Goal: Task Accomplishment & Management: Manage account settings

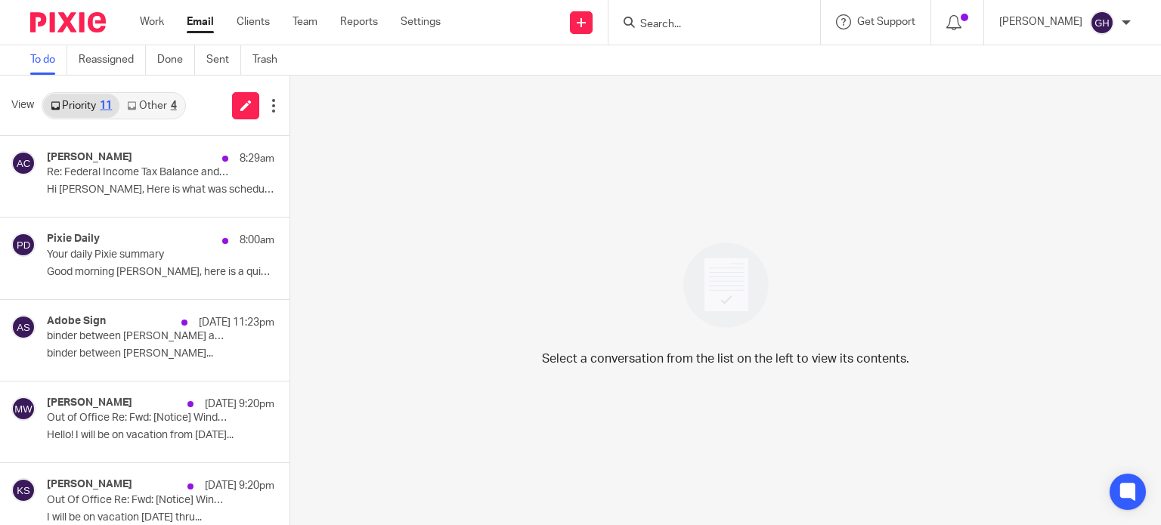
click at [150, 100] on link "Other 4" at bounding box center [151, 106] width 64 height 24
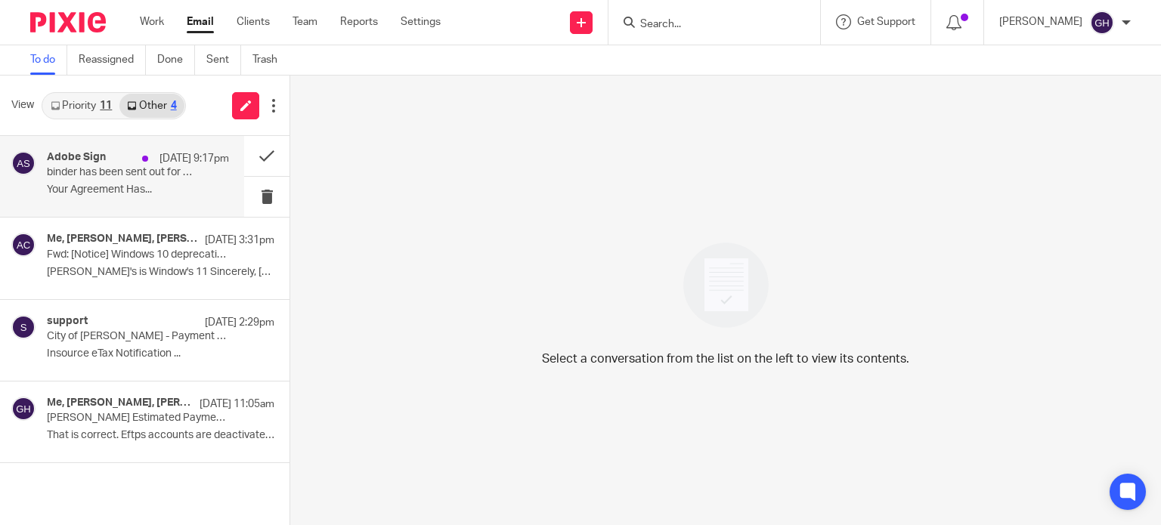
click at [129, 187] on p "Your Agreement Has..." at bounding box center [138, 190] width 182 height 13
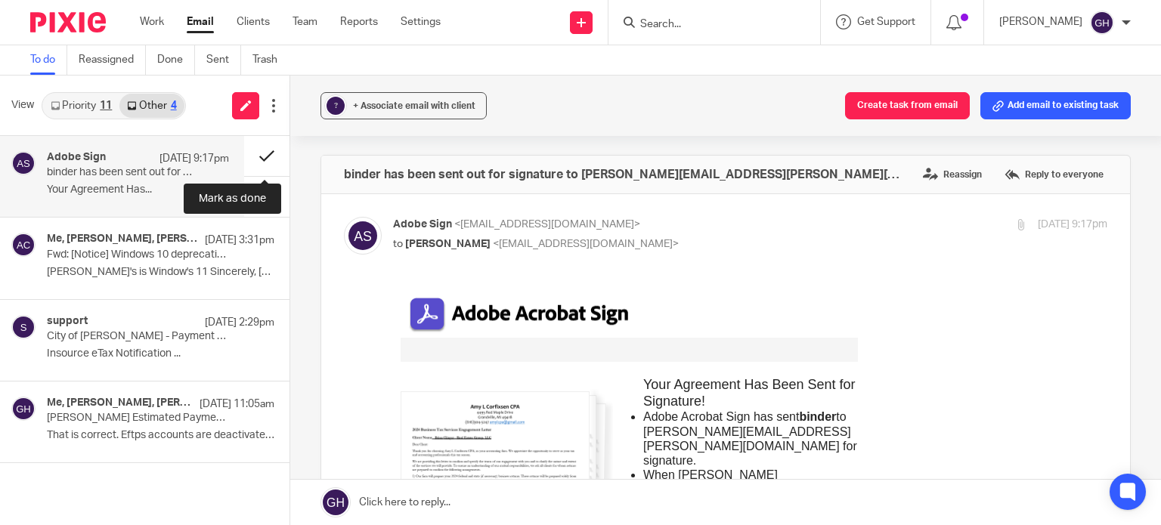
click at [268, 159] on button at bounding box center [266, 156] width 45 height 40
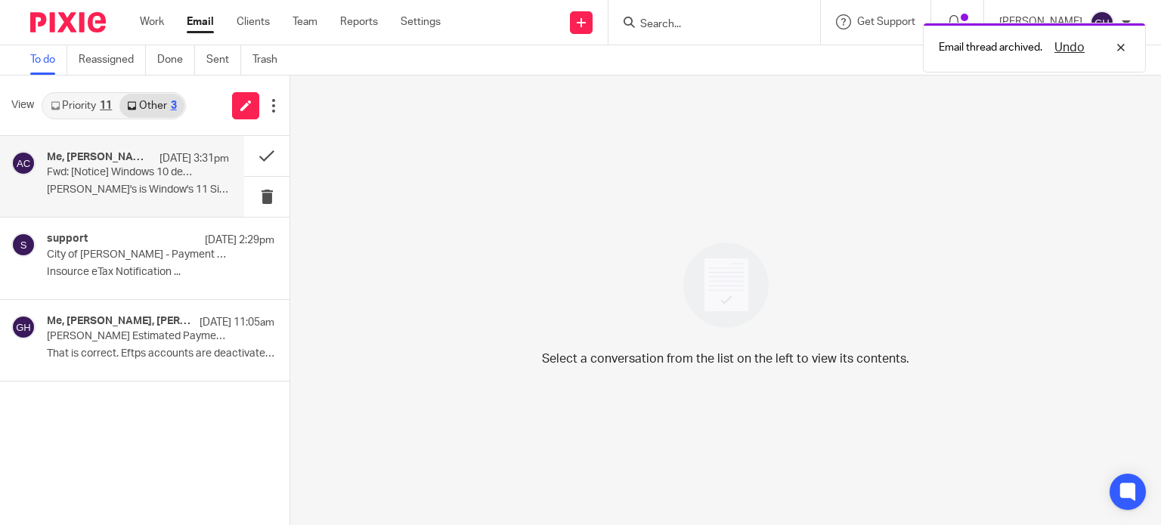
click at [91, 187] on p "Donna's is Window's 11 Sincerely, Donna ..." at bounding box center [138, 190] width 182 height 13
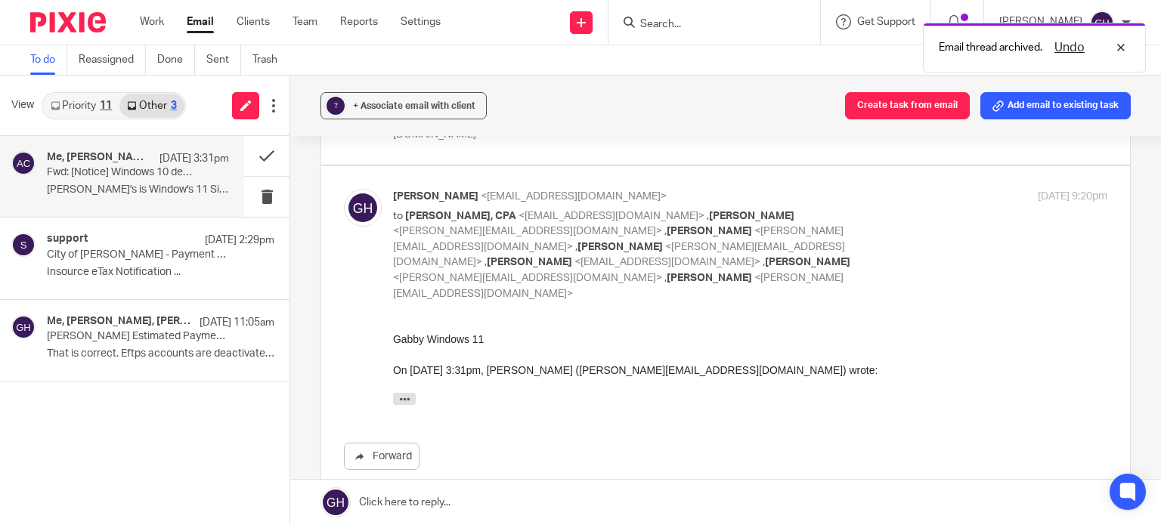
scroll to position [302, 0]
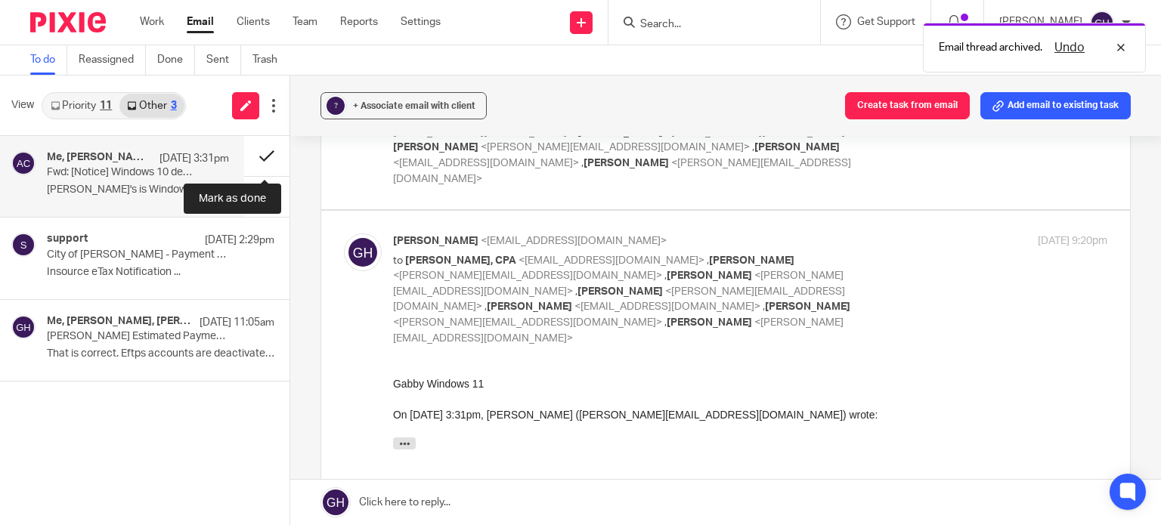
click at [271, 162] on button at bounding box center [266, 156] width 45 height 40
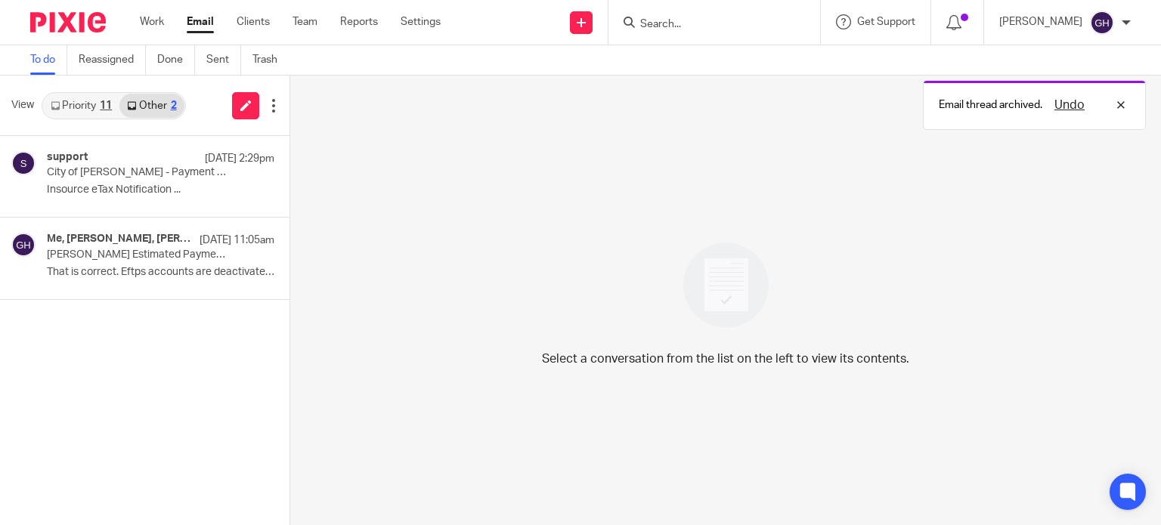
click at [76, 104] on link "Priority 11" at bounding box center [81, 106] width 76 height 24
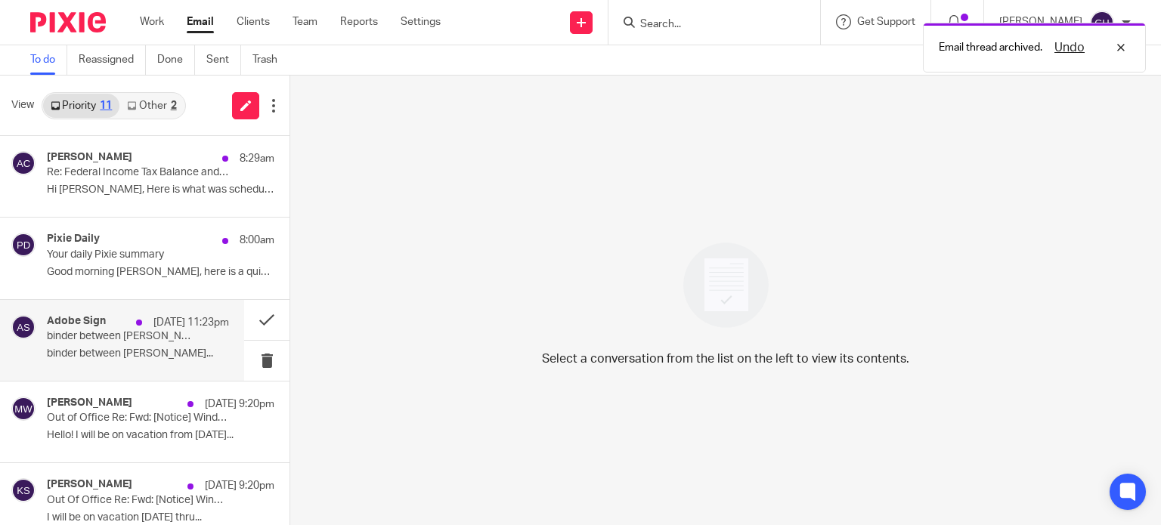
click at [105, 365] on div "Adobe Sign Sep 16 11:23pm binder between Amy Corfixsen and Brian Clinger is Sig…" at bounding box center [138, 340] width 182 height 51
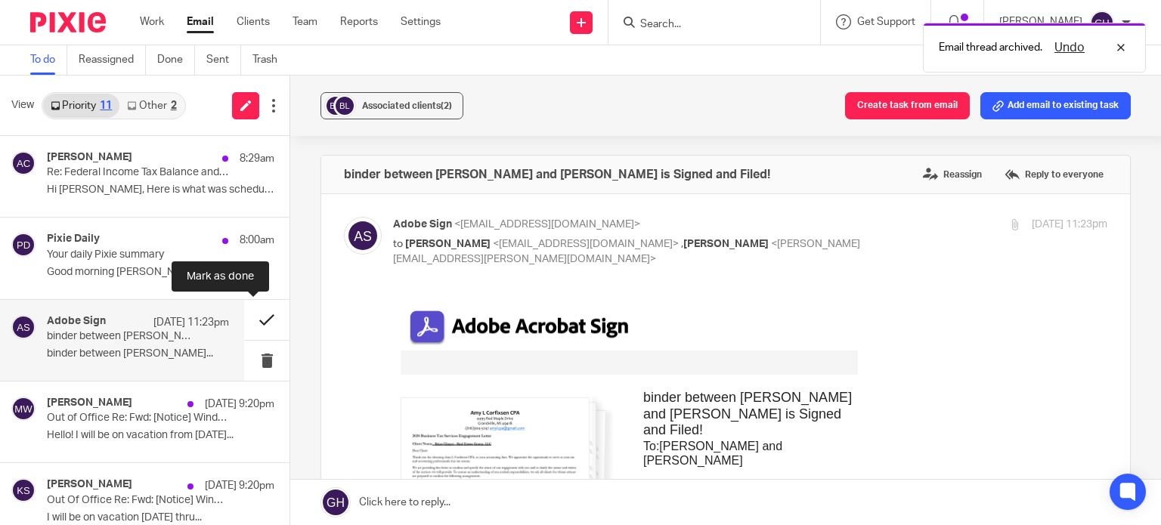
scroll to position [0, 0]
click at [244, 313] on button at bounding box center [266, 320] width 45 height 40
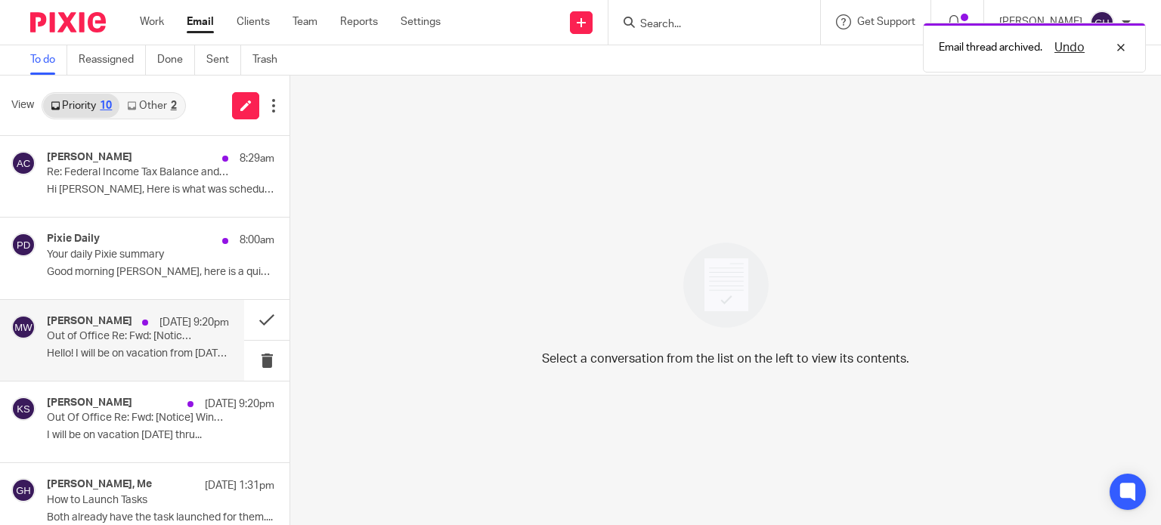
click at [138, 355] on p "Hello! I will be on vacation from Friday..." at bounding box center [138, 354] width 182 height 13
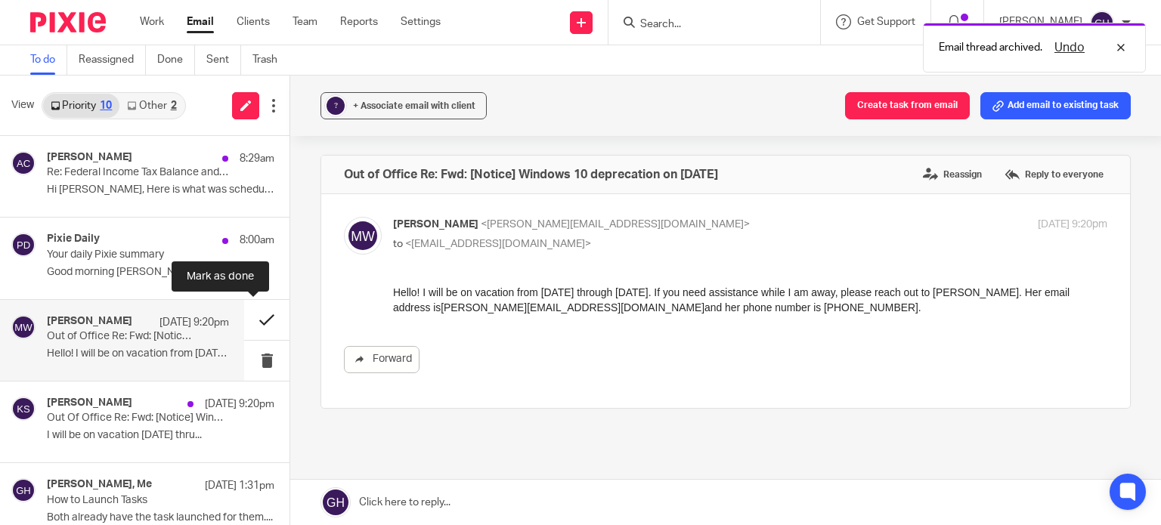
click at [244, 325] on button at bounding box center [266, 320] width 45 height 40
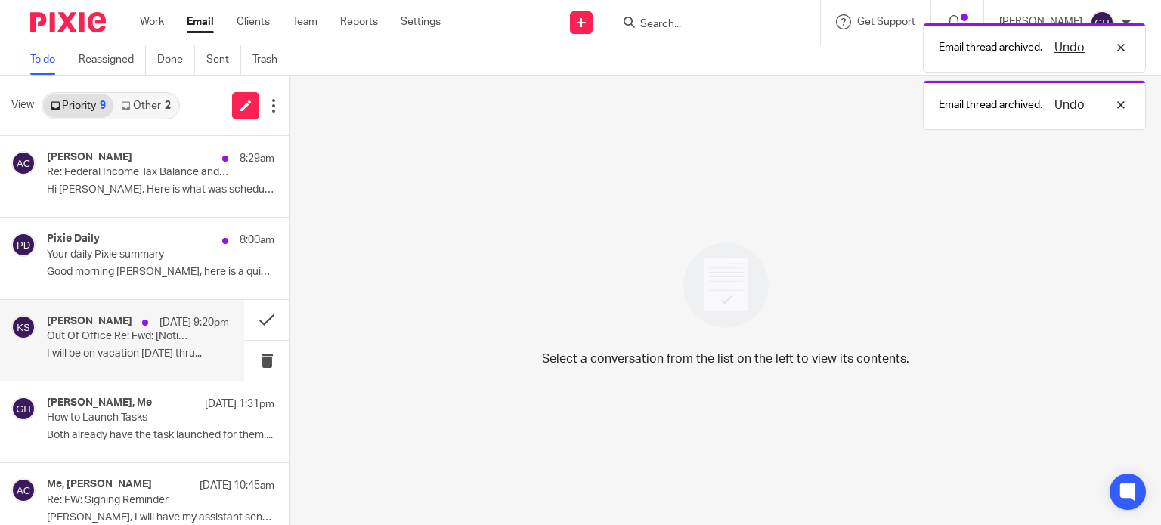
click at [138, 365] on div "Kelly Salmon Sep 16 9:20pm Out Of Office Re: Fwd: [Notice] Windows 10 deprecati…" at bounding box center [122, 340] width 244 height 81
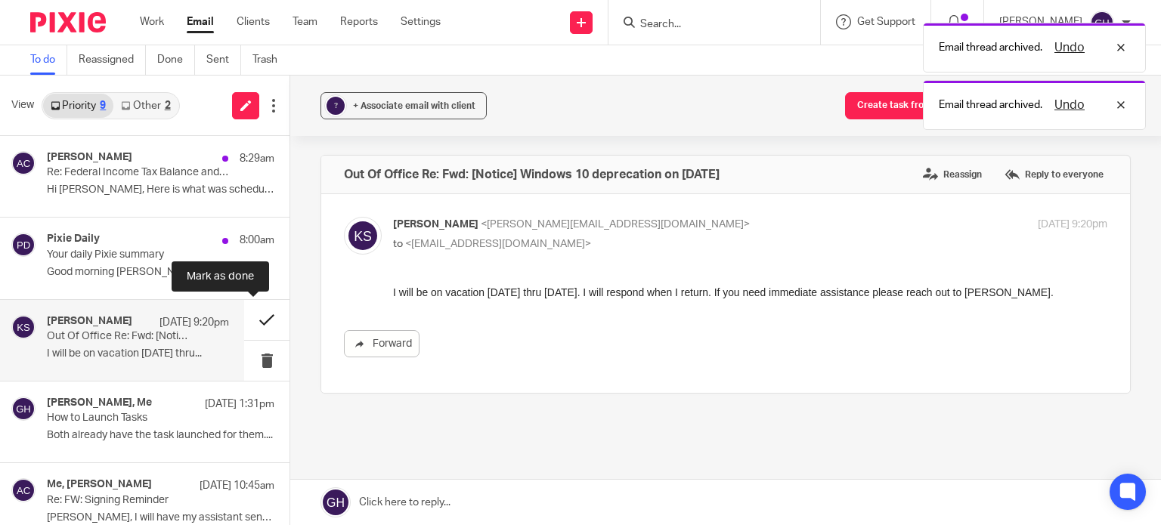
click at [258, 314] on button at bounding box center [266, 320] width 45 height 40
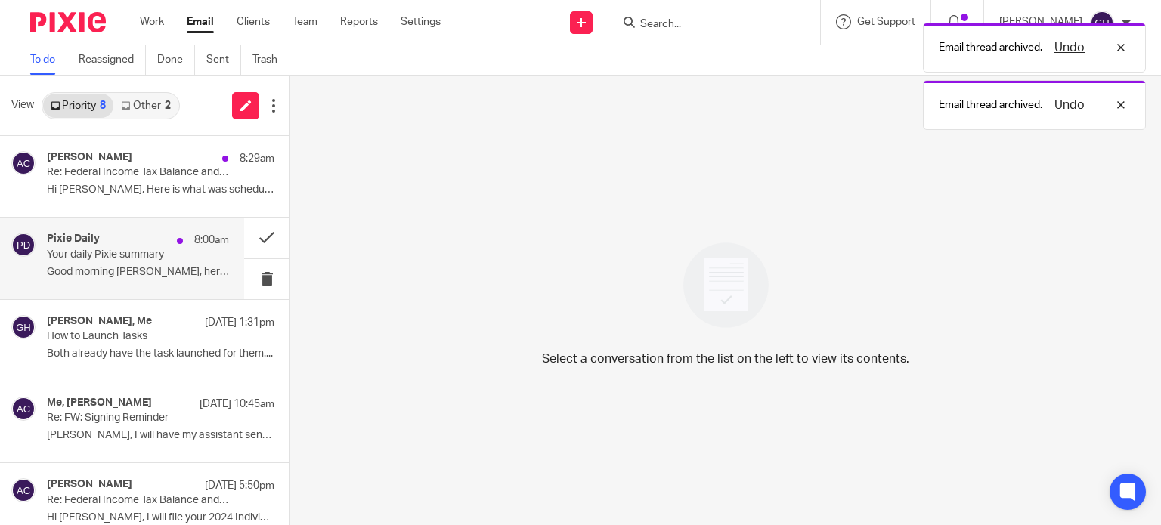
click at [98, 262] on div "Pixie Daily 8:00am Your daily Pixie summary Good morning Gabby, here is a quick…" at bounding box center [138, 258] width 182 height 51
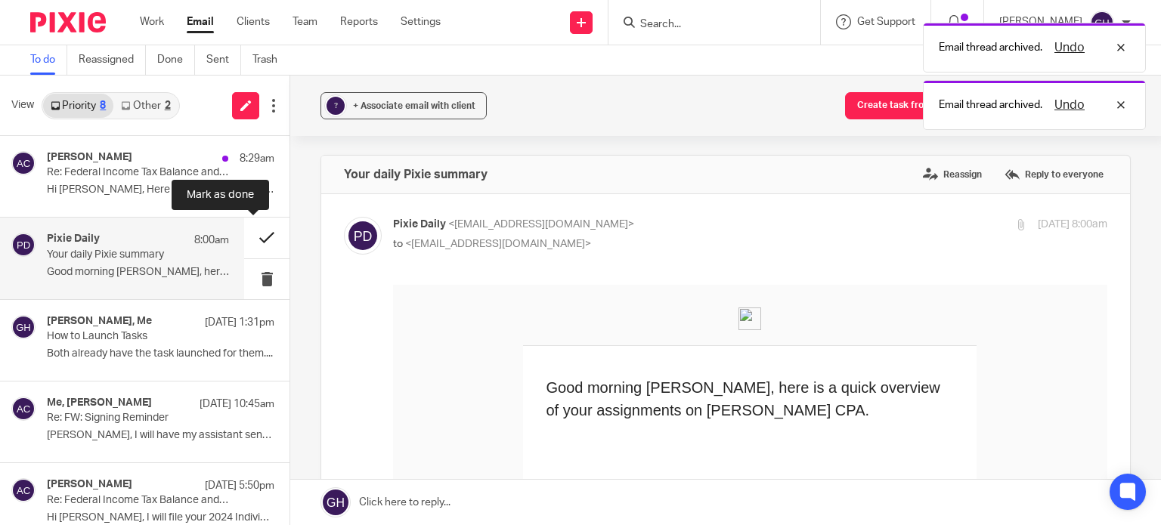
click at [248, 238] on button at bounding box center [266, 238] width 45 height 40
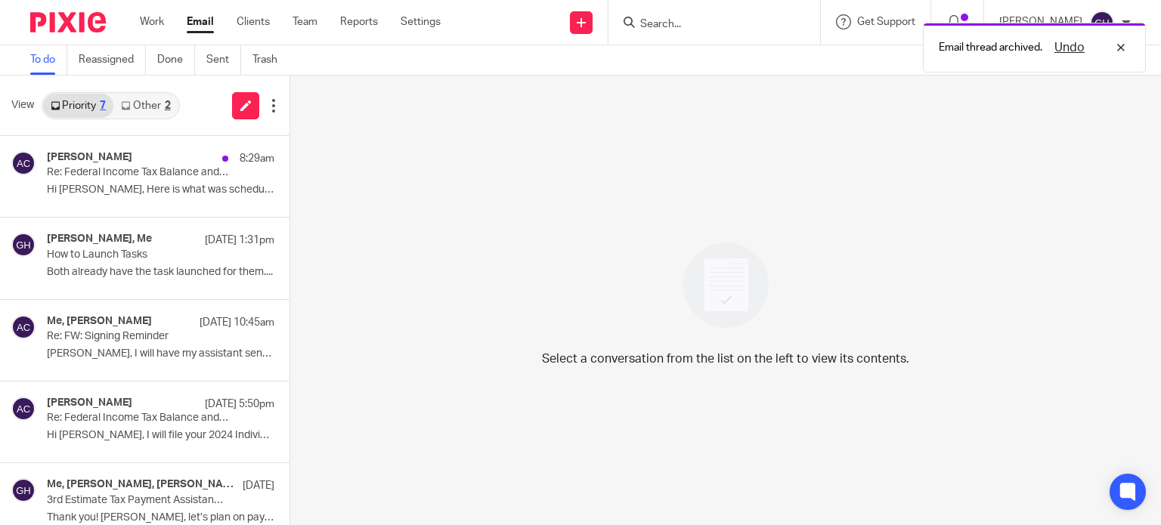
click at [711, 270] on img at bounding box center [726, 285] width 105 height 105
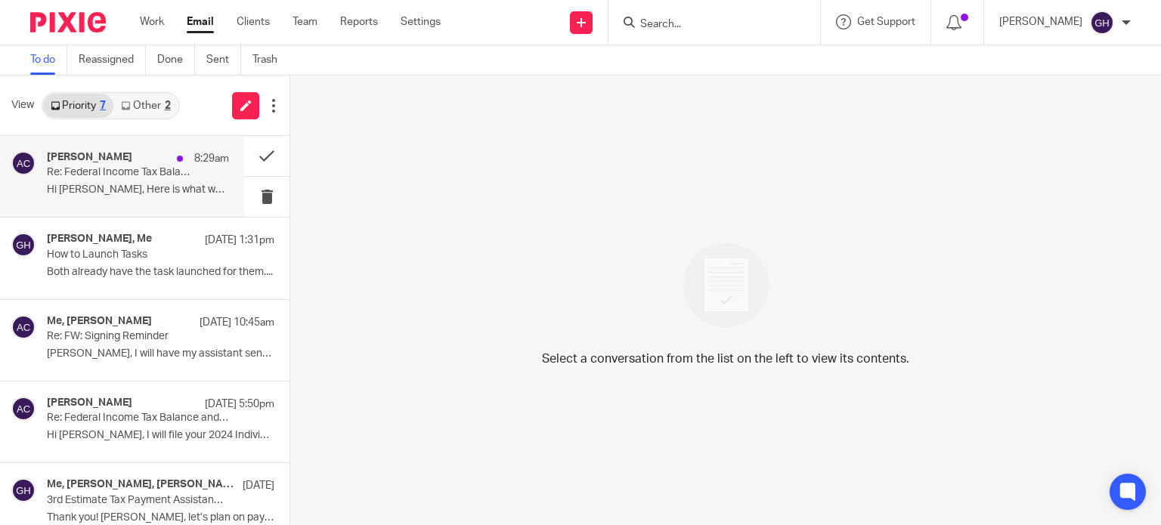
click at [76, 169] on p "Re: Federal Income Tax Balance and Estimated Tax Payments" at bounding box center [120, 172] width 146 height 13
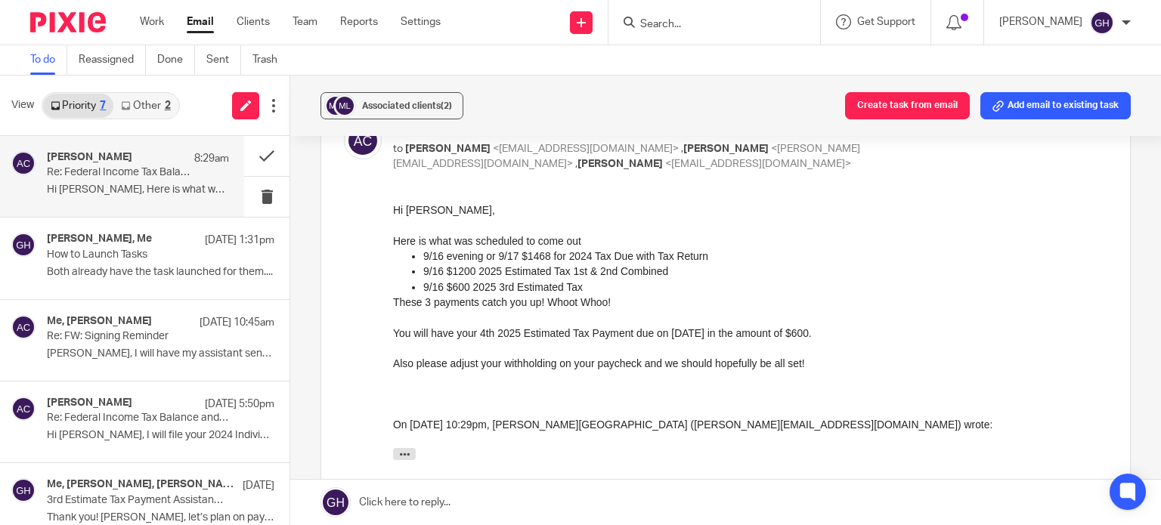
scroll to position [88, 0]
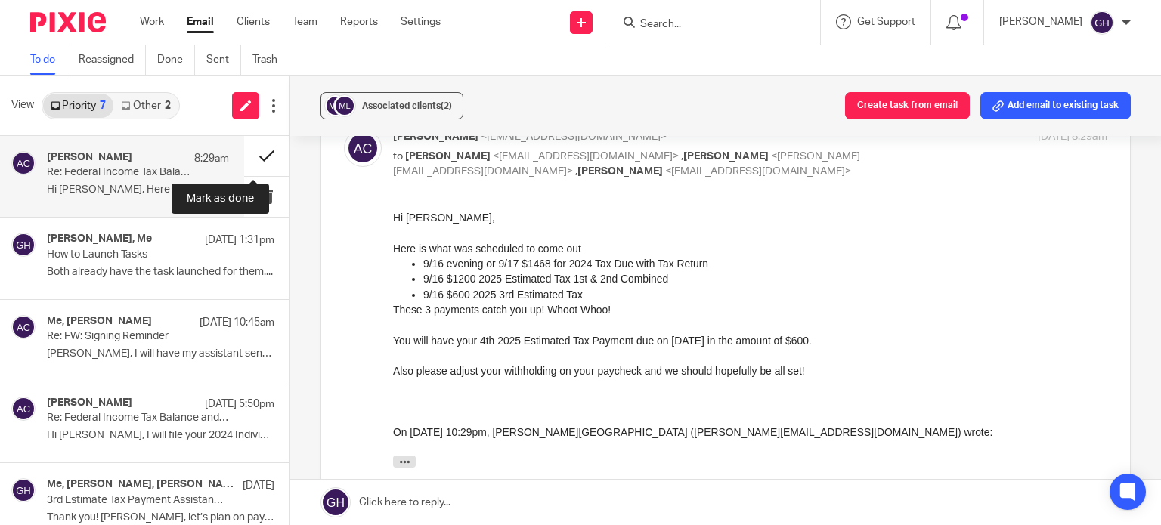
click at [248, 156] on button at bounding box center [266, 156] width 45 height 40
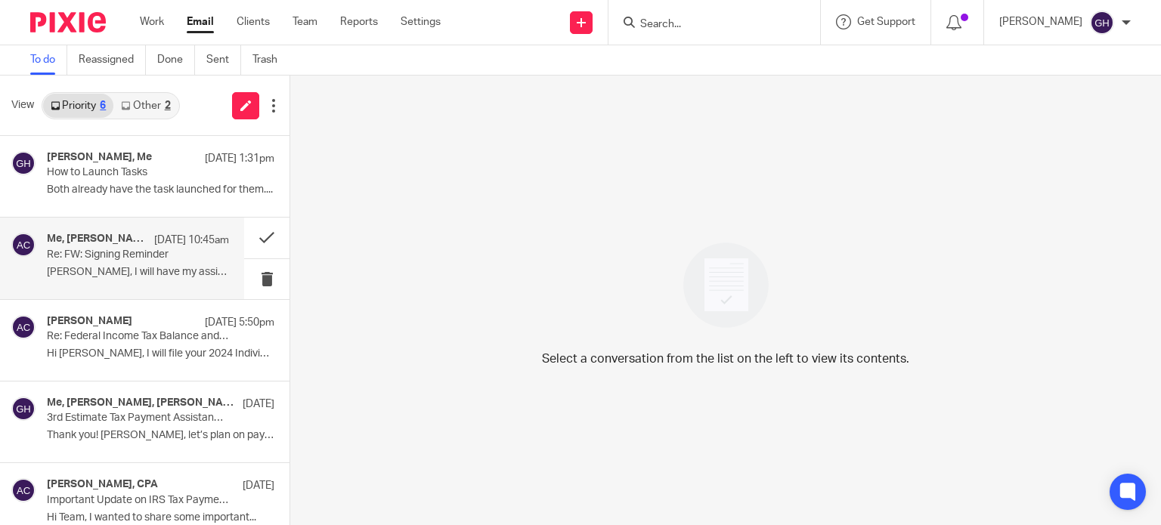
click at [122, 251] on p "Re: FW: Signing Reminder" at bounding box center [120, 255] width 146 height 13
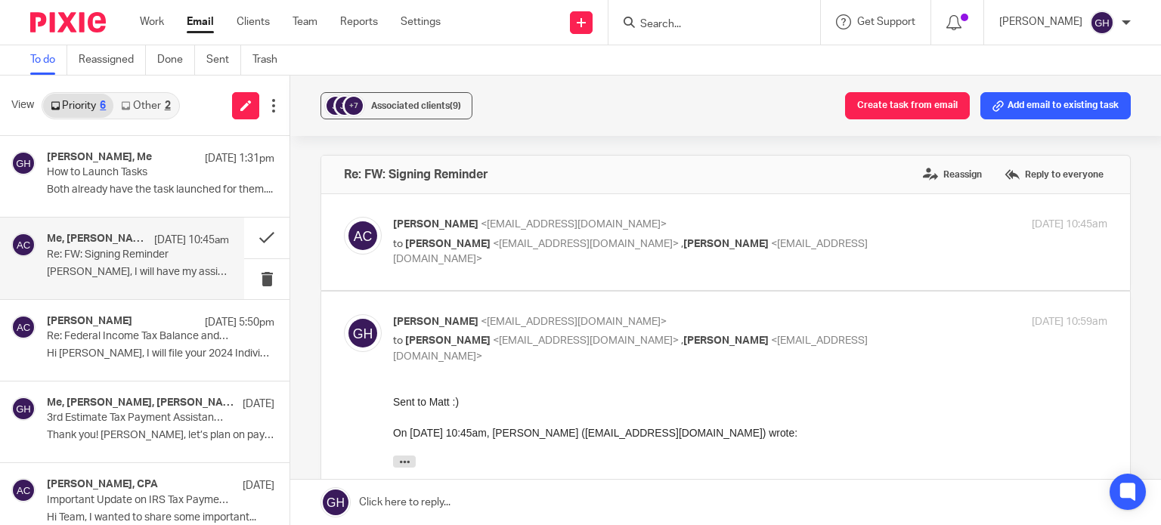
scroll to position [0, 0]
click at [429, 250] on p "to Jack Brown <jack@jkbcorp.com> , Gabby Hallatschek <gabby@amylcpa.com>" at bounding box center [631, 252] width 476 height 31
checkbox input "true"
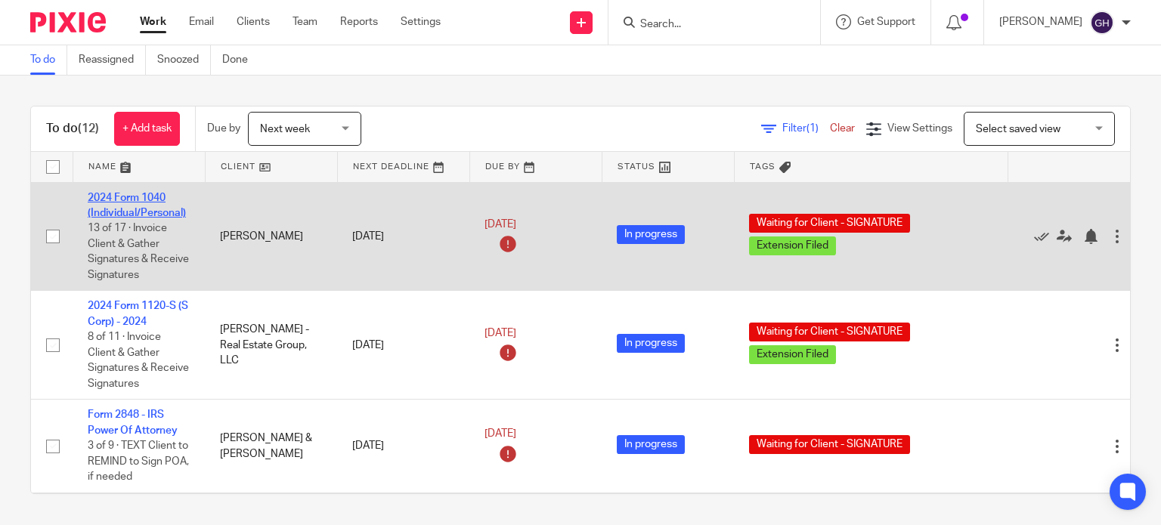
click at [147, 214] on link "2024 Form 1040 (Individual/Personal)" at bounding box center [137, 206] width 98 height 26
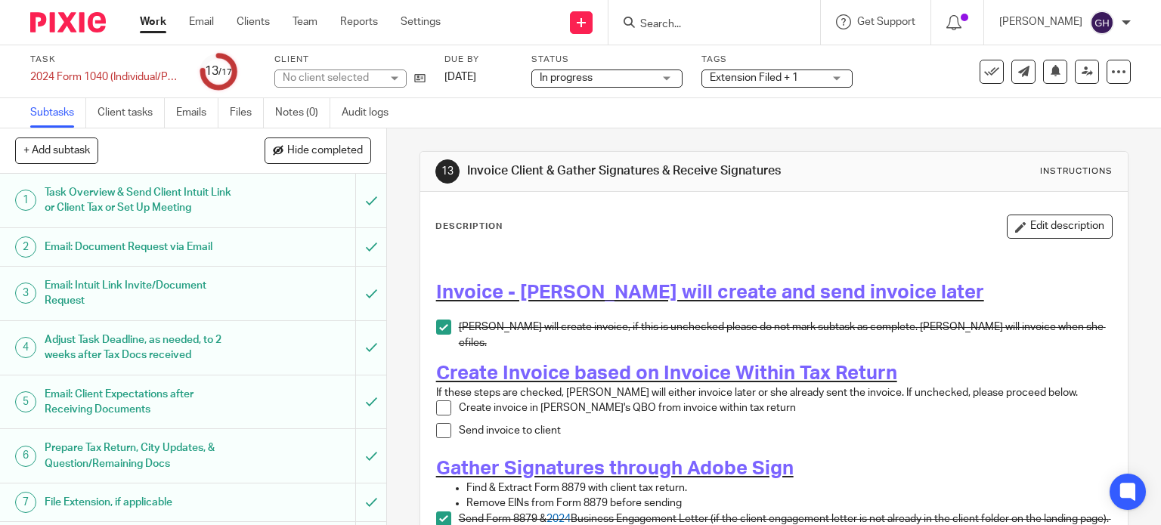
click at [832, 83] on div "Extension Filed + 1" at bounding box center [776, 79] width 151 height 18
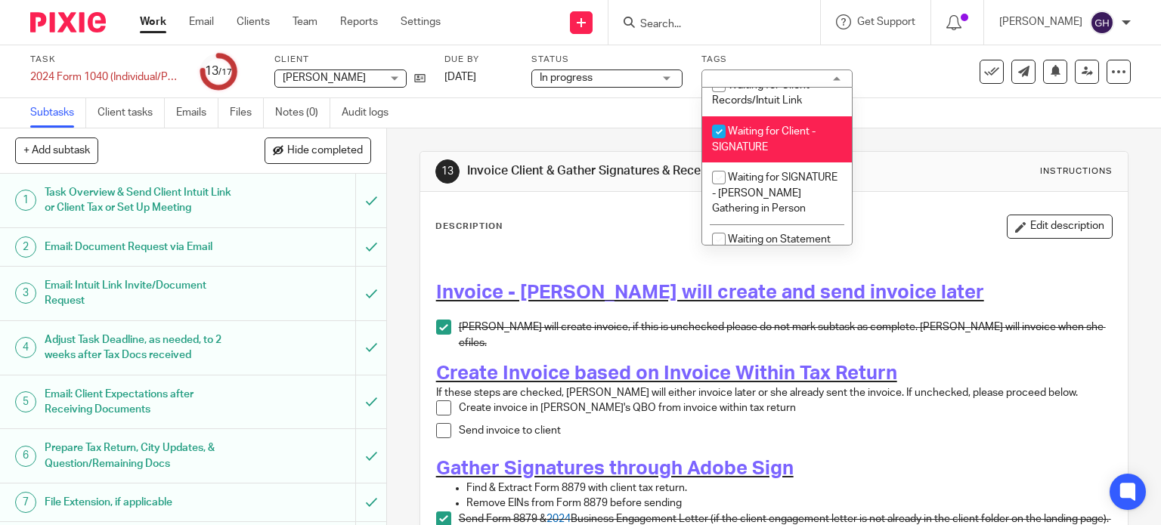
scroll to position [1361, 0]
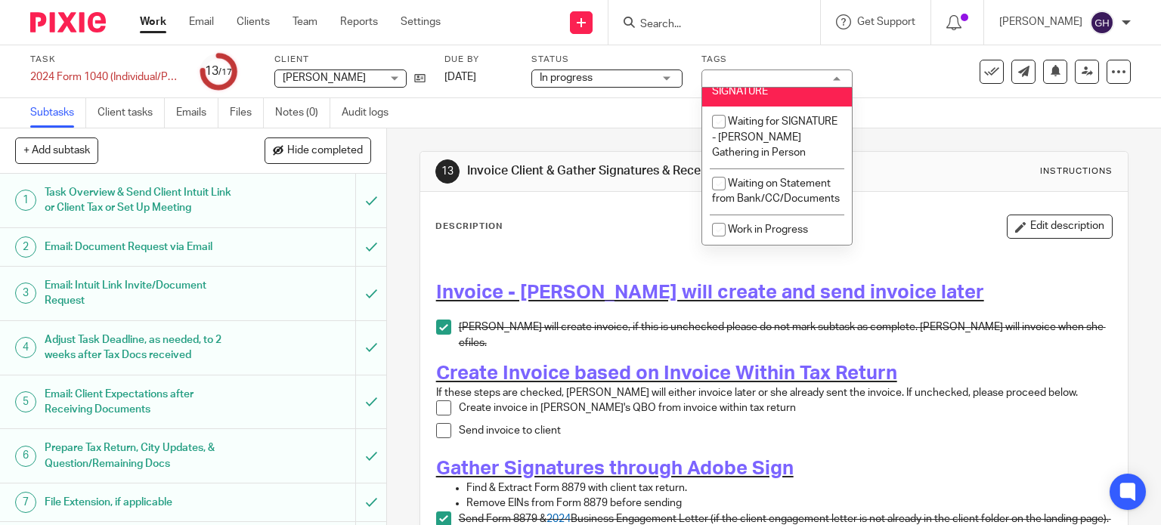
click at [776, 97] on span "Waiting for Client - SIGNATURE" at bounding box center [764, 83] width 104 height 26
checkbox input "false"
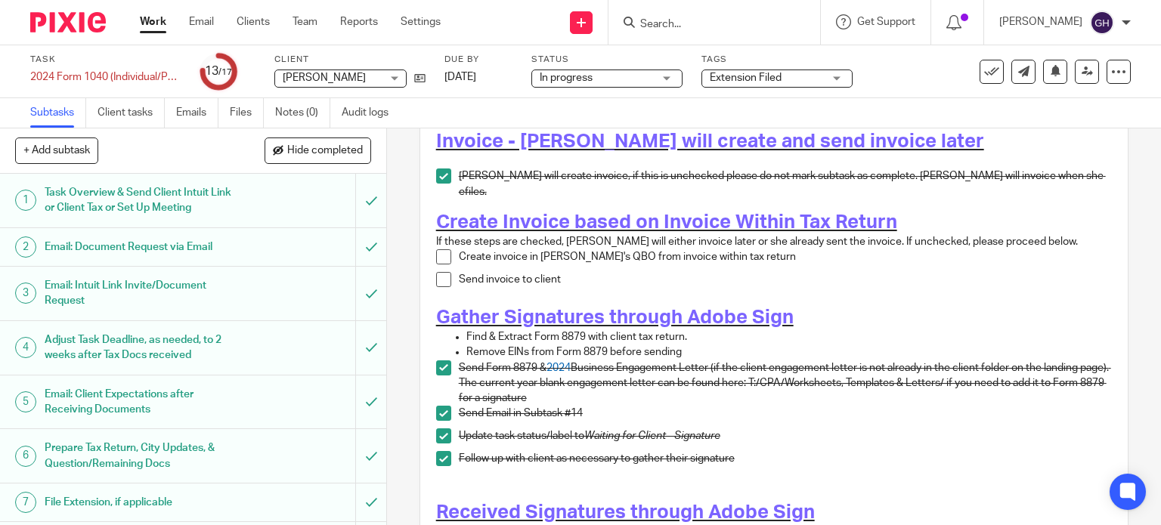
scroll to position [378, 0]
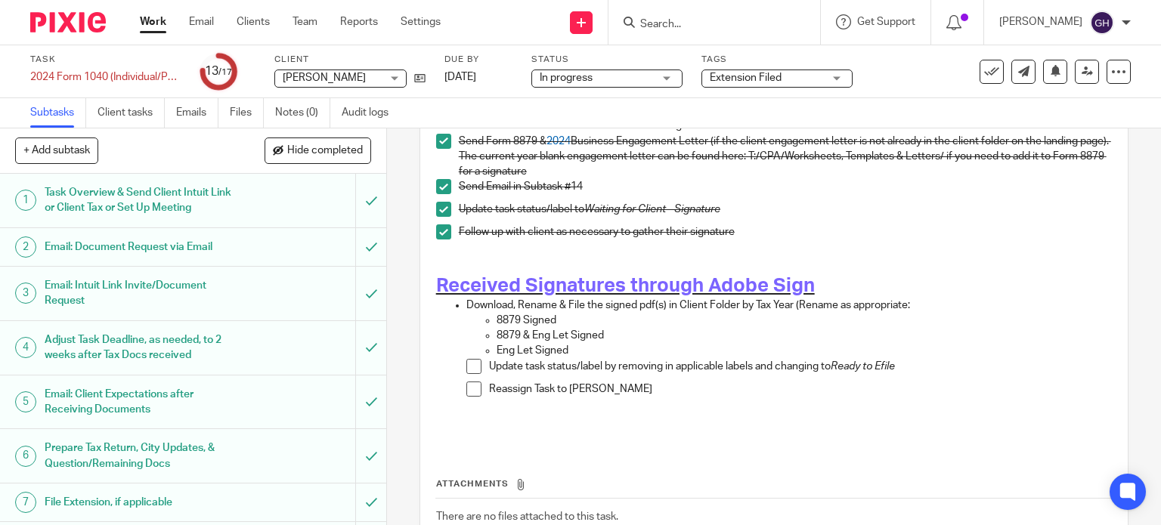
click at [766, 70] on span "Extension Filed" at bounding box center [766, 78] width 113 height 16
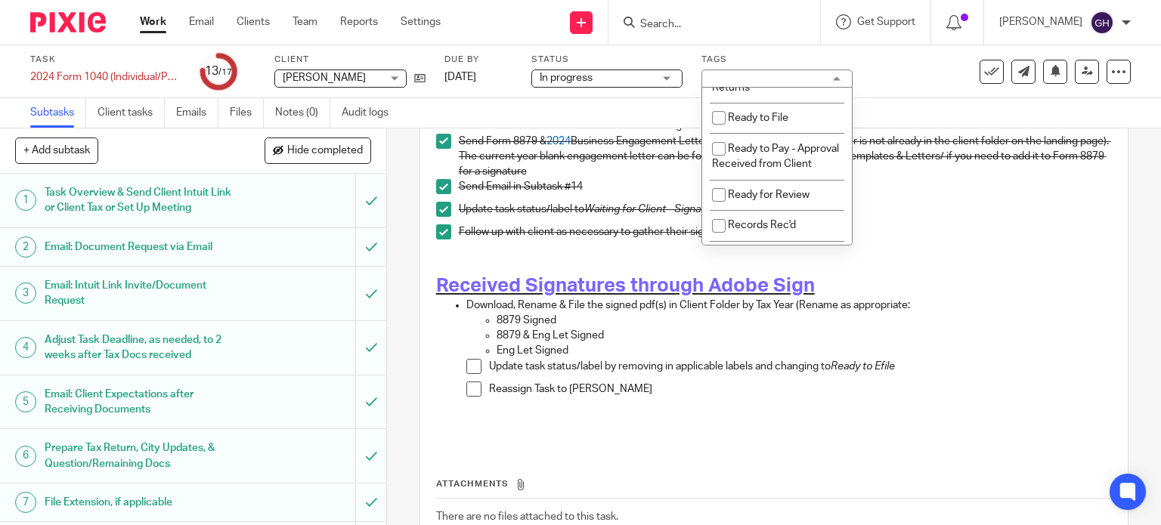
scroll to position [756, 0]
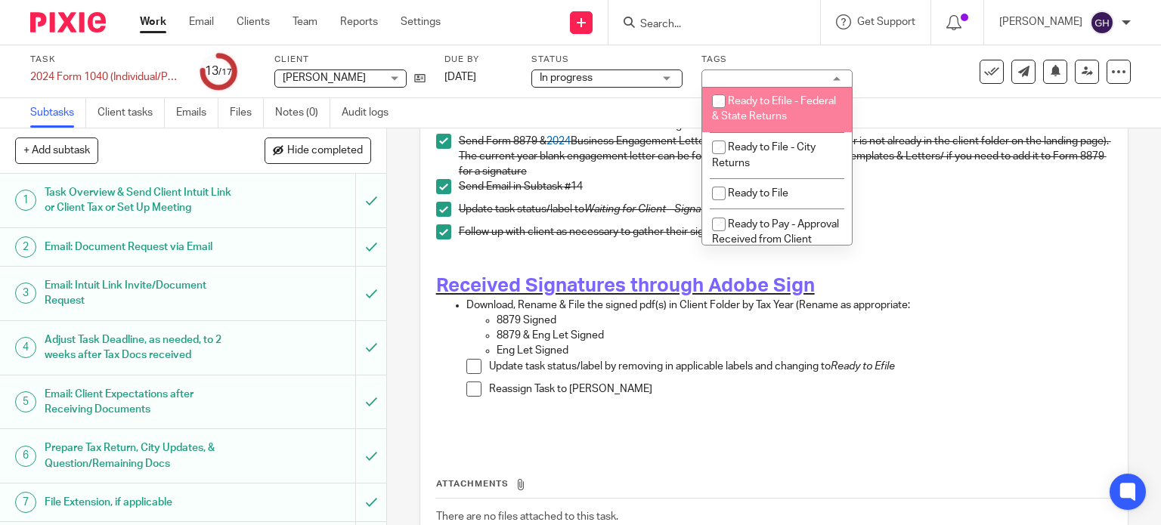
click at [794, 132] on li "Ready to Efile - Federal & State Returns" at bounding box center [777, 109] width 150 height 46
checkbox input "true"
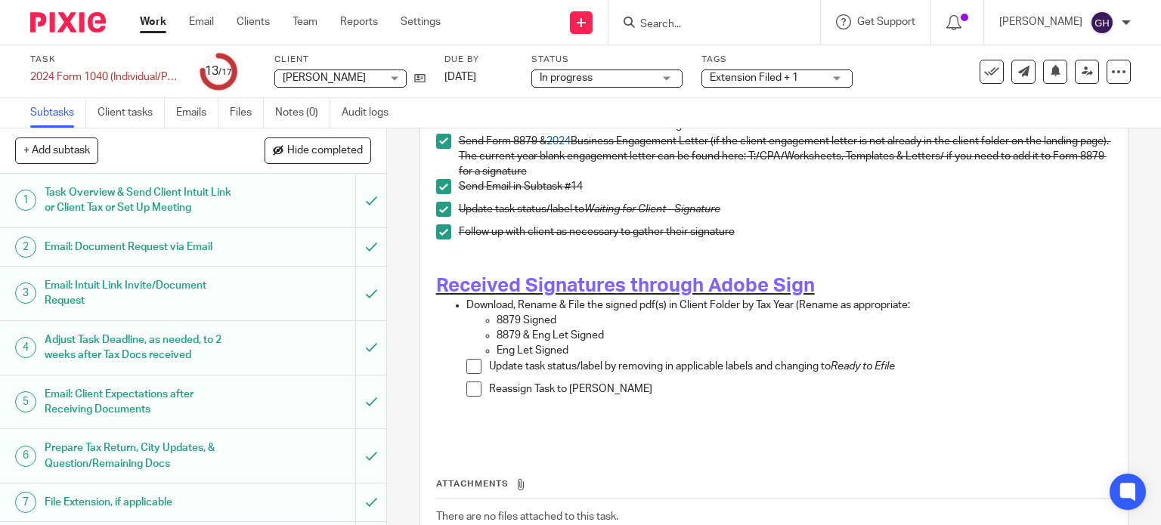
click at [911, 225] on p "Follow up with client as necessary to gather their signature" at bounding box center [786, 232] width 654 height 15
drag, startPoint x: 465, startPoint y: 380, endPoint x: 470, endPoint y: 362, distance: 18.9
click at [466, 382] on span at bounding box center [473, 389] width 15 height 15
click at [475, 359] on span at bounding box center [473, 366] width 15 height 15
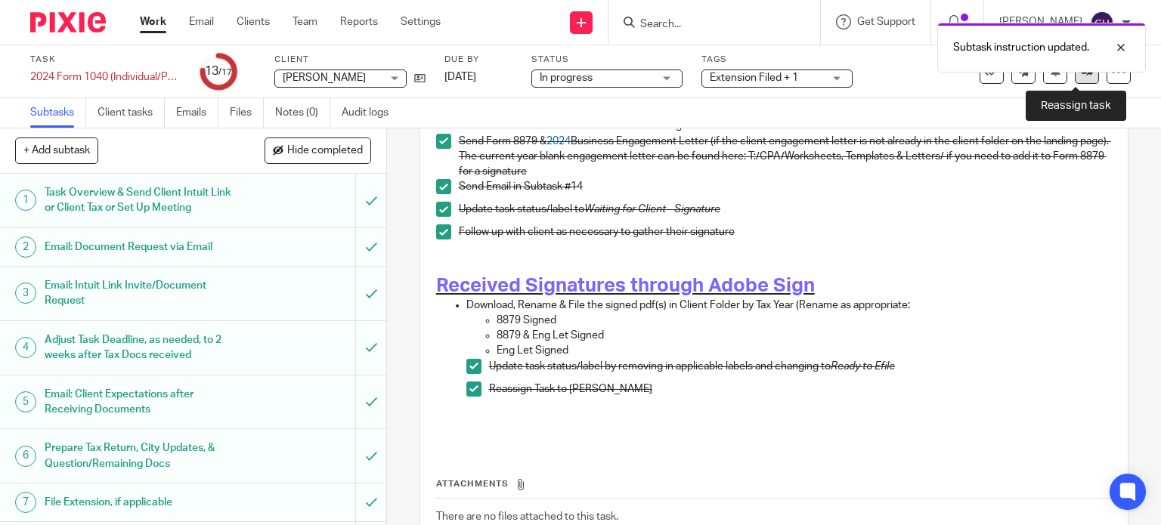
click at [1076, 80] on link at bounding box center [1087, 72] width 24 height 24
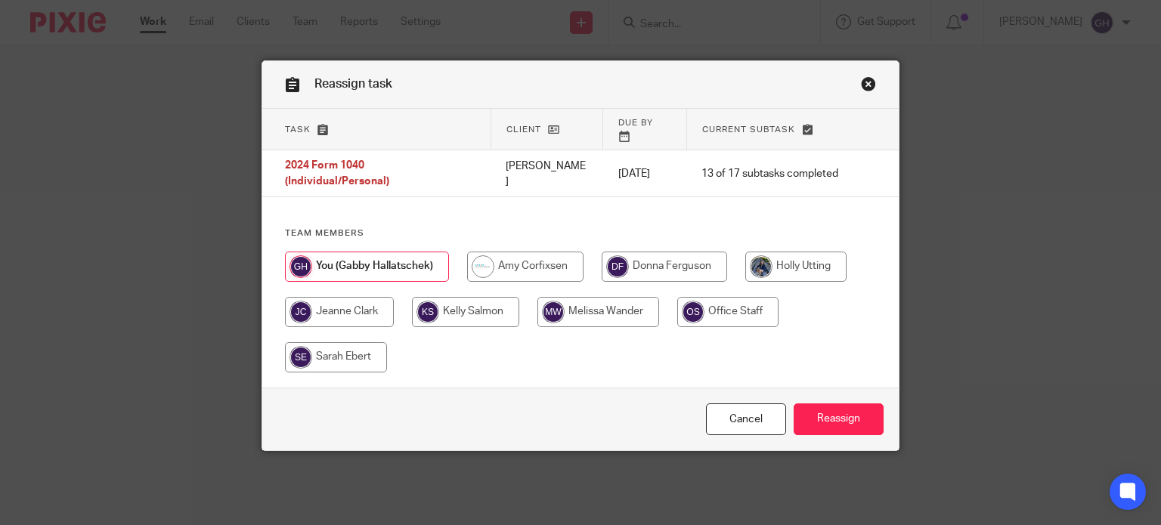
click at [516, 252] on input "radio" at bounding box center [525, 267] width 116 height 30
radio input "true"
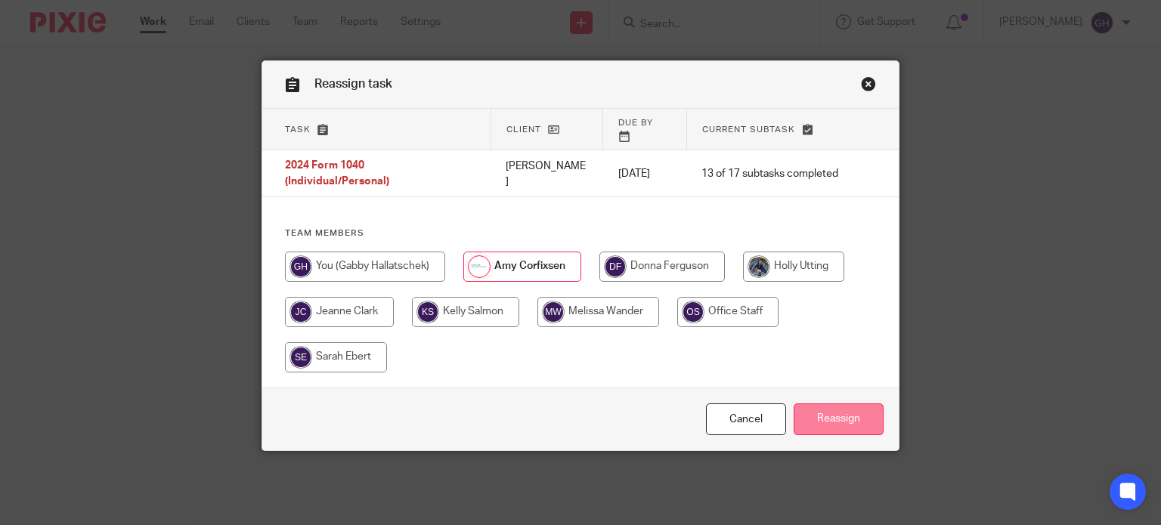
click at [828, 404] on input "Reassign" at bounding box center [839, 420] width 90 height 33
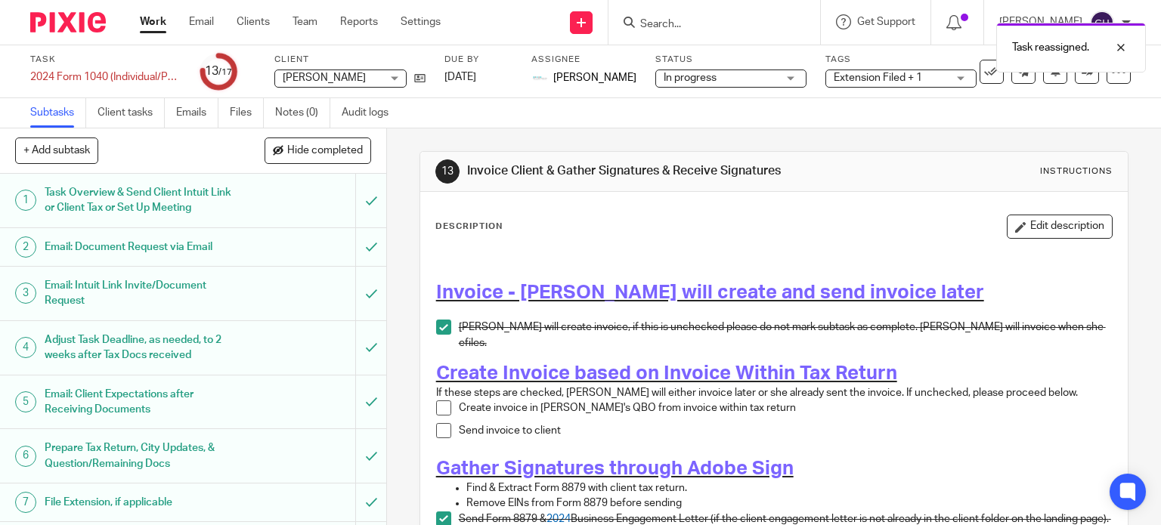
click at [154, 20] on link "Work" at bounding box center [153, 21] width 26 height 15
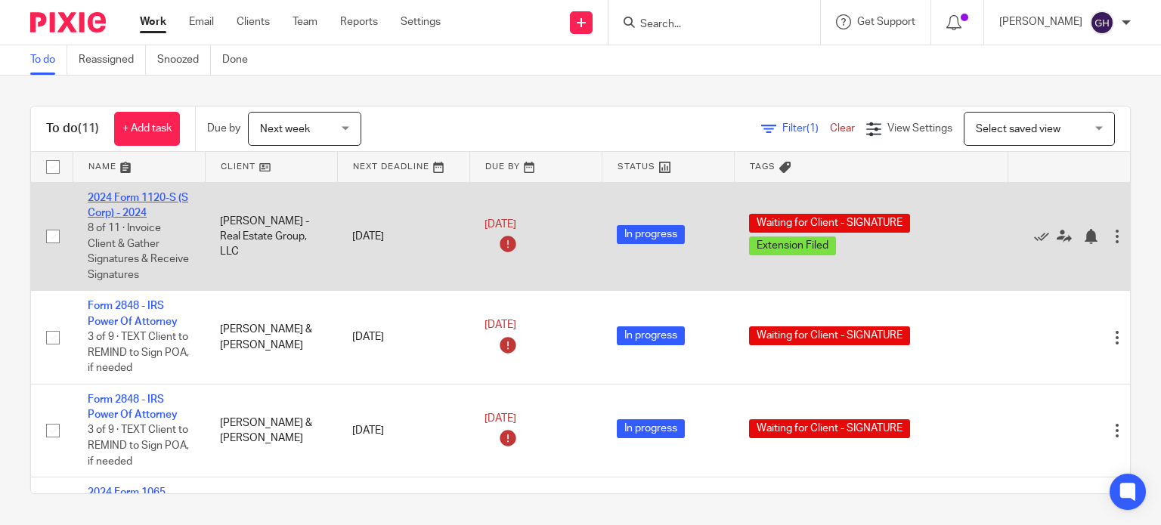
click at [153, 212] on link "2024 Form 1120-S (S Corp) - 2024" at bounding box center [138, 206] width 101 height 26
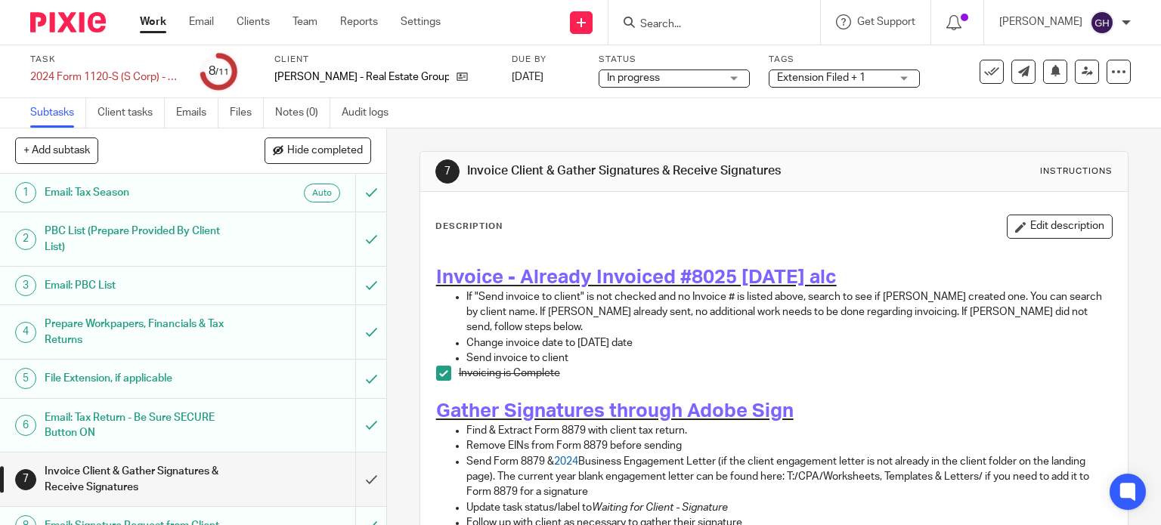
click at [813, 66] on div "Tags Extension Filed + 1 1 - Waiting for Client Email - Questions/Records 2 - S…" at bounding box center [844, 72] width 151 height 36
click at [816, 76] on span "Extension Filed + 1" at bounding box center [821, 78] width 88 height 11
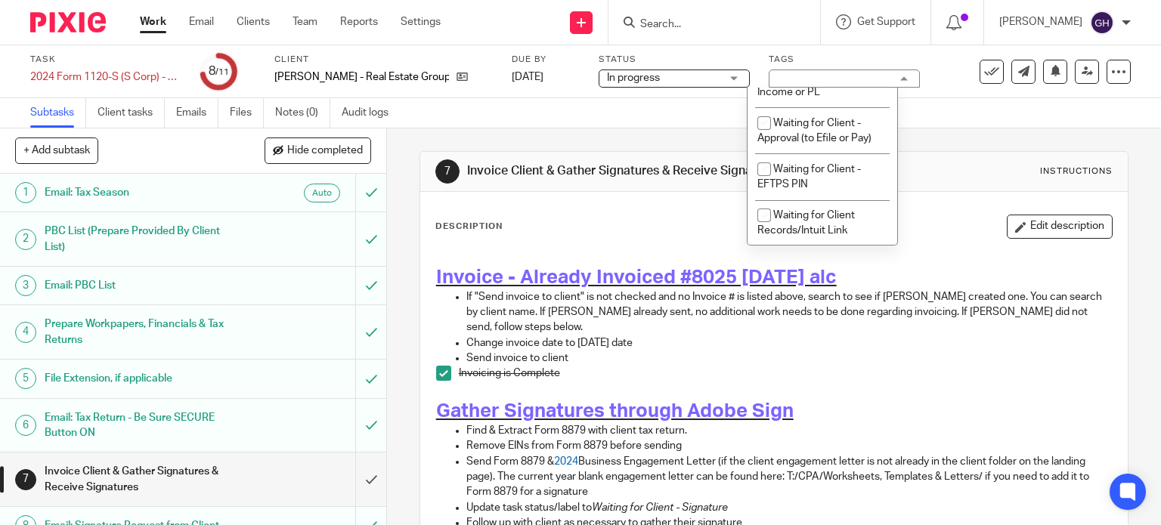
scroll to position [1361, 0]
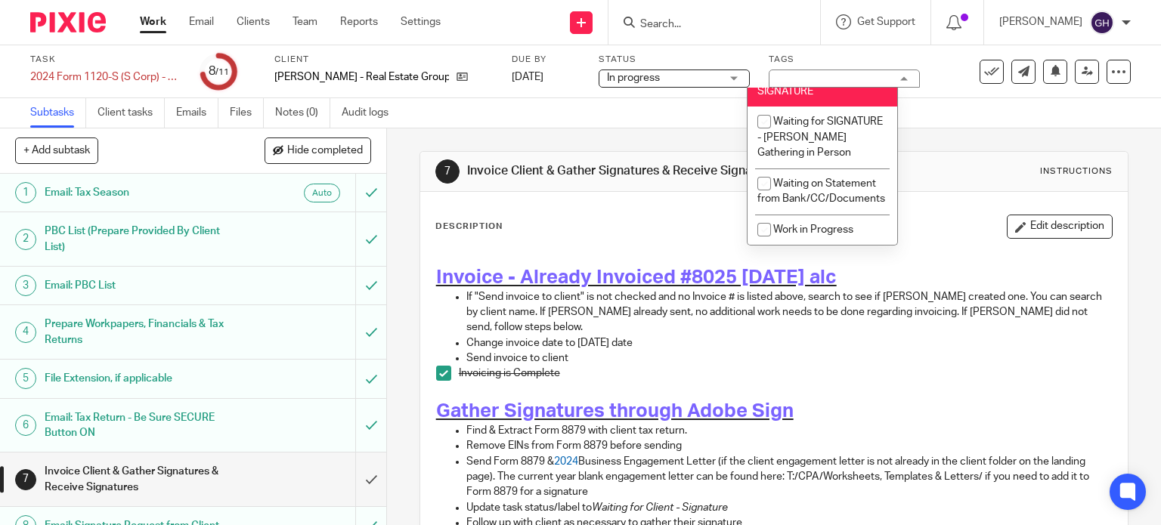
click at [791, 107] on li "Waiting for Client - SIGNATURE" at bounding box center [823, 83] width 150 height 46
checkbox input "false"
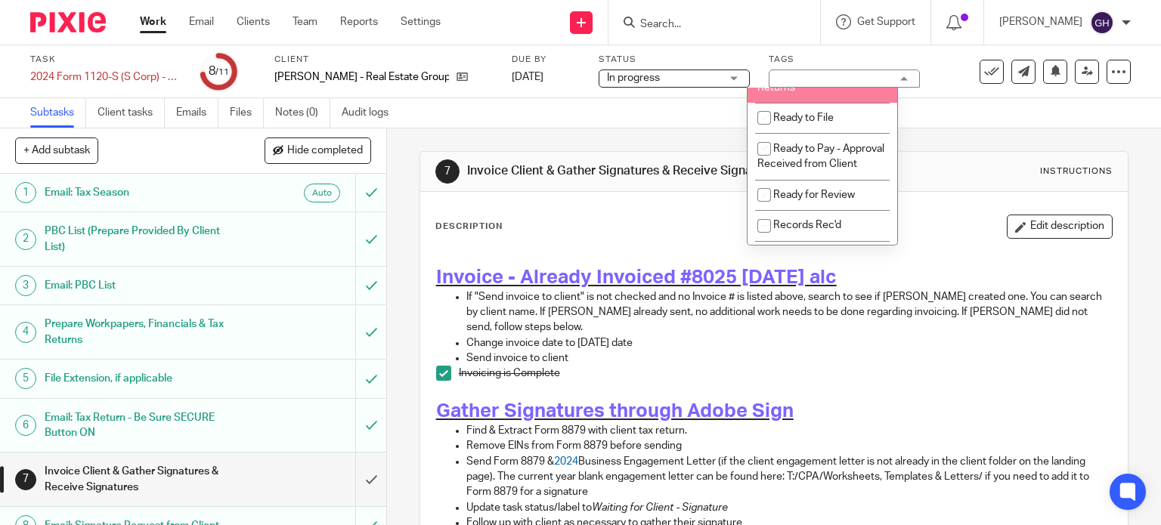
scroll to position [756, 0]
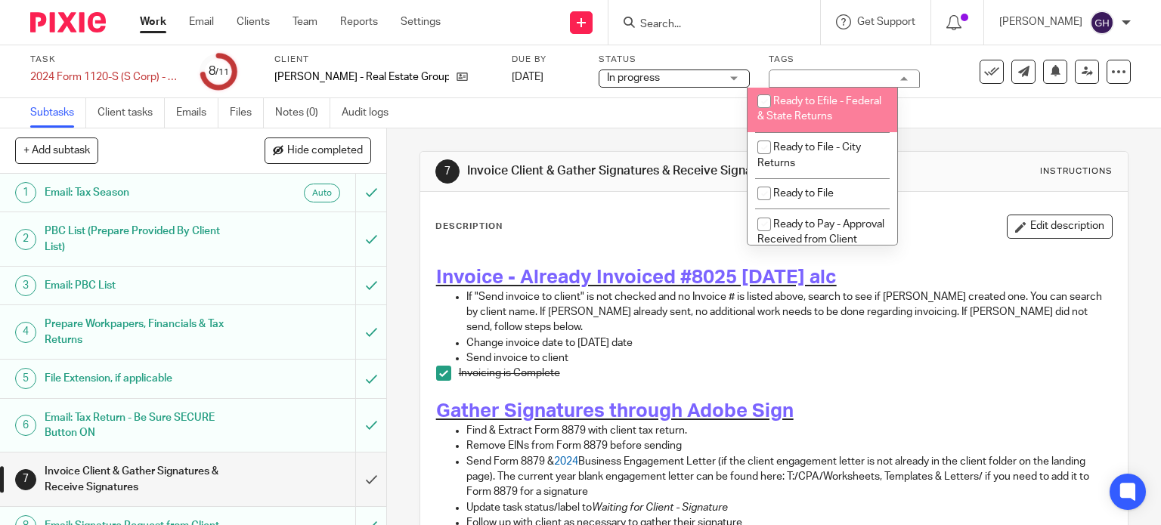
click at [828, 122] on span "Ready to Efile - Federal & State Returns" at bounding box center [819, 109] width 124 height 26
checkbox input "true"
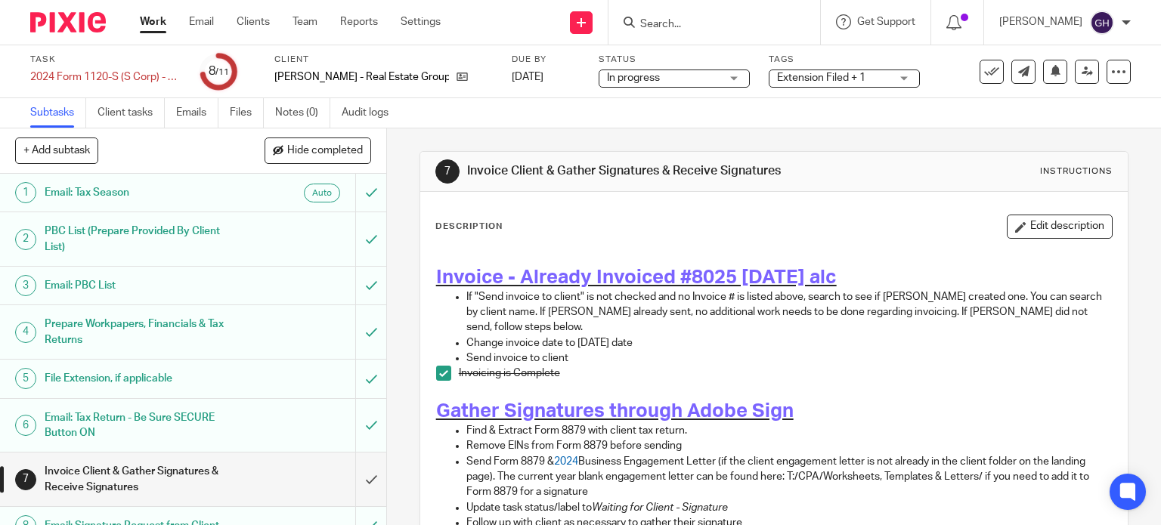
click at [711, 226] on div "Description Edit description" at bounding box center [774, 227] width 678 height 24
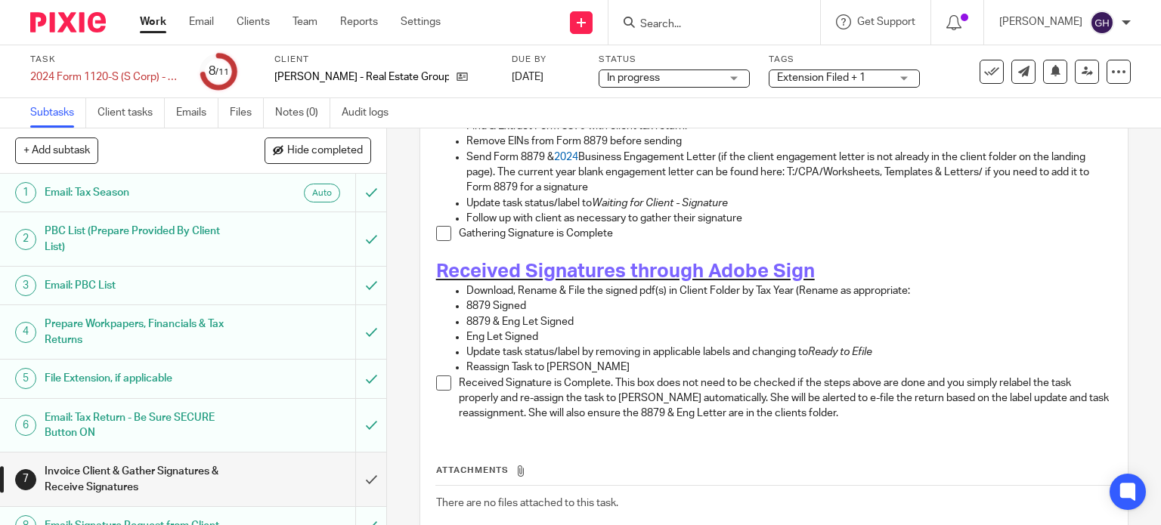
scroll to position [378, 0]
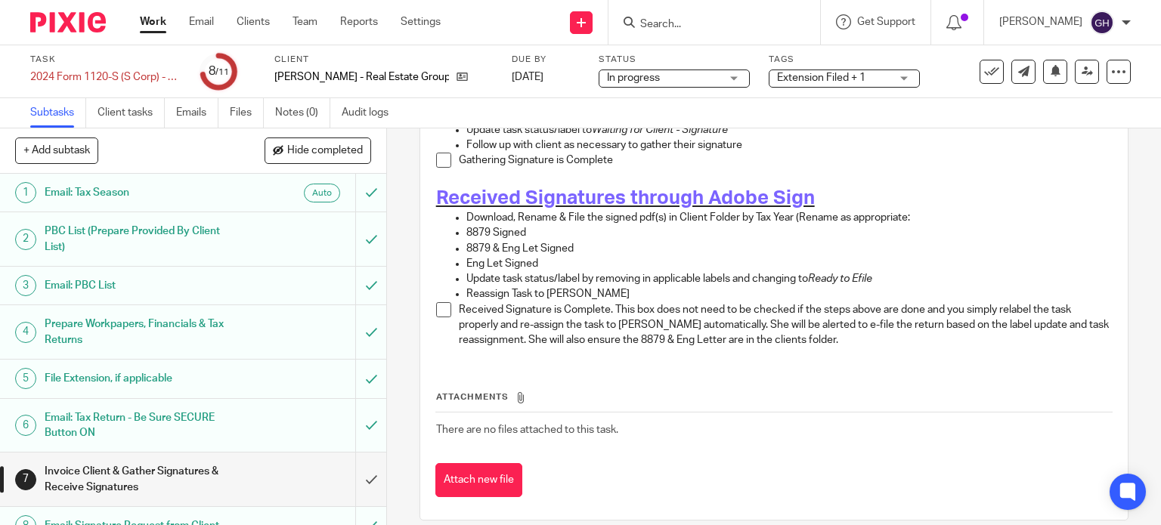
click at [436, 302] on span at bounding box center [443, 309] width 15 height 15
click at [788, 83] on span "Extension Filed + 1" at bounding box center [833, 78] width 113 height 16
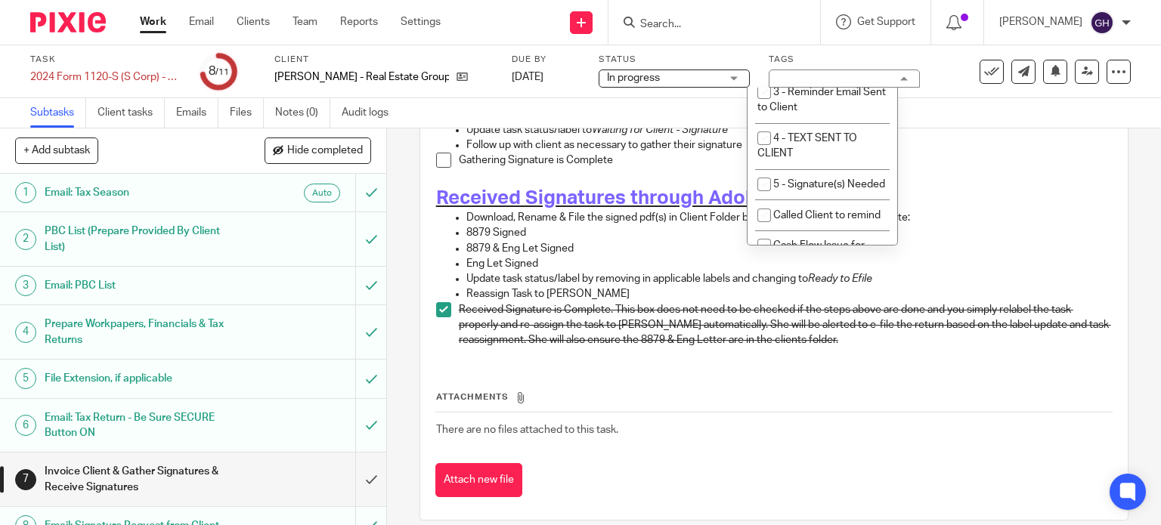
scroll to position [0, 0]
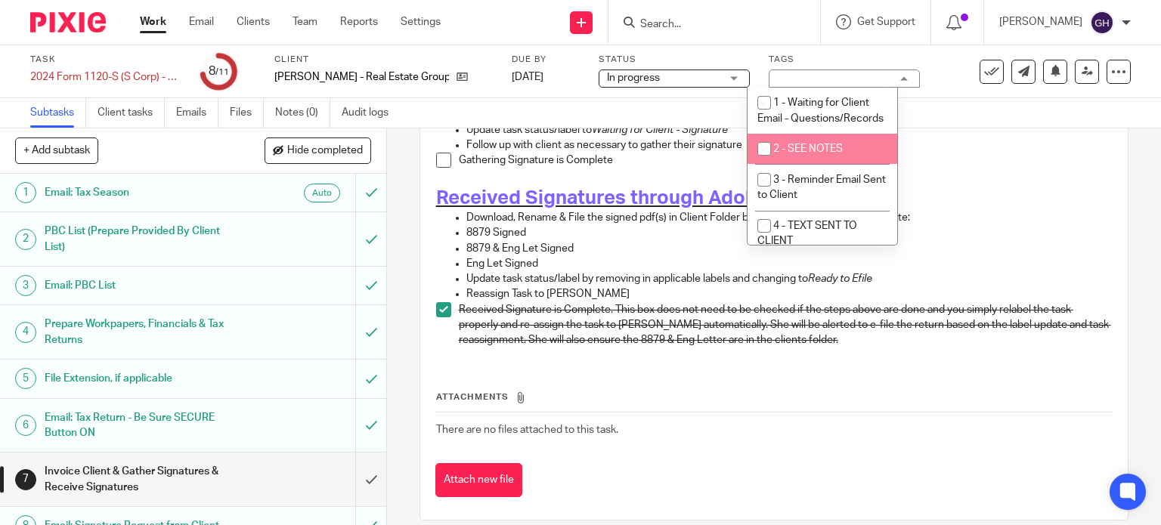
click at [1082, 187] on h1 "Received Signatures through Adobe Sign" at bounding box center [774, 198] width 677 height 23
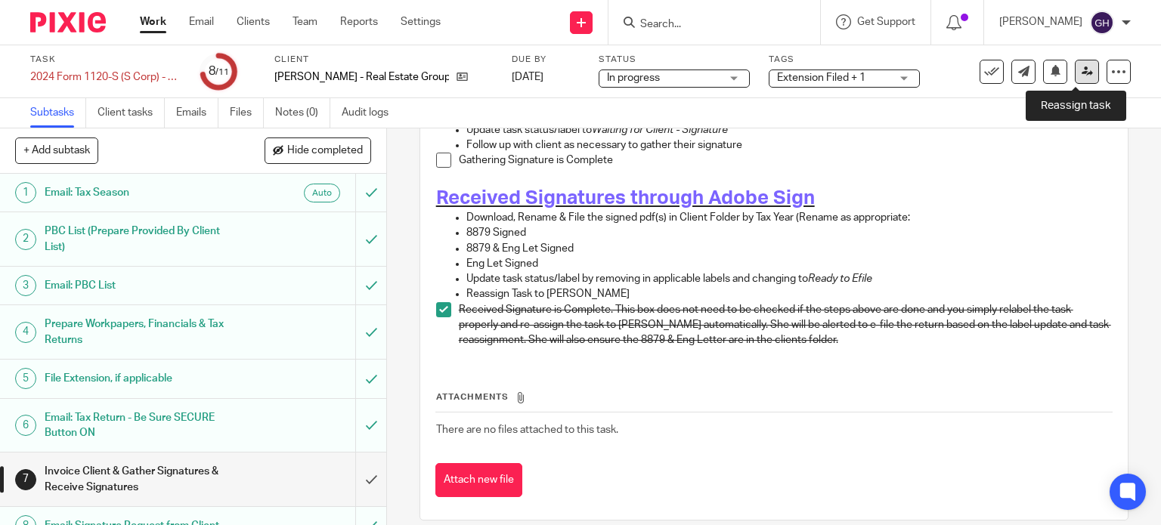
click at [1082, 75] on icon at bounding box center [1087, 71] width 11 height 11
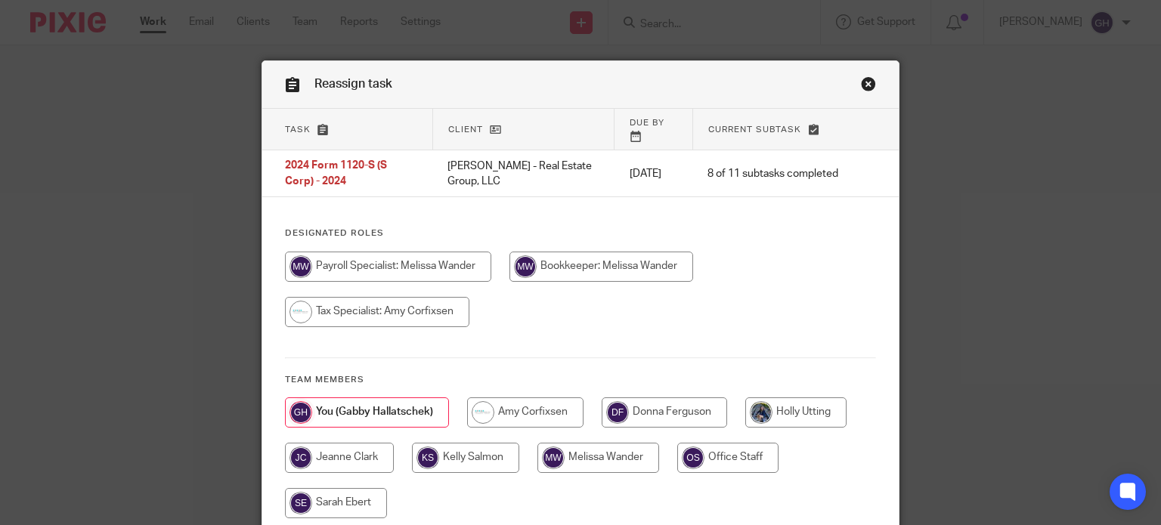
click at [532, 407] on input "radio" at bounding box center [525, 413] width 116 height 30
radio input "true"
click at [935, 215] on div "Reassign task Task Client Due by Current subtask 2024 Form 1120-S (S Corp) - 20…" at bounding box center [580, 262] width 1161 height 525
click at [861, 85] on link "Close this dialog window" at bounding box center [868, 86] width 15 height 20
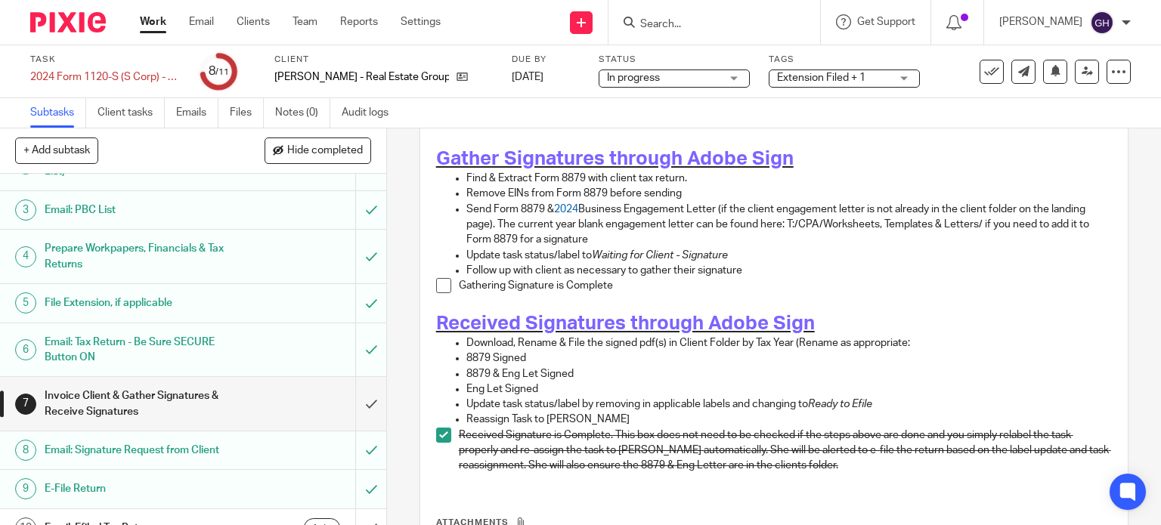
scroll to position [227, 0]
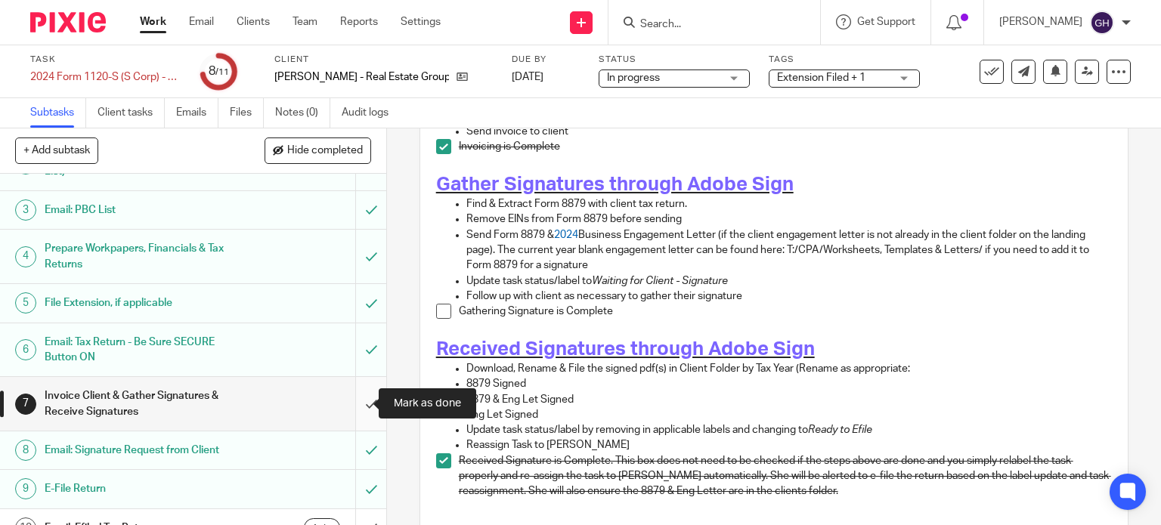
click at [351, 410] on input "submit" at bounding box center [193, 404] width 386 height 54
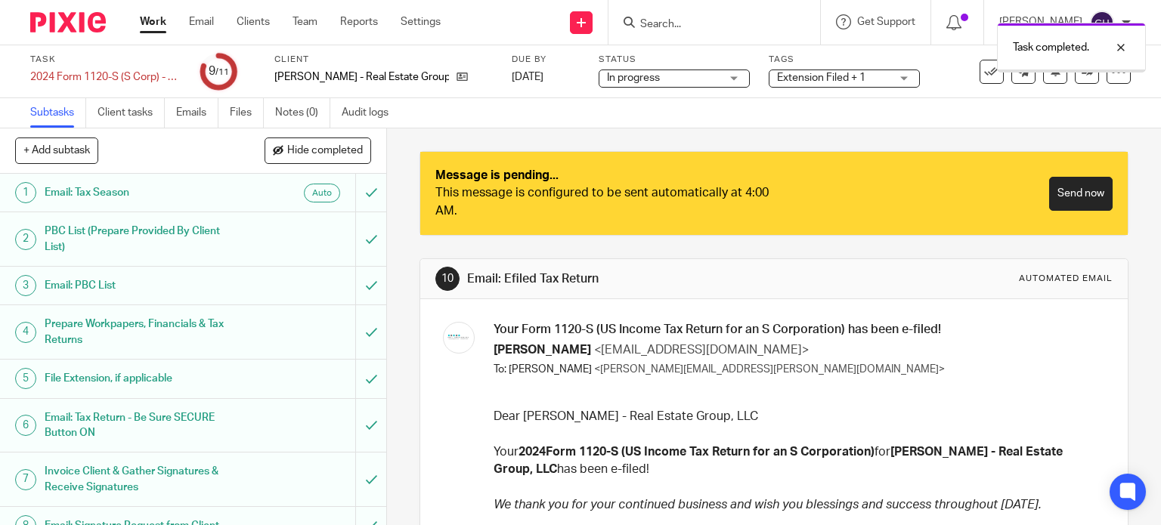
click at [668, 14] on form at bounding box center [719, 22] width 161 height 19
click at [670, 21] on div "Task completed." at bounding box center [863, 43] width 565 height 57
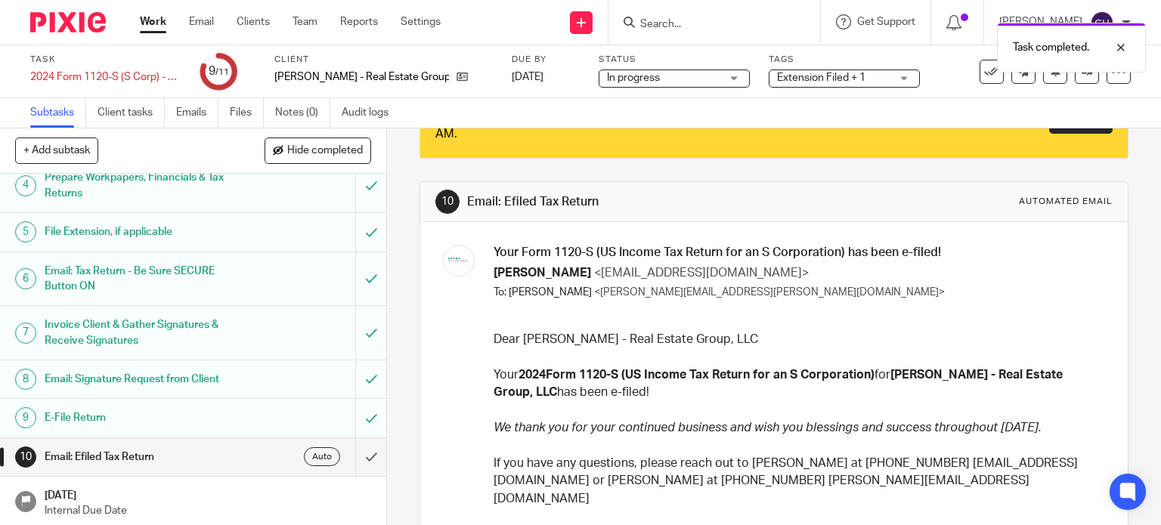
scroll to position [151, 0]
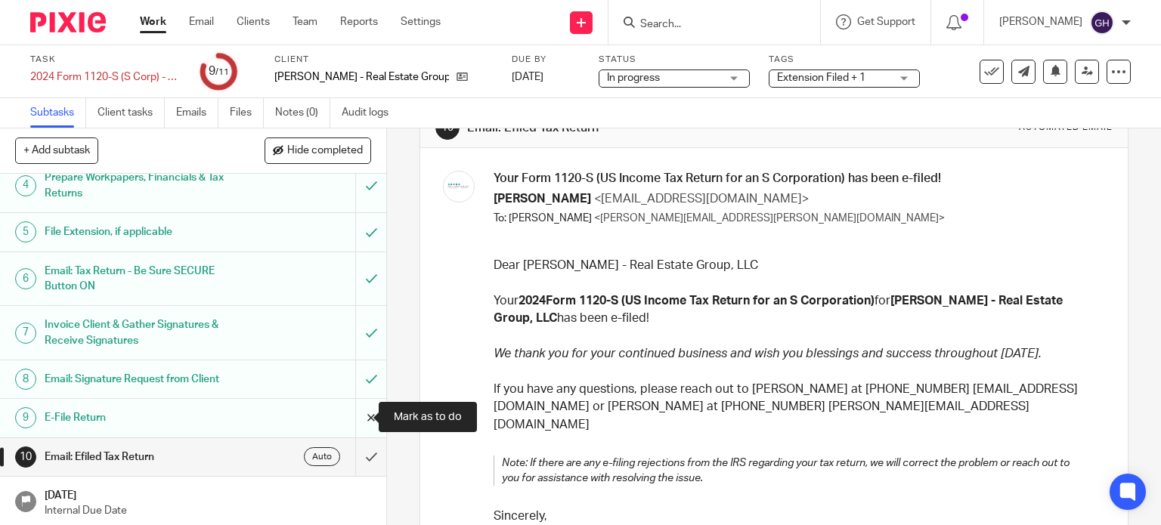
click at [357, 414] on input "submit" at bounding box center [193, 418] width 386 height 38
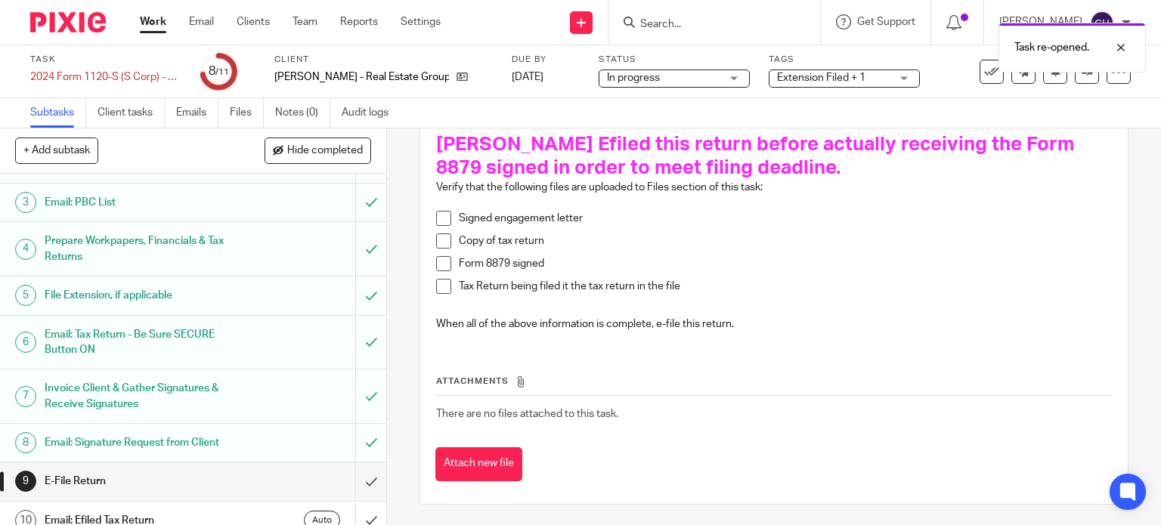
scroll to position [147, 0]
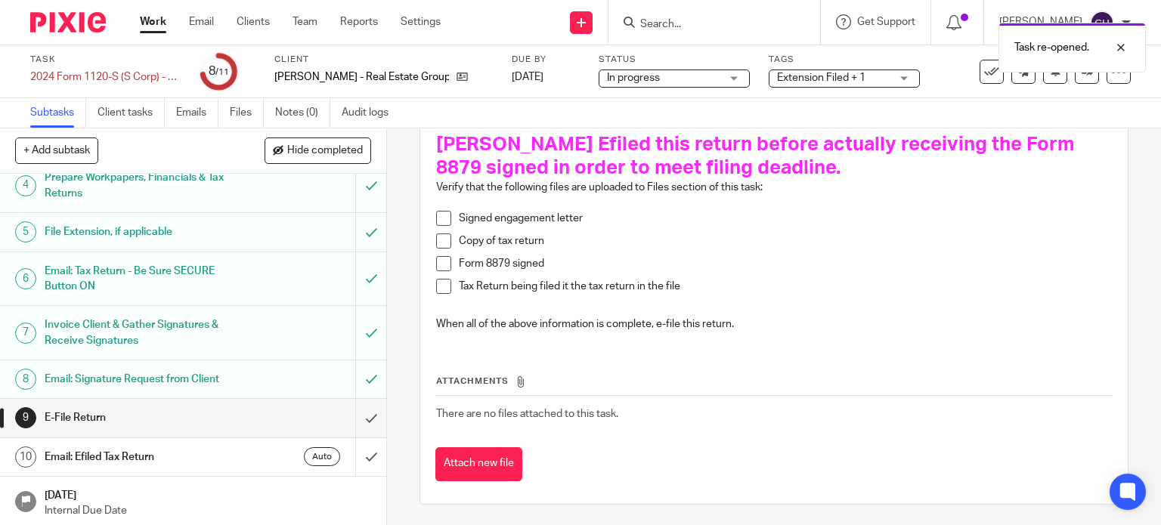
click at [194, 460] on h1 "Email: Efiled Tax Return" at bounding box center [143, 457] width 197 height 23
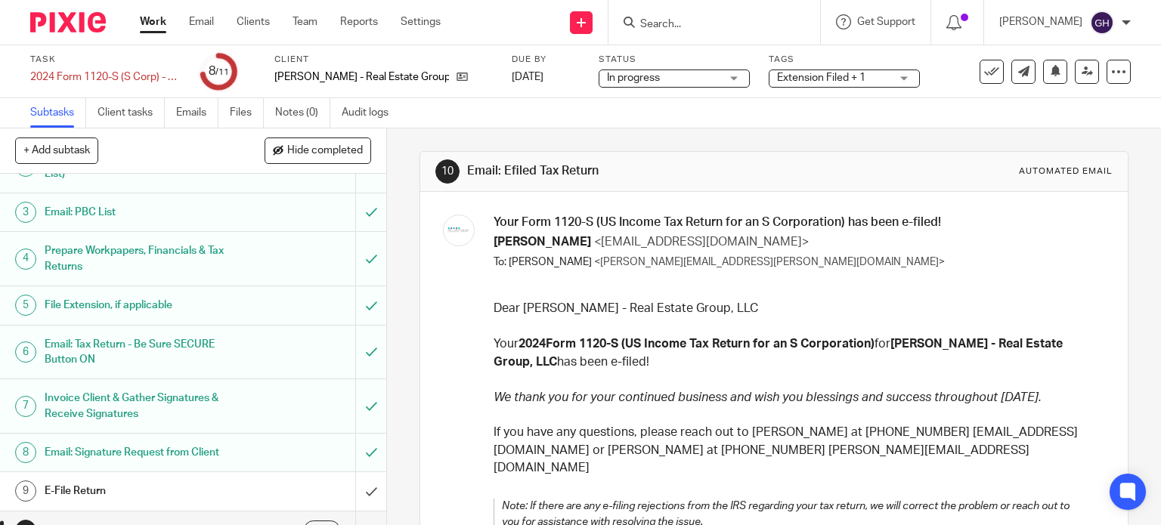
scroll to position [147, 0]
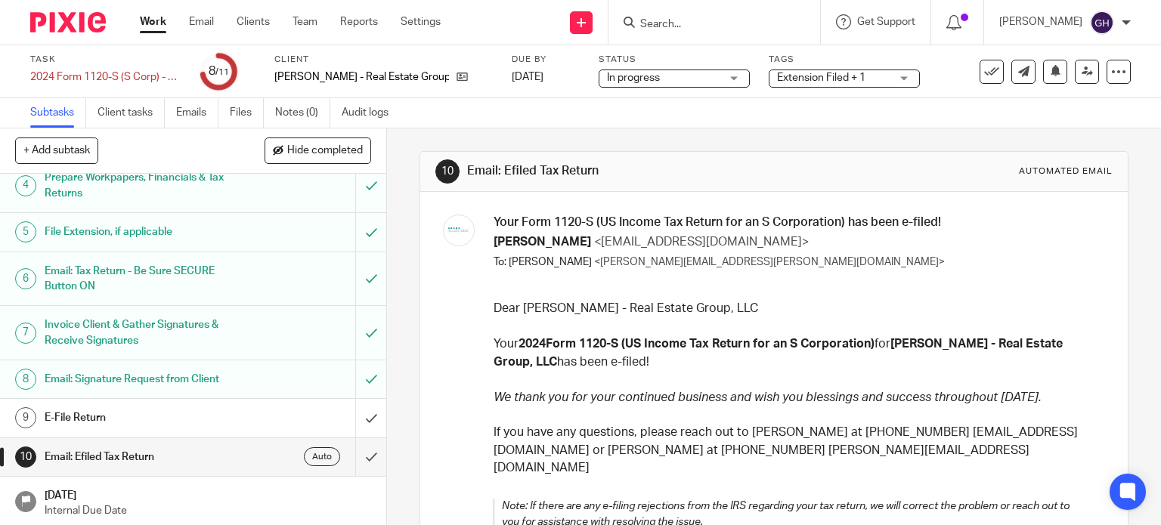
click at [258, 410] on div "E-File Return" at bounding box center [193, 418] width 296 height 23
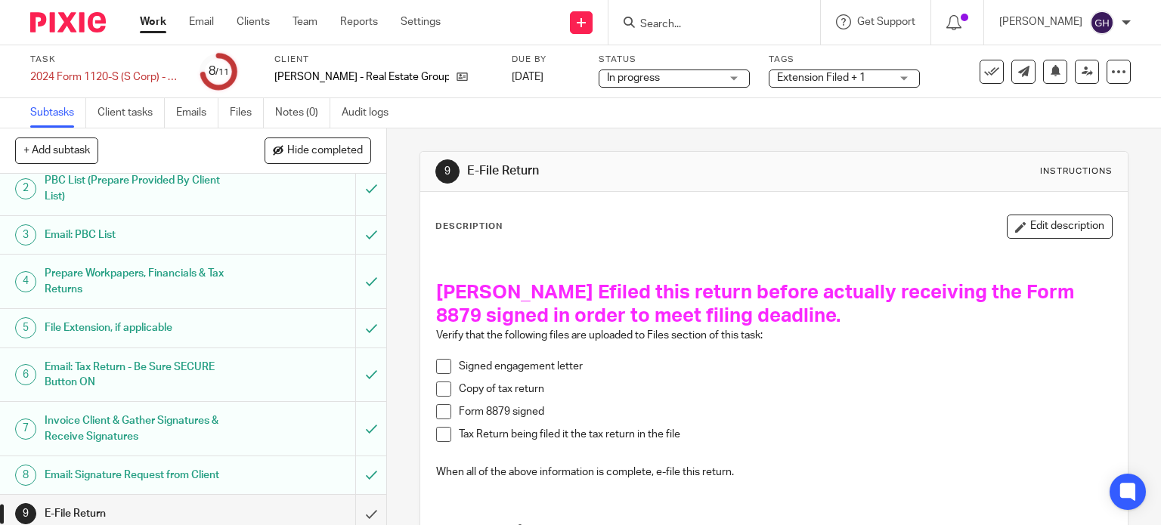
scroll to position [147, 0]
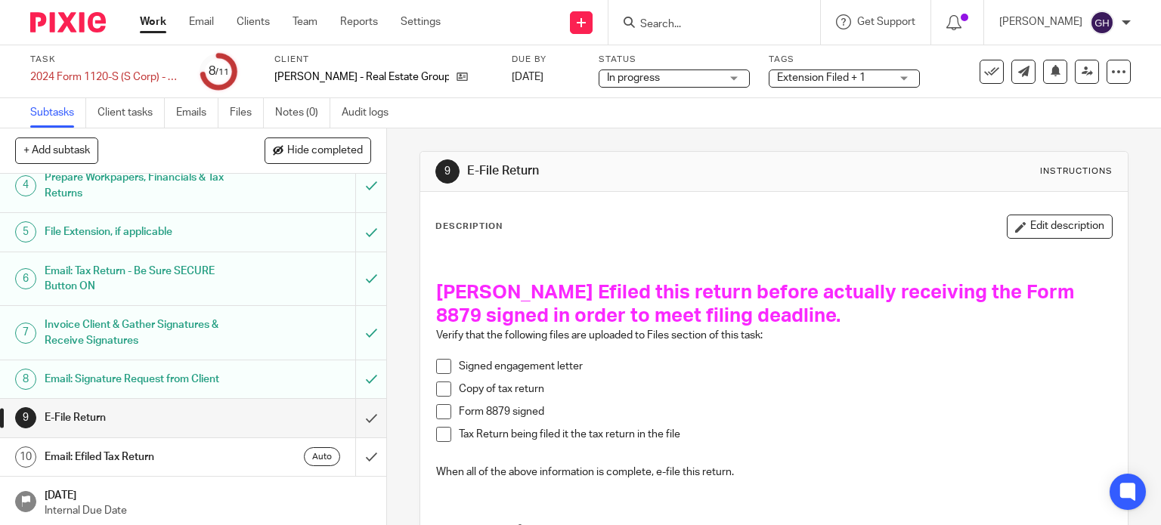
click at [266, 390] on link "8 Email: Signature Request from Client" at bounding box center [177, 380] width 355 height 38
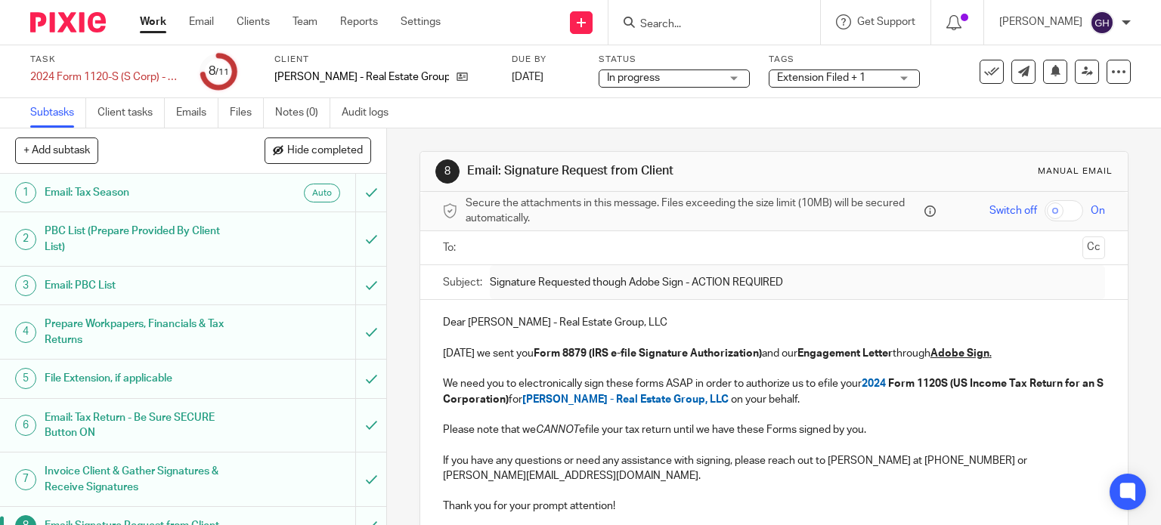
click at [156, 21] on link "Work" at bounding box center [153, 21] width 26 height 15
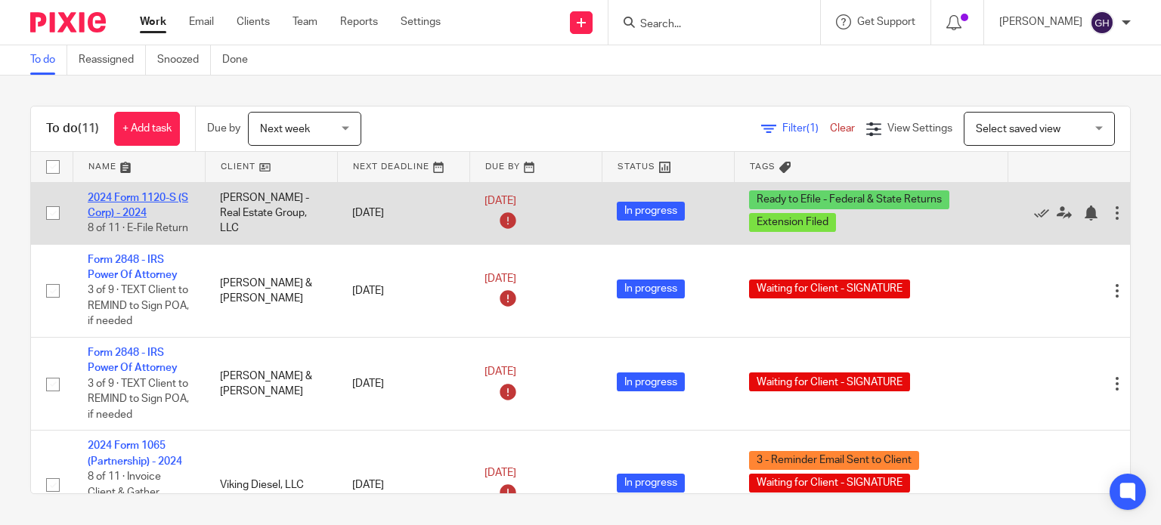
click at [101, 215] on link "2024 Form 1120-S (S Corp) - 2024" at bounding box center [138, 206] width 101 height 26
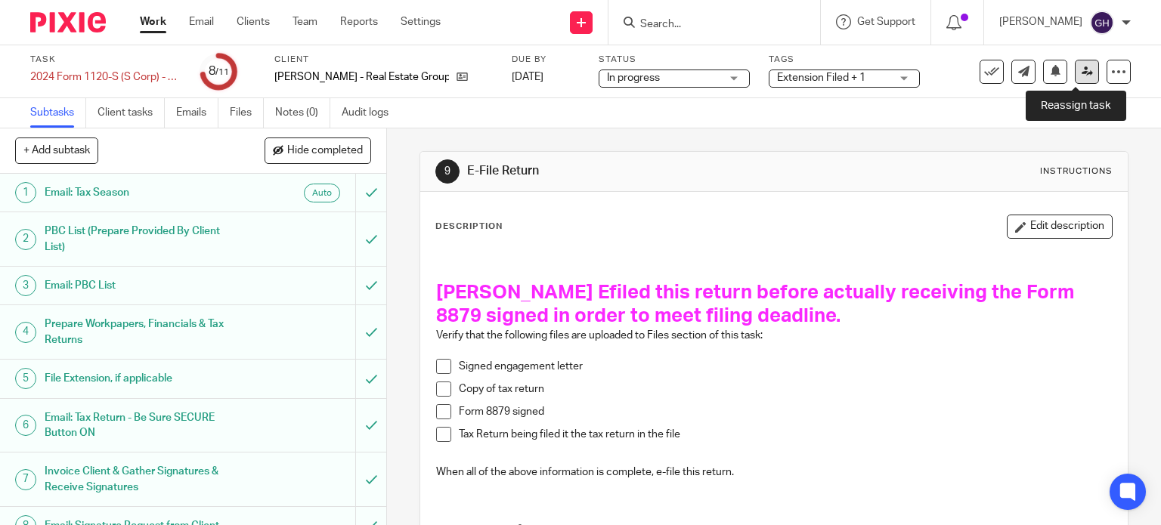
click at [1081, 76] on link at bounding box center [1087, 72] width 24 height 24
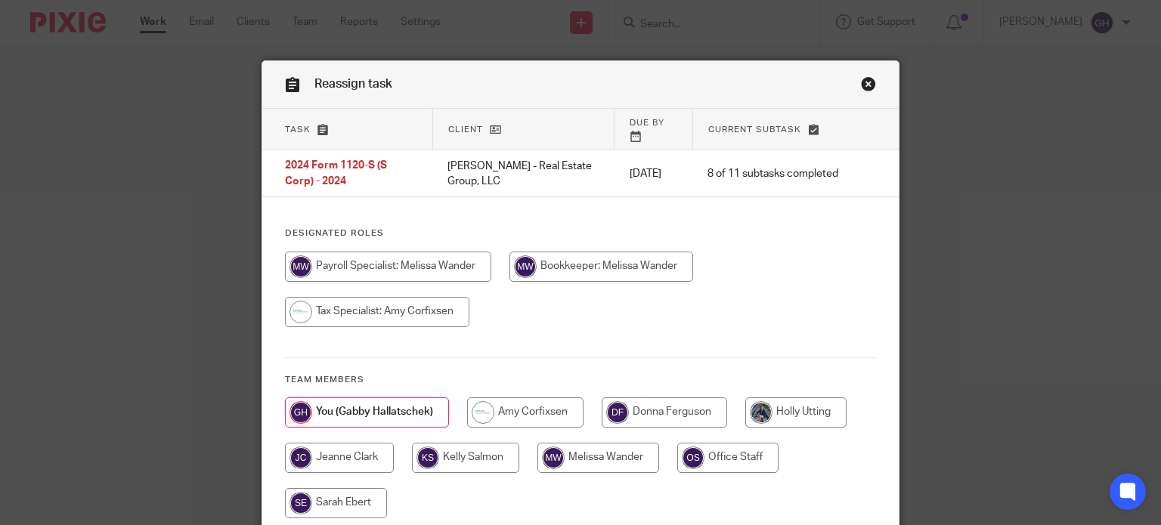
click at [467, 406] on input "radio" at bounding box center [525, 413] width 116 height 30
radio input "true"
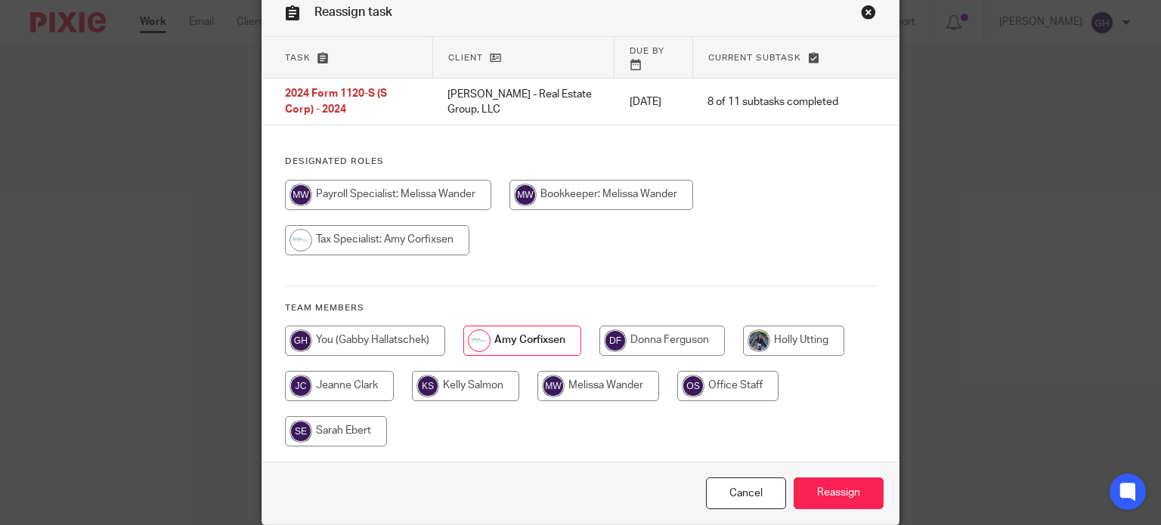
scroll to position [120, 0]
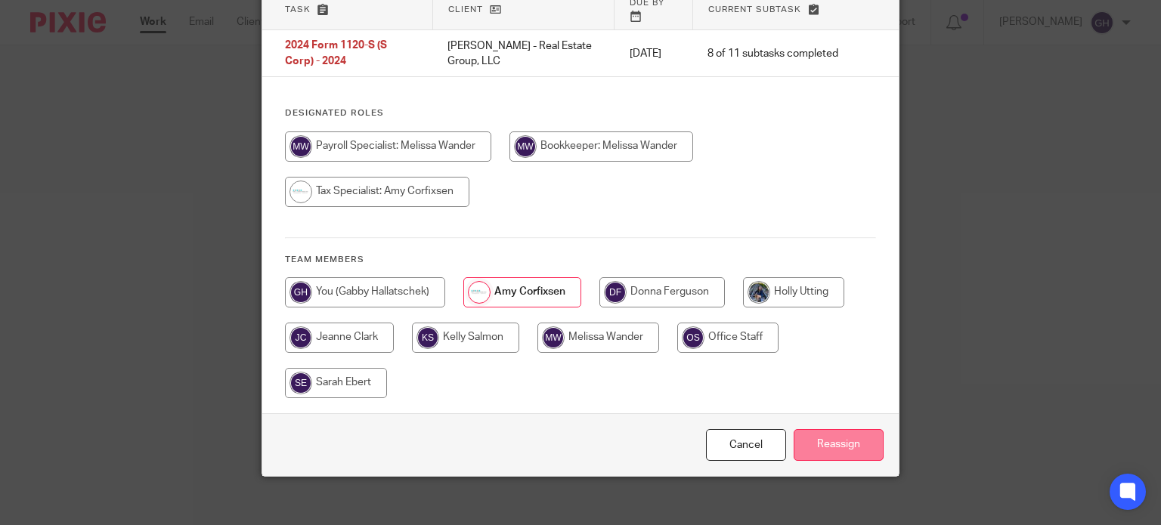
click at [832, 429] on input "Reassign" at bounding box center [839, 445] width 90 height 33
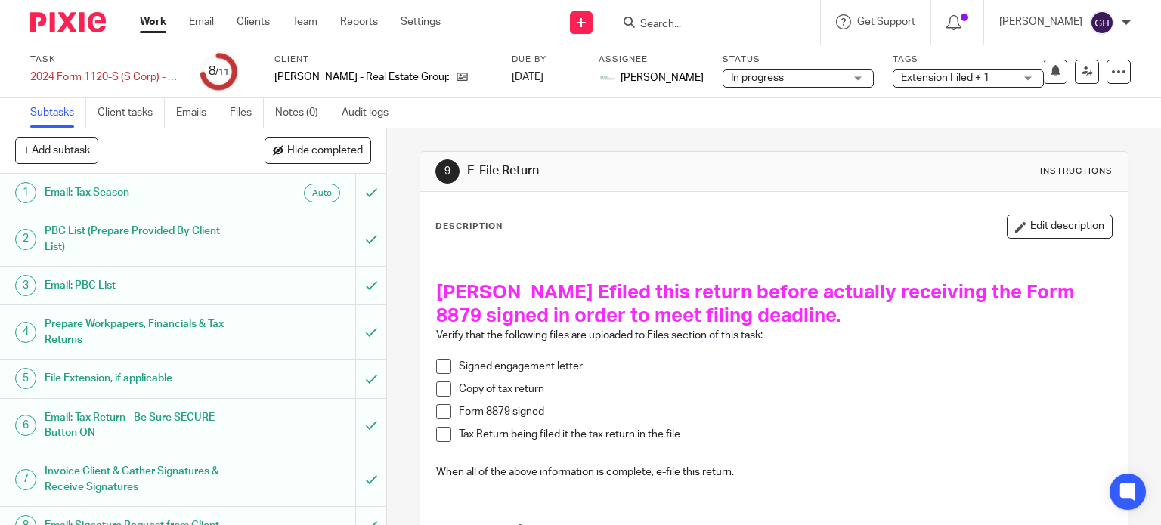
click at [163, 24] on link "Work" at bounding box center [153, 21] width 26 height 15
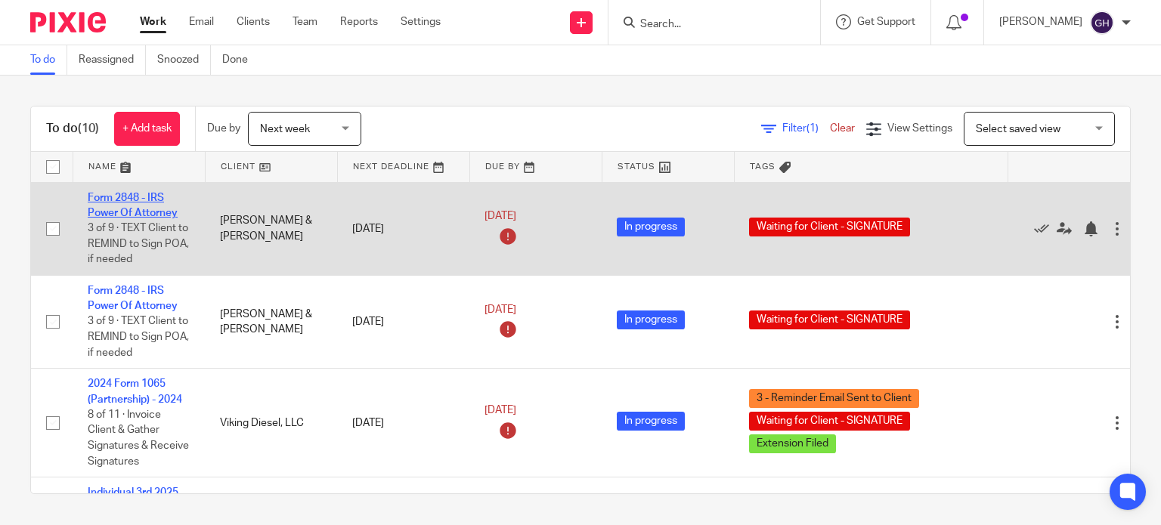
click at [96, 208] on link "Form 2848 - IRS Power Of Attorney" at bounding box center [133, 206] width 90 height 26
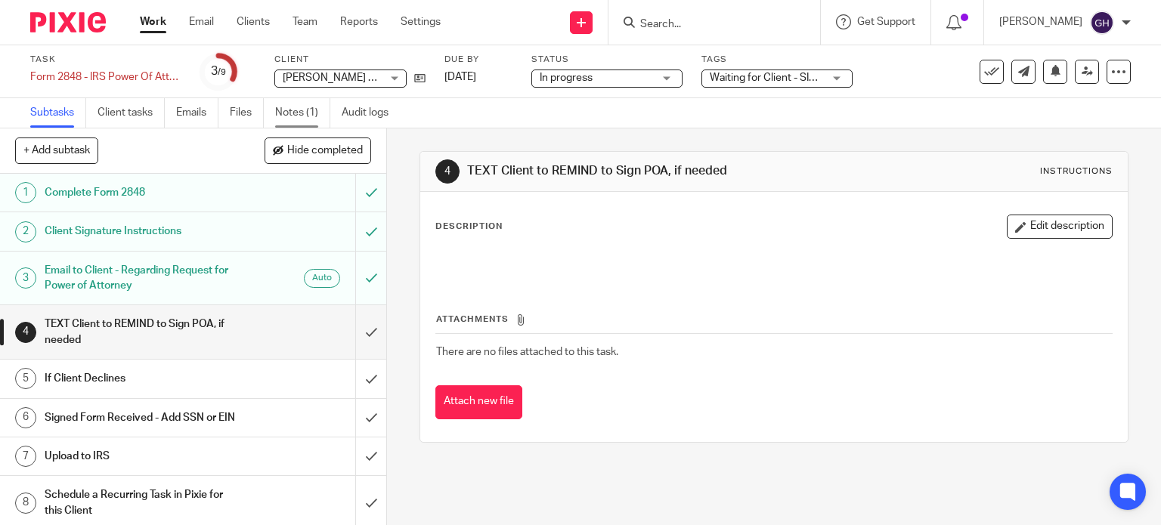
click at [290, 107] on link "Notes (1)" at bounding box center [302, 112] width 55 height 29
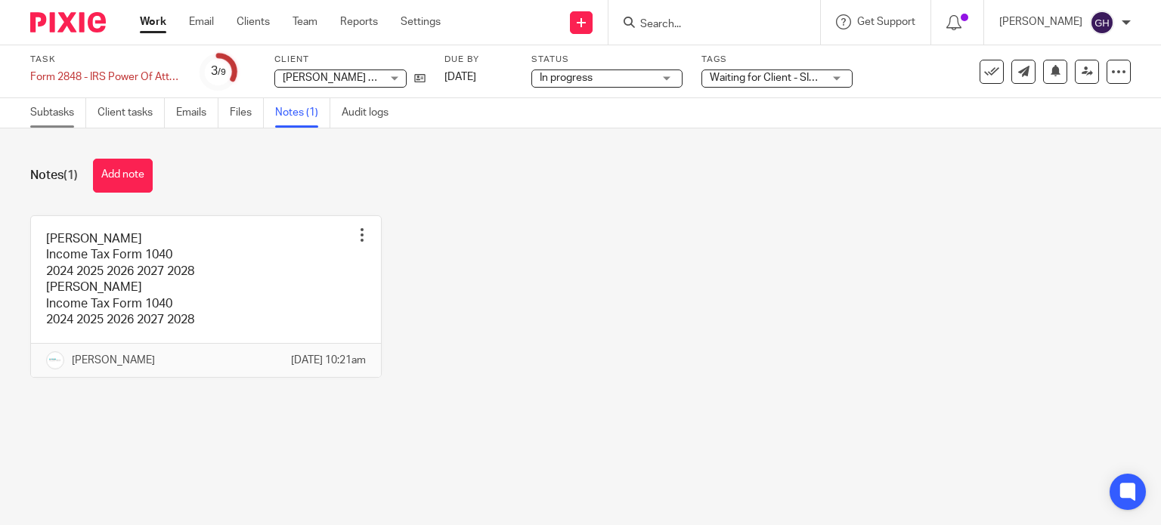
click at [45, 108] on link "Subtasks" at bounding box center [58, 112] width 56 height 29
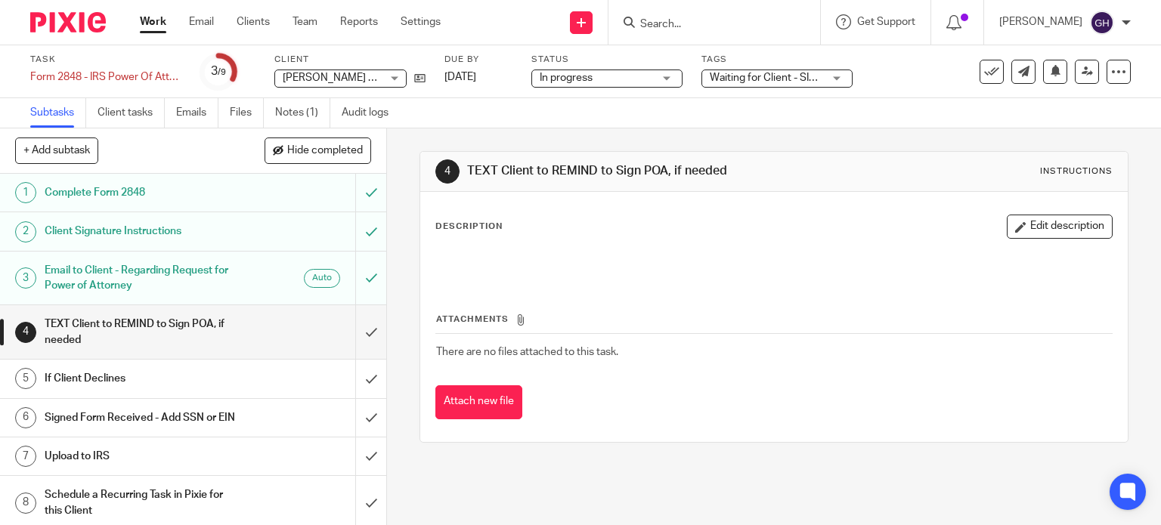
click at [391, 75] on div "Charles & Dana Schau Charles & Dana Schau" at bounding box center [340, 79] width 132 height 18
click at [464, 259] on p at bounding box center [774, 262] width 677 height 15
click at [294, 119] on link "Notes (1)" at bounding box center [302, 112] width 55 height 29
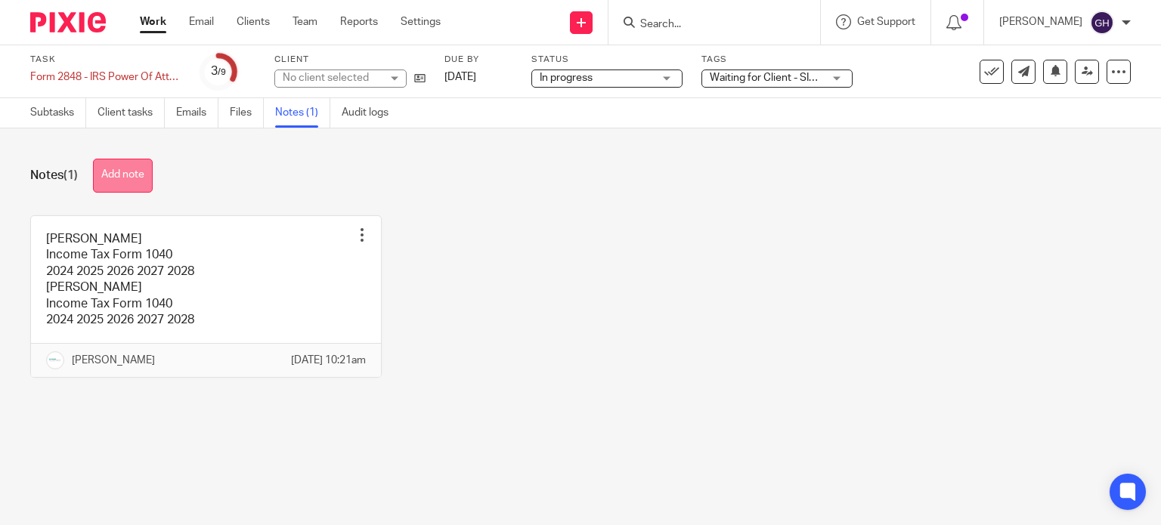
click at [135, 178] on button "Add note" at bounding box center [123, 176] width 60 height 34
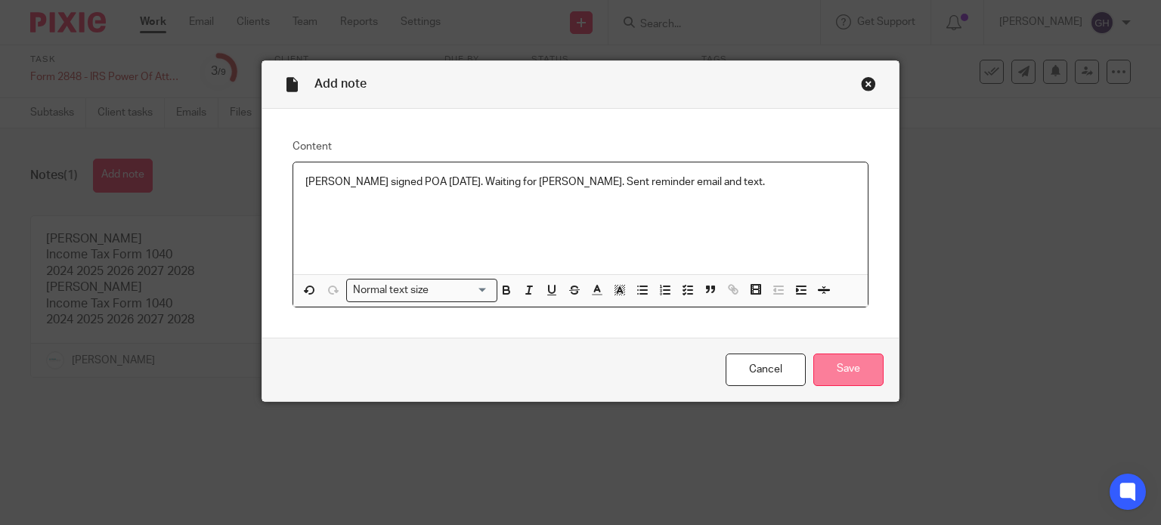
click at [868, 363] on input "Save" at bounding box center [848, 370] width 70 height 33
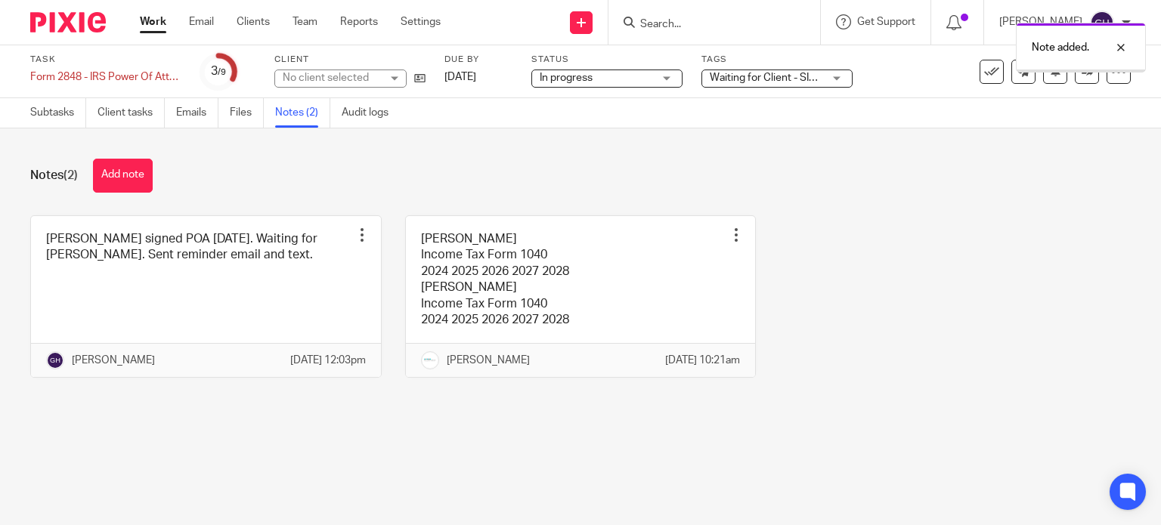
click at [790, 76] on span "Waiting for Client - SIGNATURE" at bounding box center [783, 78] width 146 height 11
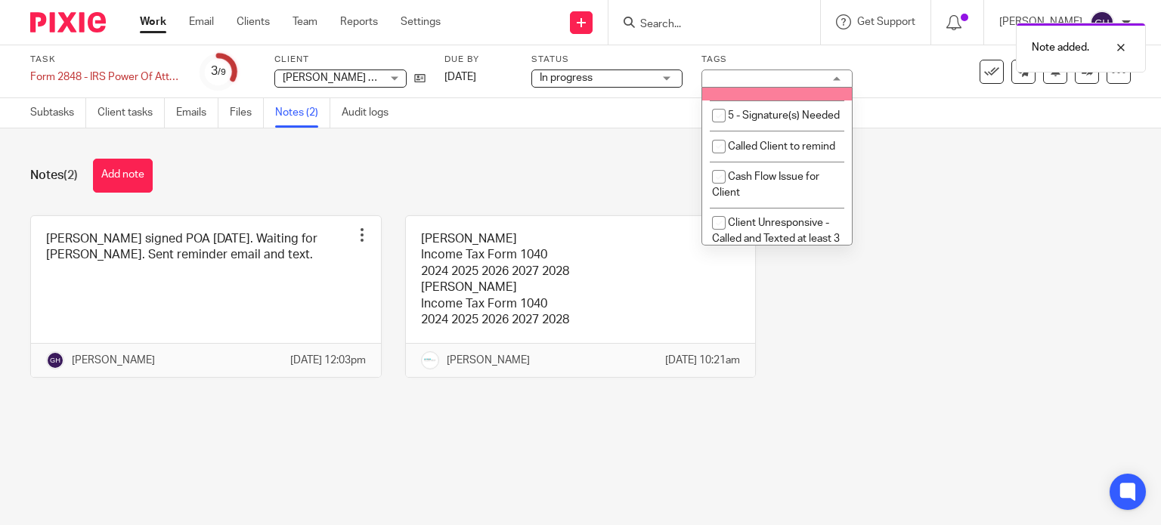
scroll to position [76, 0]
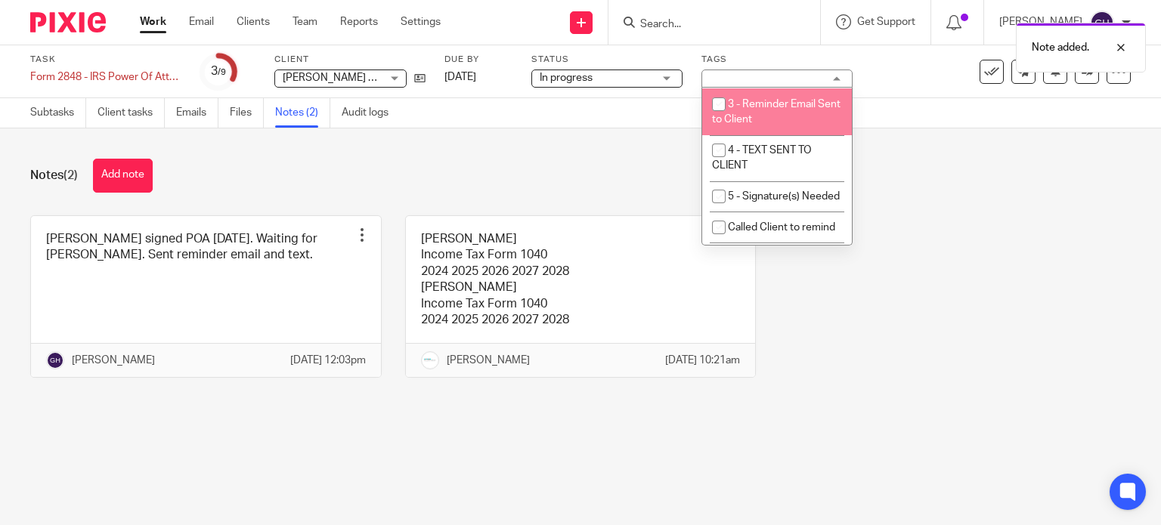
click at [795, 130] on li "3 - Reminder Email Sent to Client" at bounding box center [777, 111] width 150 height 46
checkbox input "true"
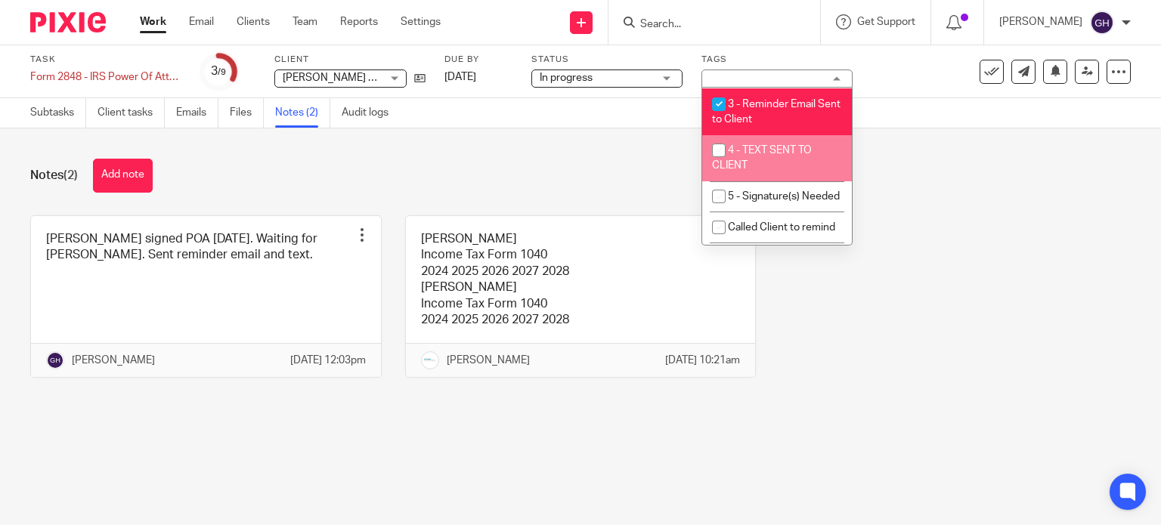
click at [789, 169] on span "4 - TEXT SENT TO CLIENT" at bounding box center [762, 158] width 100 height 26
checkbox input "true"
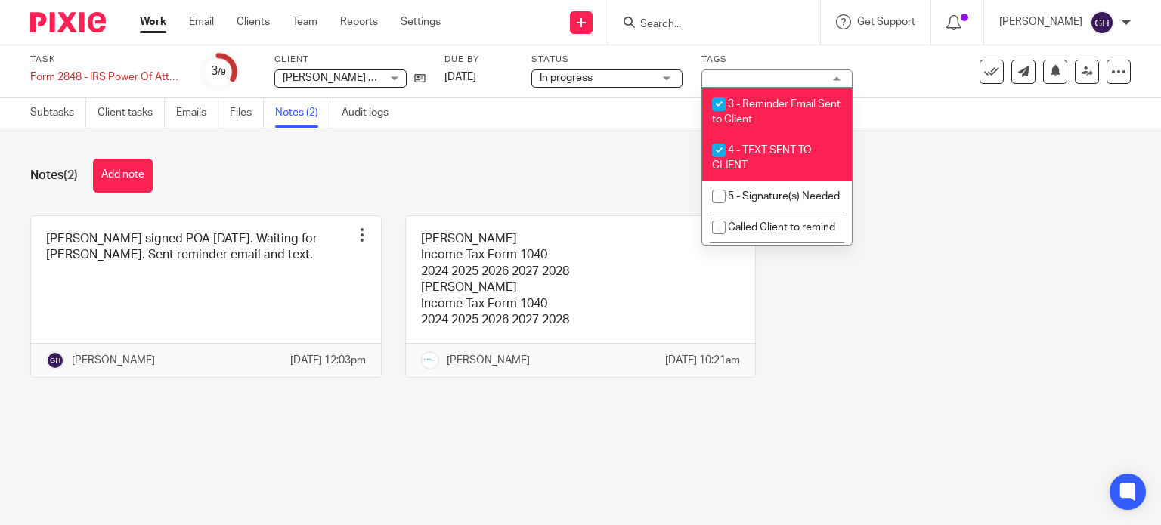
click at [348, 165] on div "Notes (2) Add note" at bounding box center [580, 176] width 1101 height 34
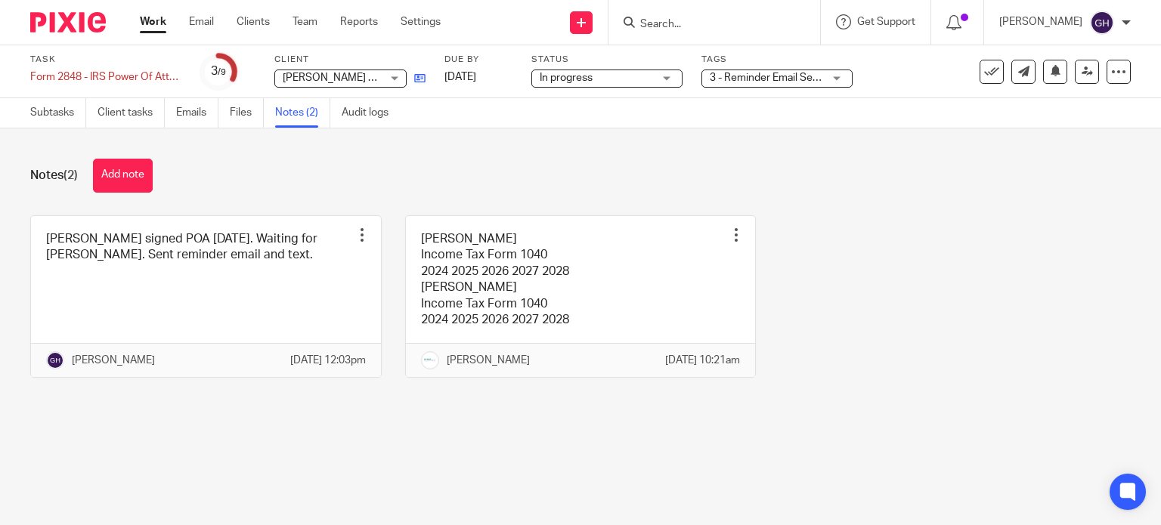
click at [426, 78] on div "Task Form 2848 - IRS Power Of Attorney Save Form 2848 - IRS Power Of Attorney 3…" at bounding box center [488, 72] width 917 height 36
click at [423, 78] on icon at bounding box center [419, 78] width 11 height 11
click at [54, 119] on link "Subtasks" at bounding box center [58, 112] width 56 height 29
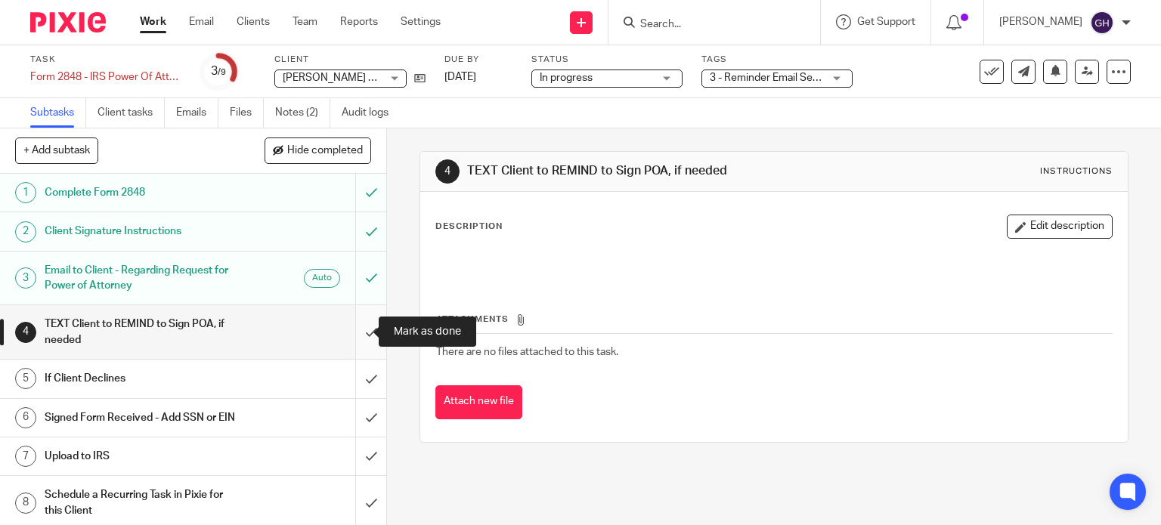
click at [353, 332] on input "submit" at bounding box center [193, 332] width 386 height 54
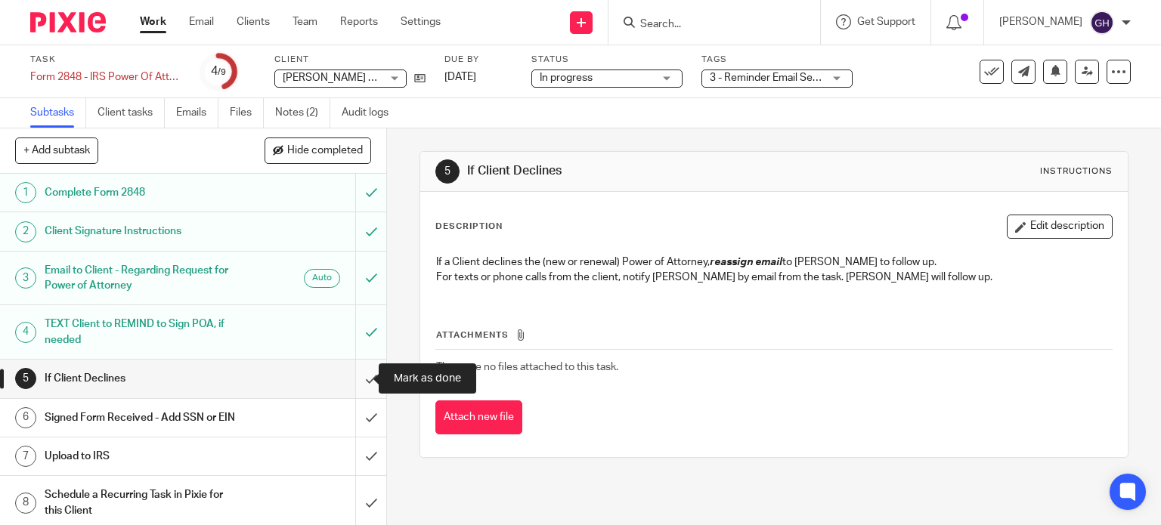
click at [356, 376] on input "submit" at bounding box center [193, 379] width 386 height 38
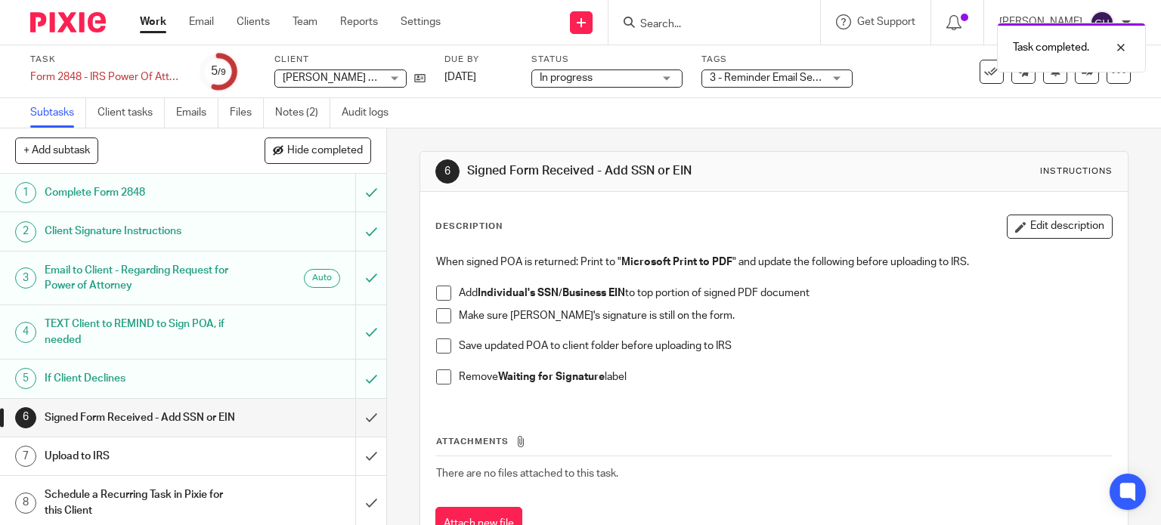
scroll to position [60, 0]
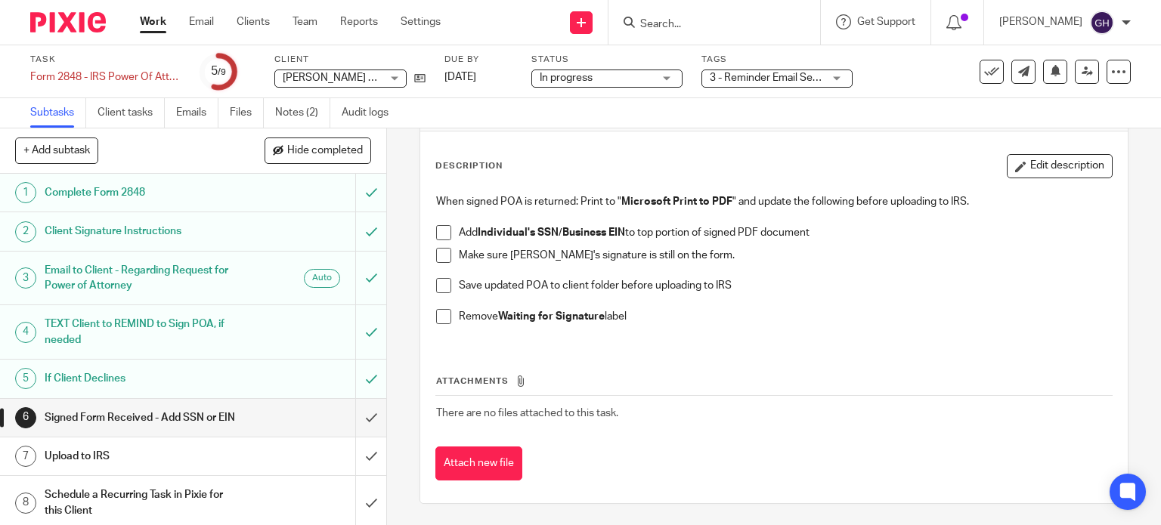
click at [786, 64] on label "Tags" at bounding box center [776, 60] width 151 height 12
click at [789, 82] on span "3 - Reminder Email Sent to Client + 2" at bounding box center [796, 78] width 172 height 11
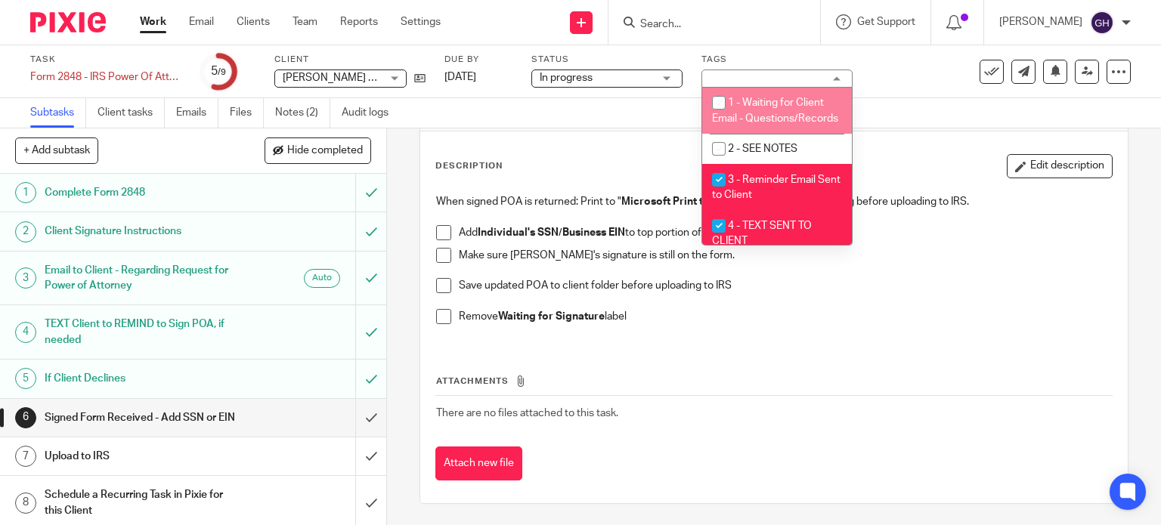
click at [874, 334] on div "When signed POA is returned: Print to " Microsoft Print to PDF " and update the…" at bounding box center [775, 265] width 692 height 156
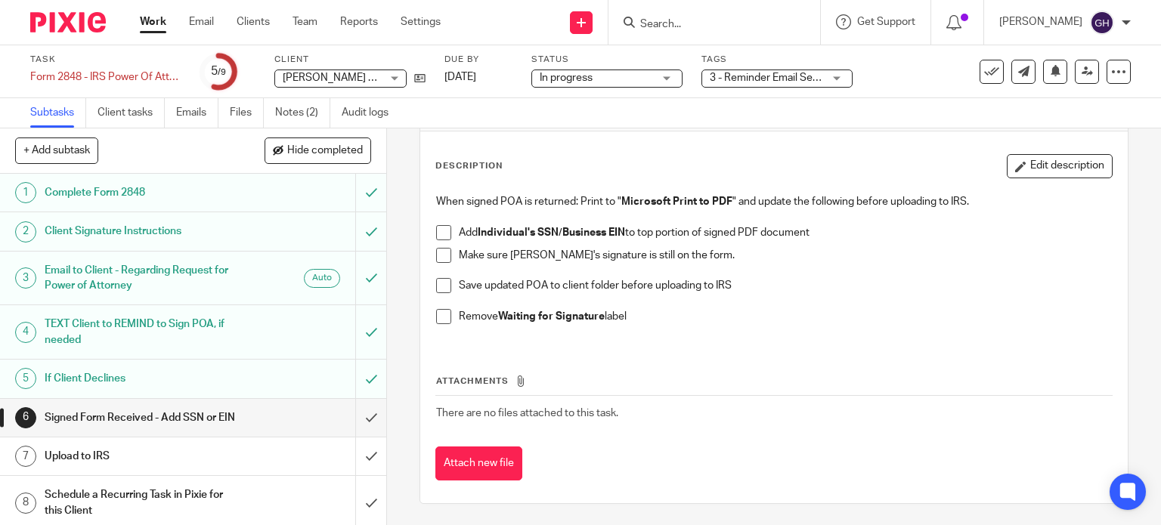
click at [158, 27] on link "Work" at bounding box center [153, 21] width 26 height 15
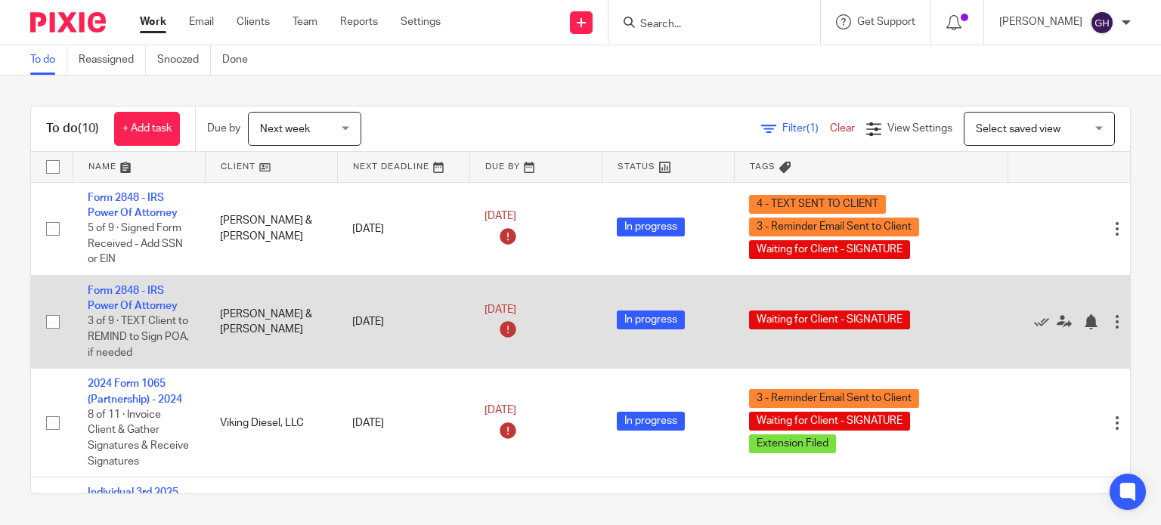
scroll to position [151, 0]
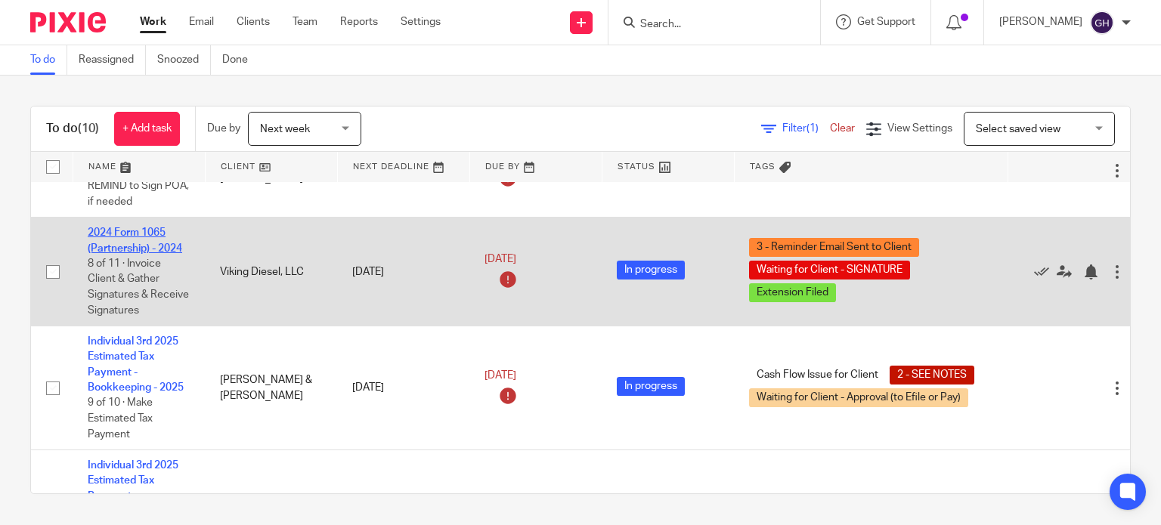
click at [155, 238] on link "2024 Form 1065 (Partnership) - 2024" at bounding box center [135, 241] width 94 height 26
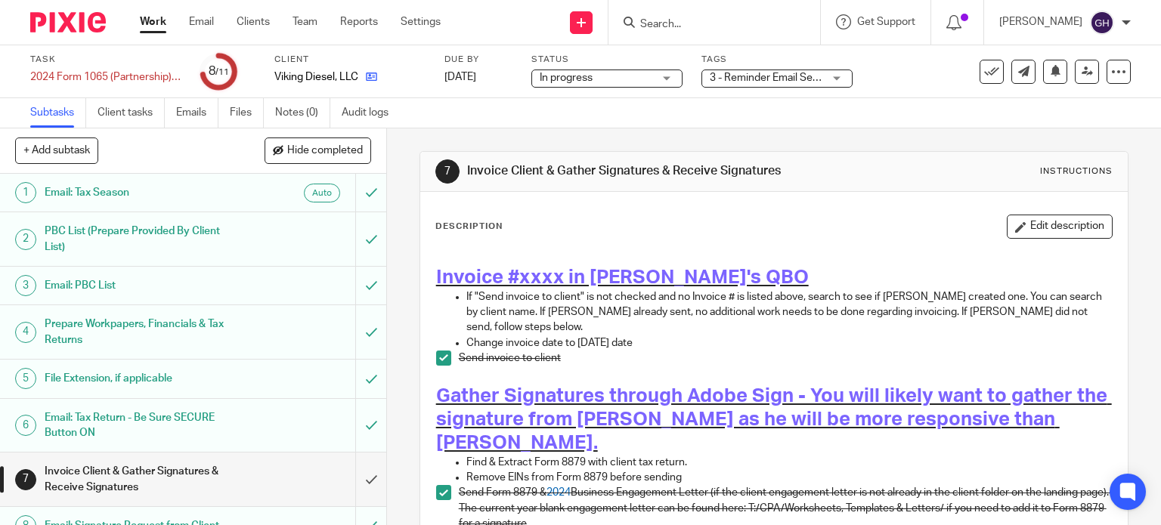
click at [373, 84] on link at bounding box center [367, 77] width 19 height 15
click at [766, 78] on span "3 - Reminder Email Sent to Client + 2" at bounding box center [796, 78] width 172 height 11
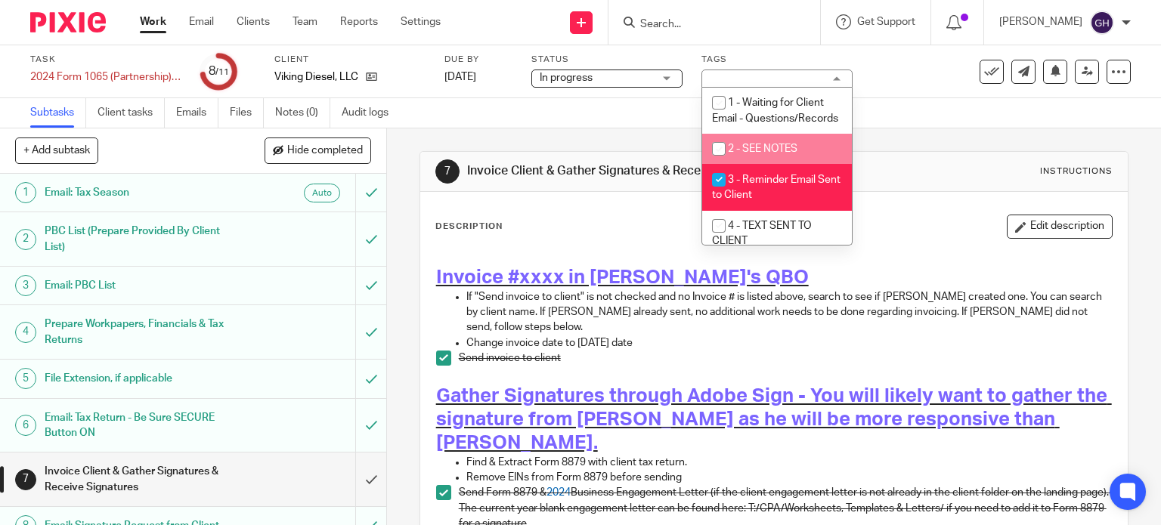
scroll to position [151, 0]
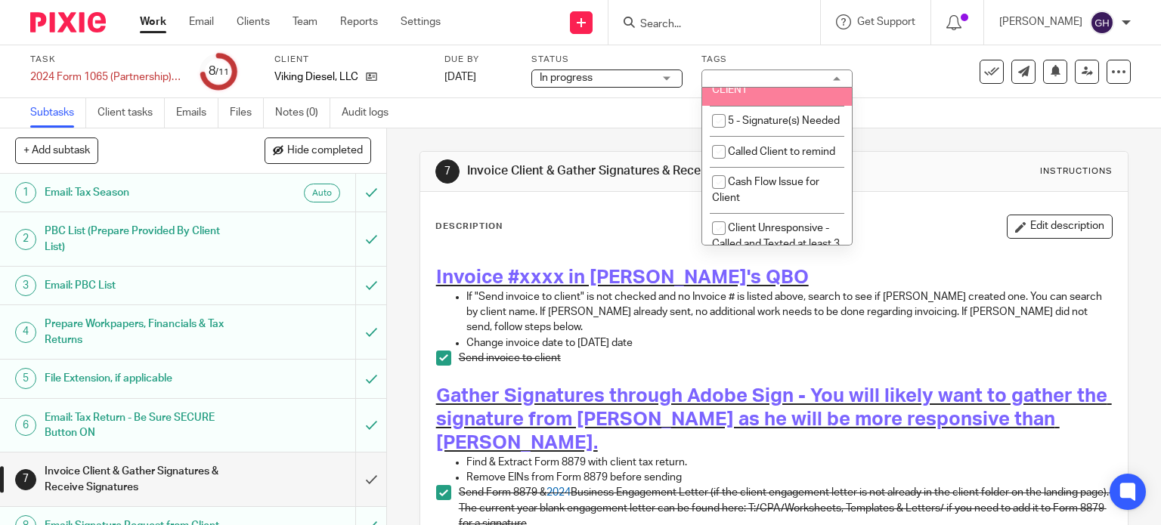
click at [781, 102] on li "4 - TEXT SENT TO CLIENT" at bounding box center [777, 83] width 150 height 46
checkbox input "true"
click at [304, 117] on link "Notes (0)" at bounding box center [302, 112] width 55 height 29
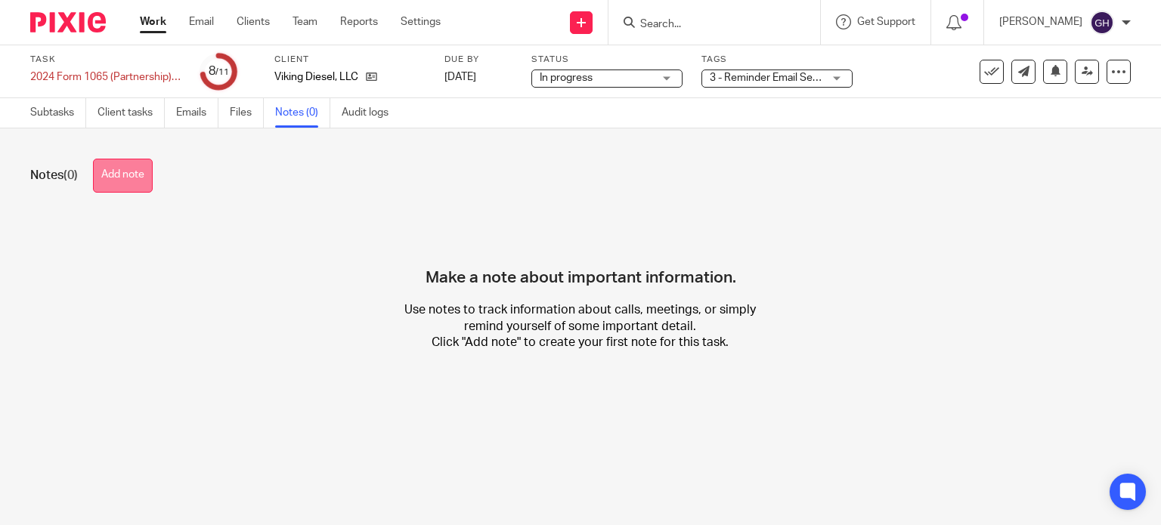
click at [122, 168] on button "Add note" at bounding box center [123, 176] width 60 height 34
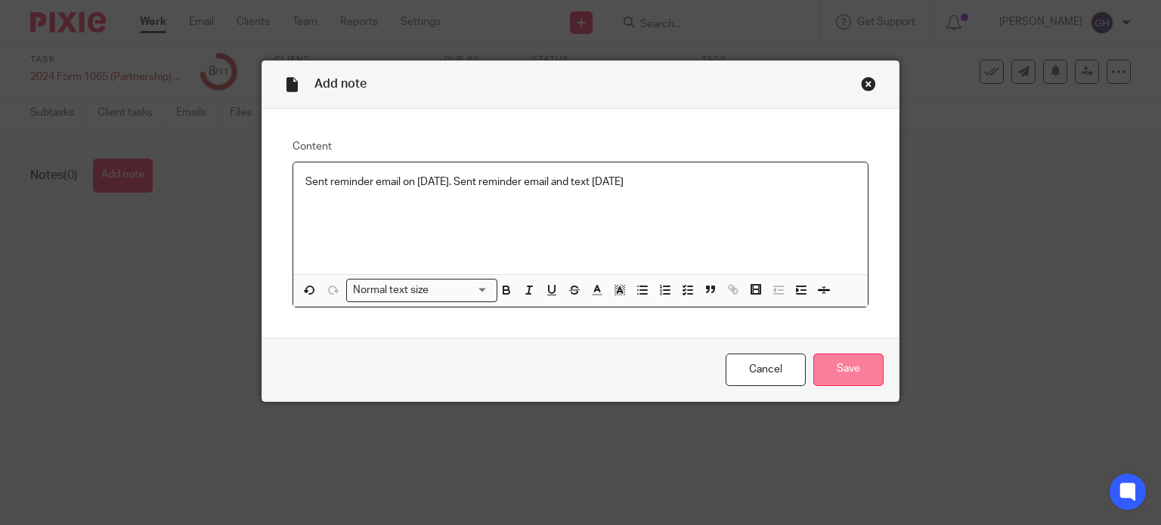
click at [854, 376] on input "Save" at bounding box center [848, 370] width 70 height 33
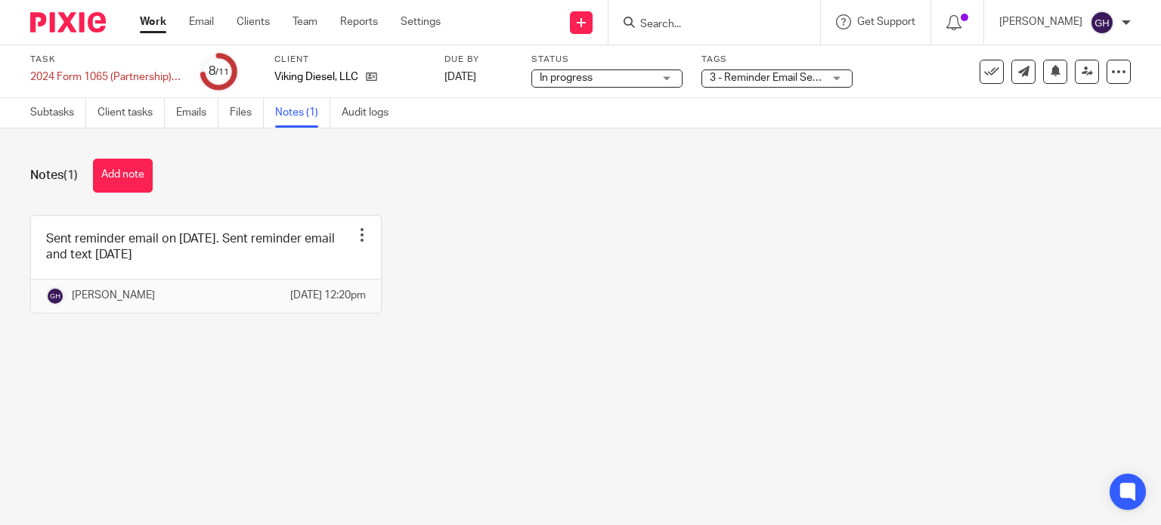
click at [163, 20] on link "Work" at bounding box center [153, 21] width 26 height 15
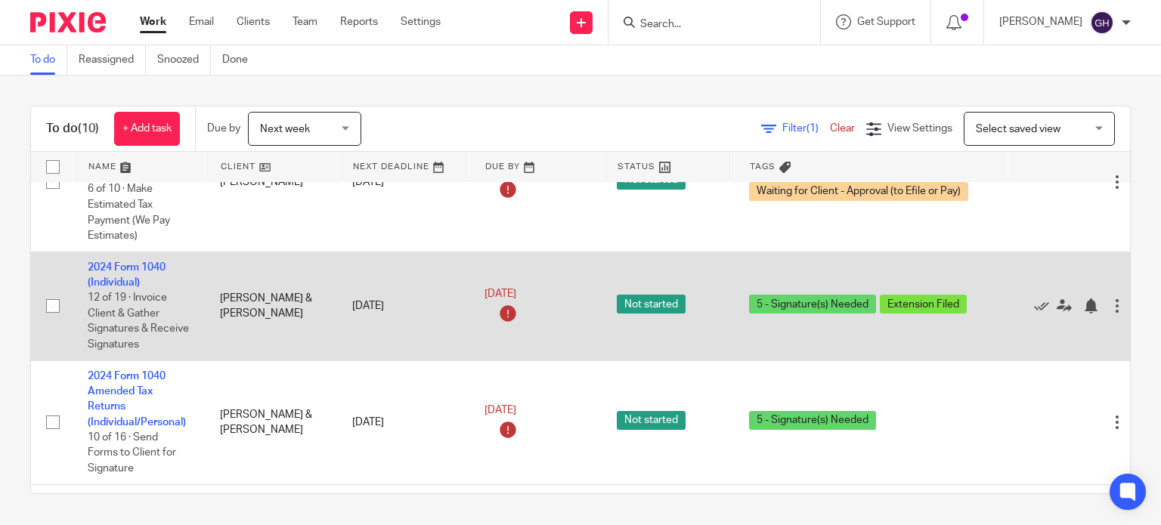
scroll to position [463, 0]
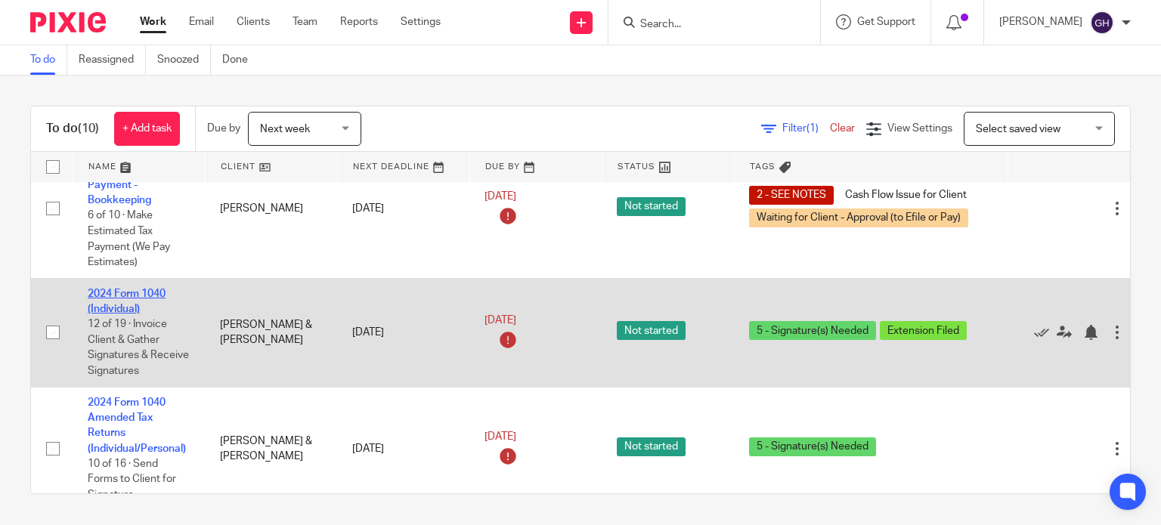
click at [116, 309] on link "2024 Form 1040 (Individual)" at bounding box center [127, 302] width 78 height 26
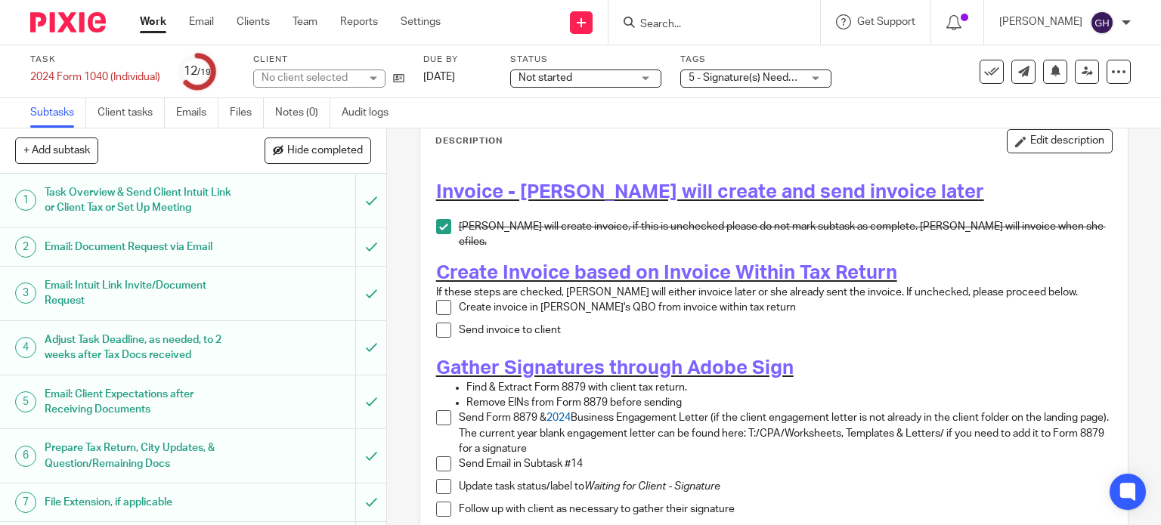
scroll to position [151, 0]
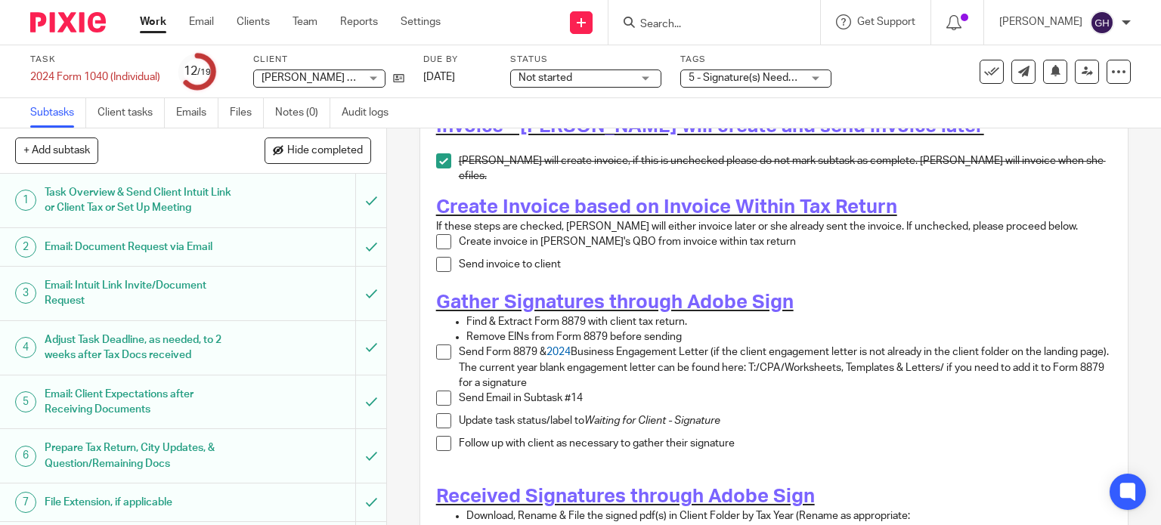
click at [370, 75] on div "[PERSON_NAME] & [PERSON_NAME] [PERSON_NAME] & [PERSON_NAME]" at bounding box center [319, 79] width 132 height 18
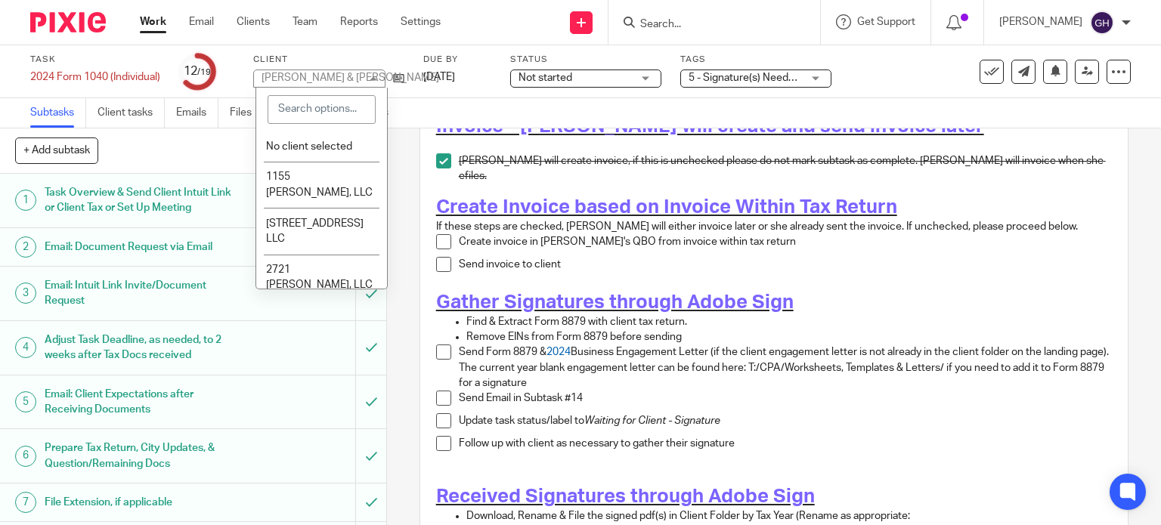
drag, startPoint x: 258, startPoint y: 74, endPoint x: 298, endPoint y: 77, distance: 40.2
click at [299, 76] on div "Rachel & Jake Riemenschneider Rachel & Jake Riemenschneider" at bounding box center [319, 79] width 132 height 18
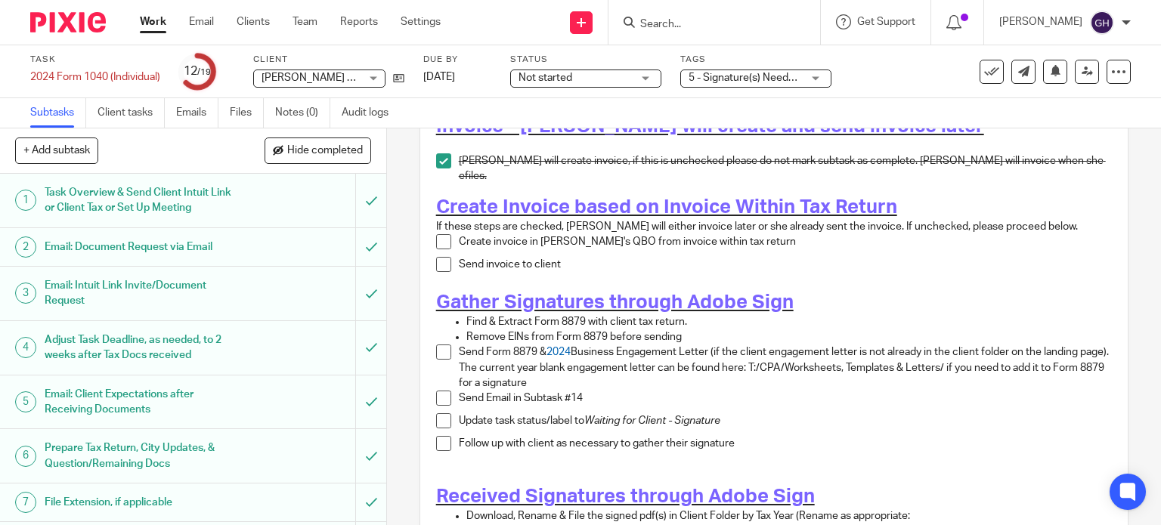
drag, startPoint x: 261, startPoint y: 73, endPoint x: 362, endPoint y: 76, distance: 101.4
click at [362, 76] on div "Rachel & Jake Riemenschneider Rachel & Jake Riemenschneider" at bounding box center [319, 79] width 132 height 18
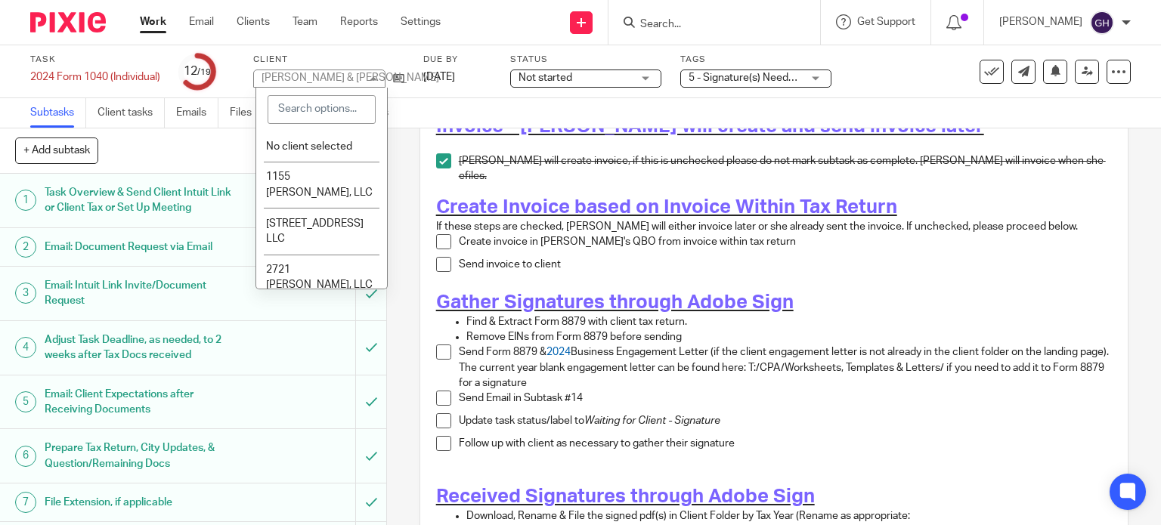
click at [362, 78] on div "[PERSON_NAME] & [PERSON_NAME]" at bounding box center [351, 78] width 178 height 11
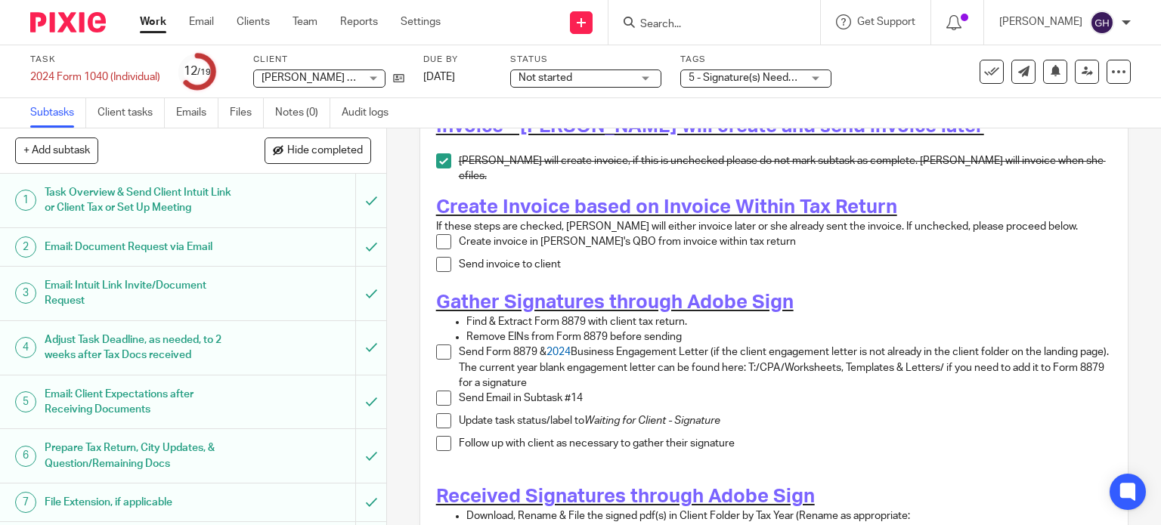
click at [317, 81] on span "[PERSON_NAME] & [PERSON_NAME]" at bounding box center [351, 78] width 178 height 11
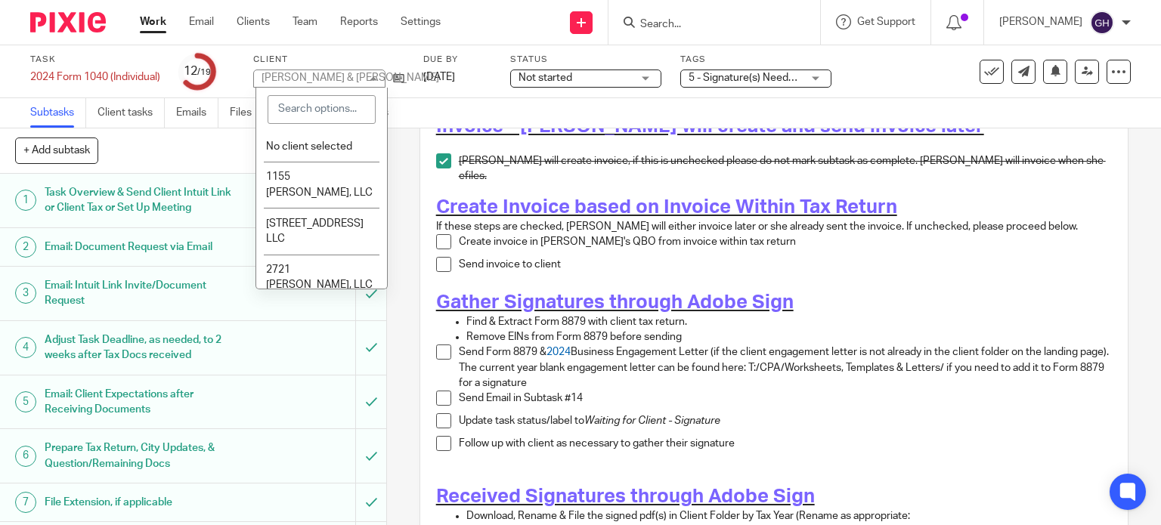
drag, startPoint x: 263, startPoint y: 73, endPoint x: 350, endPoint y: 80, distance: 87.3
click at [350, 80] on div "[PERSON_NAME] & [PERSON_NAME]" at bounding box center [351, 78] width 178 height 11
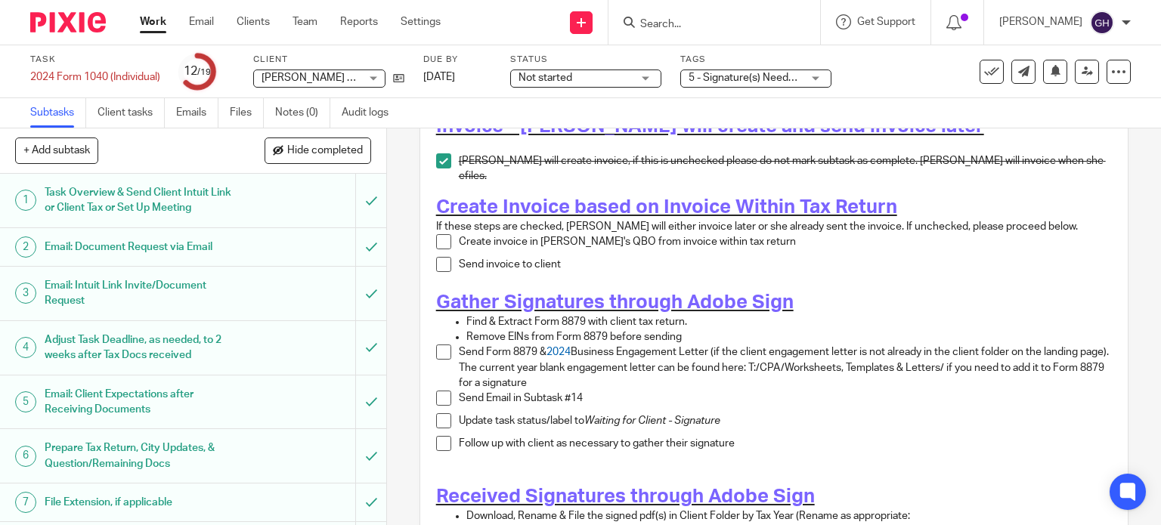
scroll to position [0, 0]
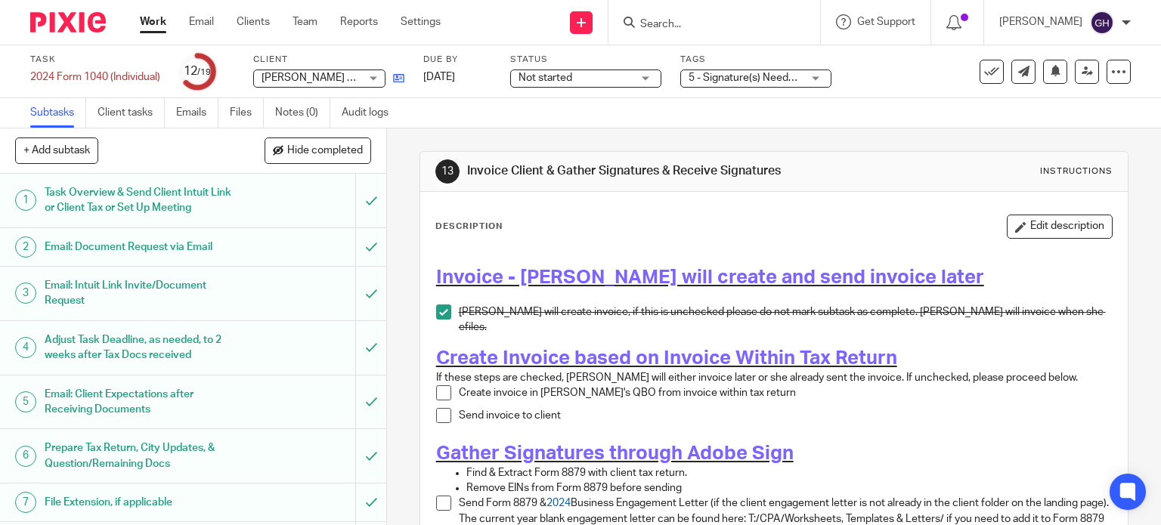
click at [399, 71] on link at bounding box center [395, 77] width 19 height 15
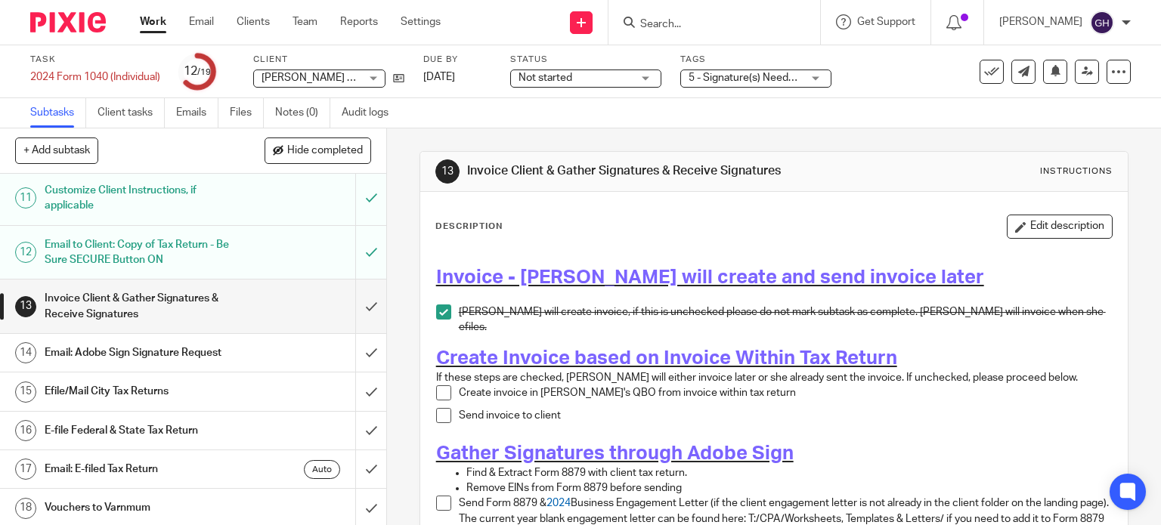
scroll to position [568, 0]
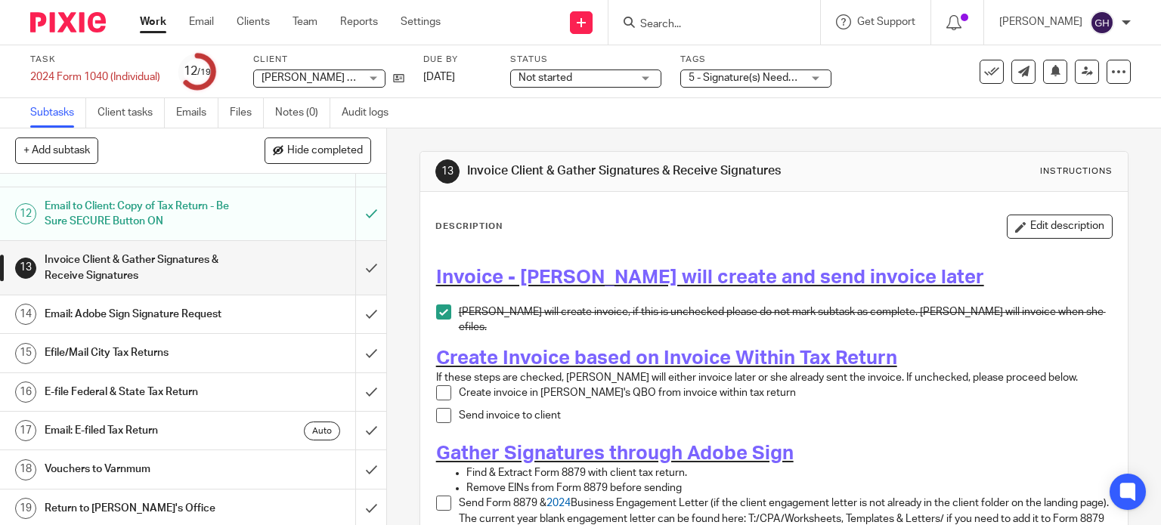
click at [187, 305] on h1 "Email: Adobe Sign Signature Request" at bounding box center [143, 314] width 197 height 23
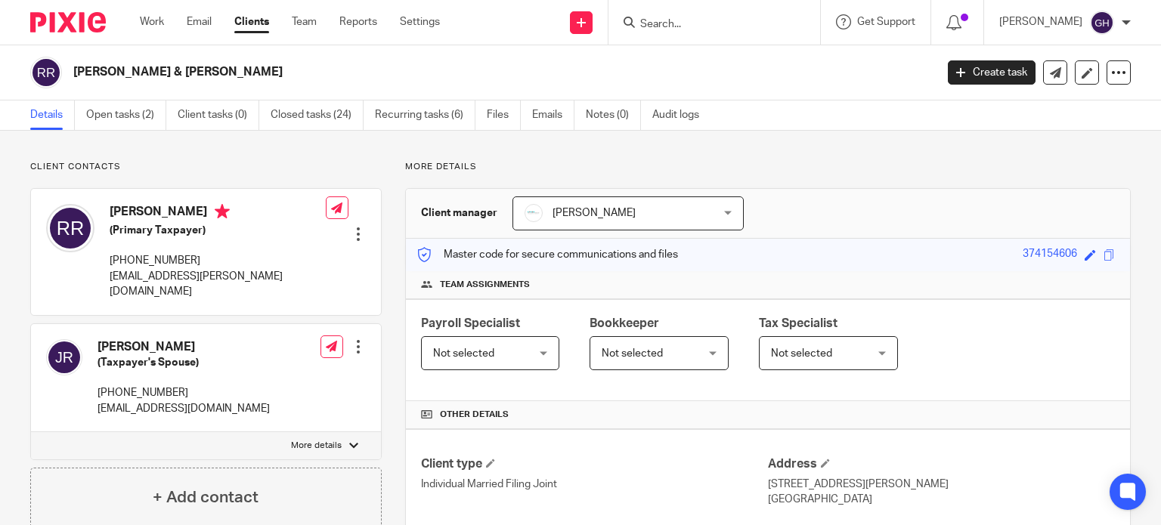
drag, startPoint x: 112, startPoint y: 208, endPoint x: 251, endPoint y: 211, distance: 139.1
click at [251, 211] on h4 "Rachel Riemenschneider" at bounding box center [218, 213] width 216 height 19
copy h4 "Rachel Riemenschneider"
click at [148, 277] on p "rach.riemenschneider@gmail.com" at bounding box center [218, 284] width 216 height 31
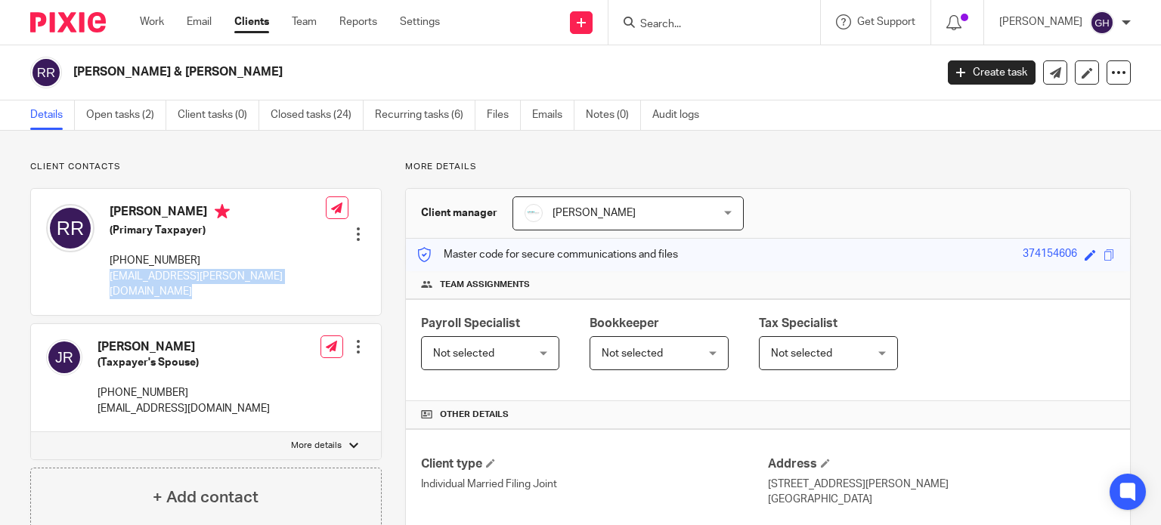
click at [148, 277] on p "rach.riemenschneider@gmail.com" at bounding box center [218, 284] width 216 height 31
copy div "rach.riemenschneider@gmail.com"
drag, startPoint x: 107, startPoint y: 200, endPoint x: 107, endPoint y: 208, distance: 8.3
click at [107, 208] on div "Rachel Riemenschneider (Primary Taxpayer) 616-885-2524 rach.riemenschneider@gma…" at bounding box center [186, 252] width 280 height 110
drag, startPoint x: 107, startPoint y: 208, endPoint x: 248, endPoint y: 217, distance: 141.6
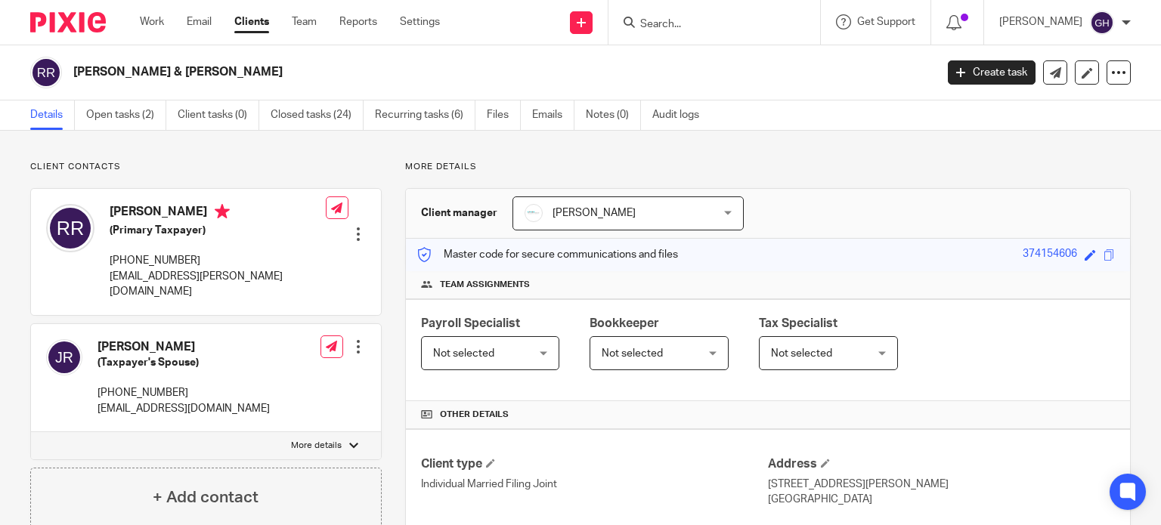
click at [248, 217] on div "Rachel Riemenschneider (Primary Taxpayer) 616-885-2524 rach.riemenschneider@gma…" at bounding box center [186, 252] width 280 height 110
click at [248, 217] on h4 "Rachel Riemenschneider" at bounding box center [218, 213] width 216 height 19
click at [254, 213] on h4 "Rachel Riemenschneider" at bounding box center [218, 213] width 216 height 19
click at [115, 216] on h4 "Rachel Riemenschneider" at bounding box center [218, 213] width 216 height 19
drag, startPoint x: 141, startPoint y: 205, endPoint x: 177, endPoint y: 206, distance: 35.5
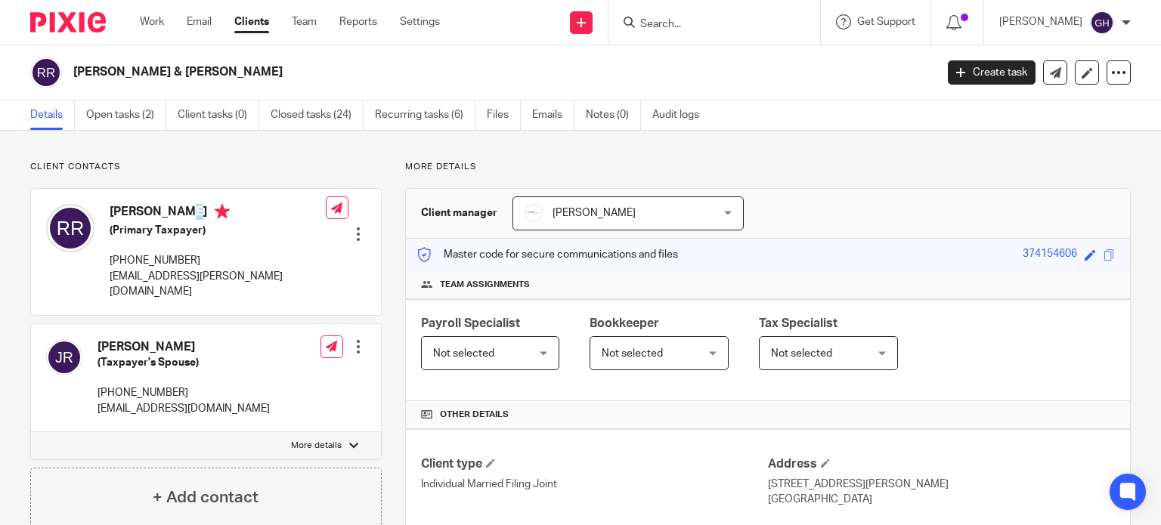
click at [170, 206] on h4 "Rachel Riemenschneider" at bounding box center [218, 213] width 216 height 19
drag, startPoint x: 230, startPoint y: 218, endPoint x: 181, endPoint y: 211, distance: 49.0
click at [224, 218] on h4 "Rachel Riemenschneider" at bounding box center [218, 213] width 216 height 19
click at [112, 206] on h4 "Rachel Riemenschneider" at bounding box center [218, 213] width 216 height 19
drag, startPoint x: 109, startPoint y: 208, endPoint x: 249, endPoint y: 210, distance: 140.6
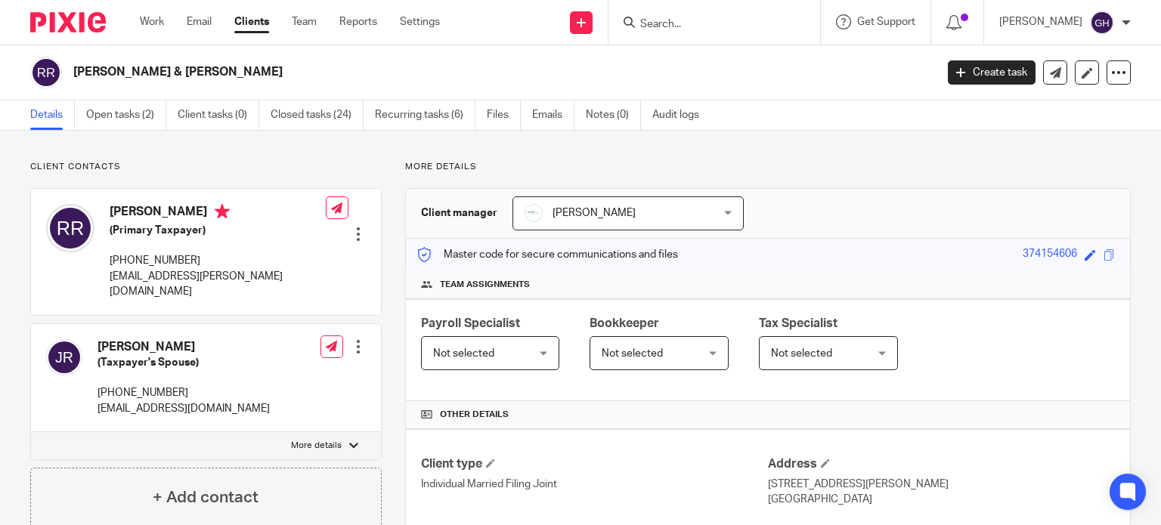
click at [249, 210] on div "Rachel Riemenschneider (Primary Taxpayer) 616-885-2524 rach.riemenschneider@gma…" at bounding box center [186, 252] width 280 height 110
copy h4 "Rachel Riemenschneider"
drag, startPoint x: 94, startPoint y: 329, endPoint x: 231, endPoint y: 324, distance: 136.9
click at [231, 324] on div "Jake Riemenschneider (Taxpayer's Spouse) 734-474-1867 riemoj93@gmail.com Edit c…" at bounding box center [206, 378] width 350 height 109
copy h4 "Jake Riemenschneider"
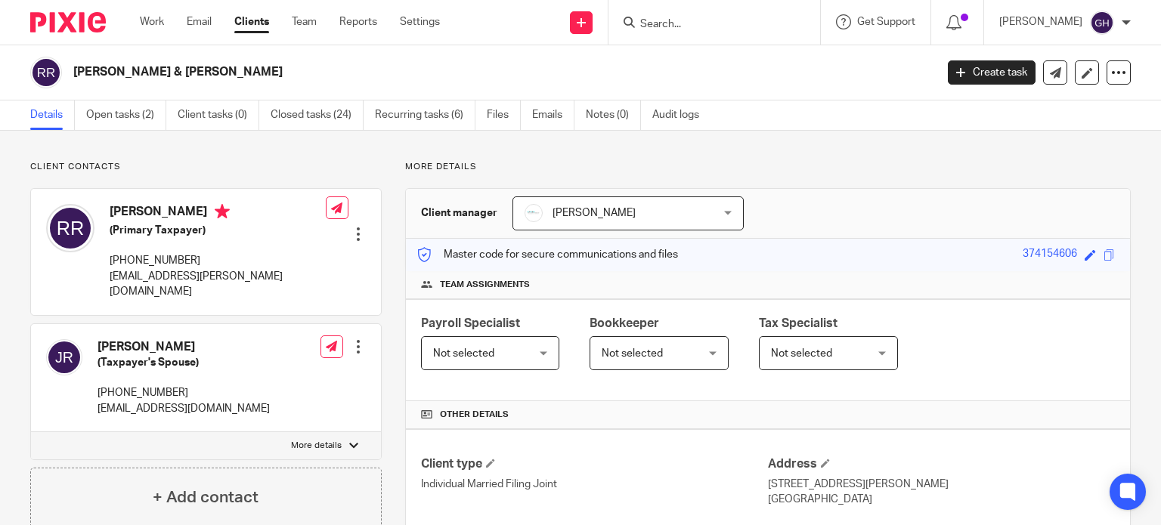
click at [188, 401] on p "riemoj93@gmail.com" at bounding box center [184, 408] width 172 height 15
drag, startPoint x: 200, startPoint y: 394, endPoint x: 94, endPoint y: 398, distance: 105.9
click at [94, 398] on div "Jake Riemenschneider (Taxpayer's Spouse) 734-474-1867 riemoj93@gmail.com" at bounding box center [158, 378] width 224 height 93
copy p "riemoj93@gmail.com"
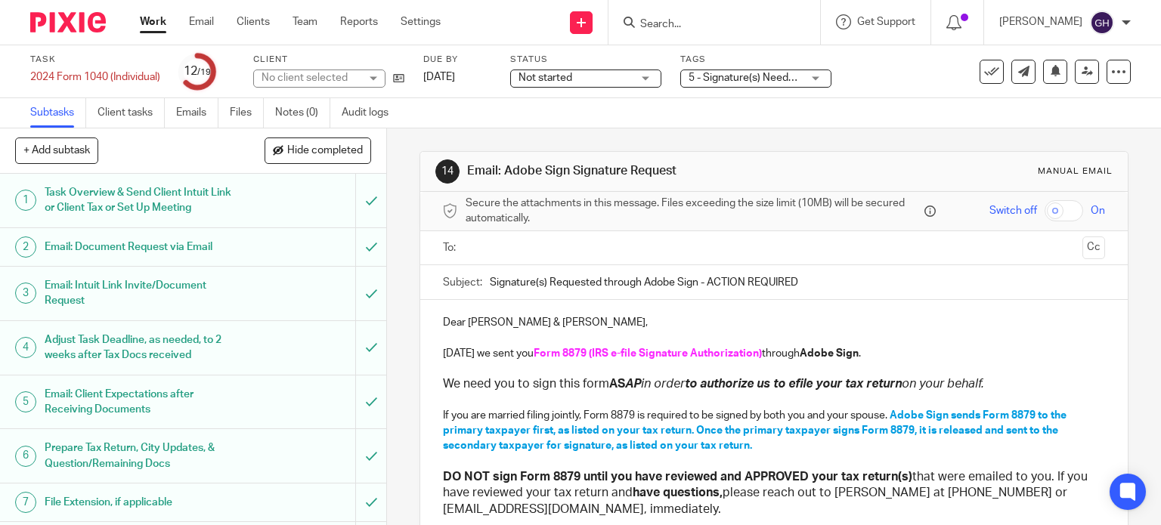
click at [480, 252] on input "text" at bounding box center [773, 248] width 605 height 17
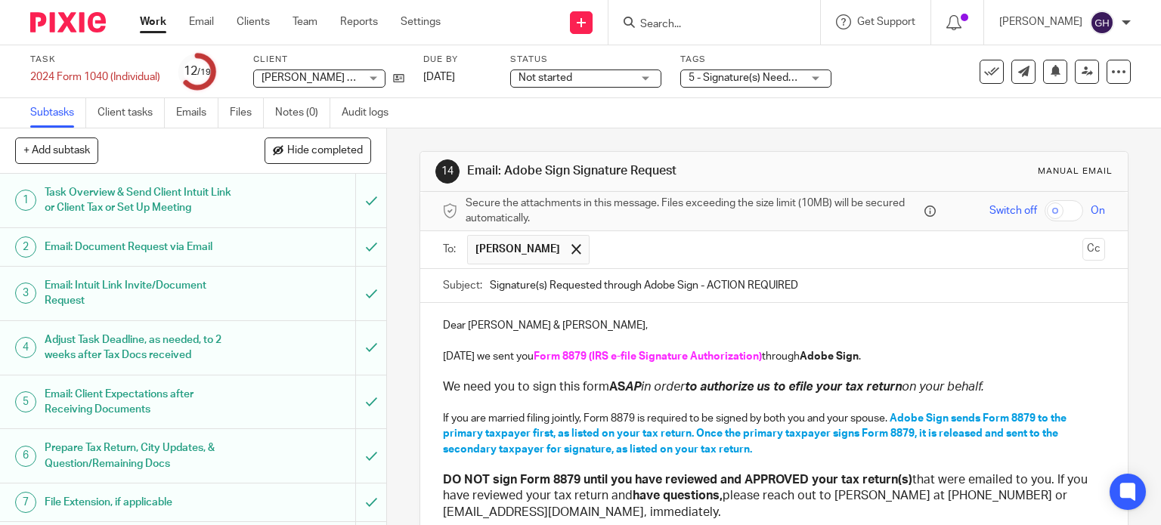
click at [630, 243] on input "text" at bounding box center [836, 249] width 479 height 29
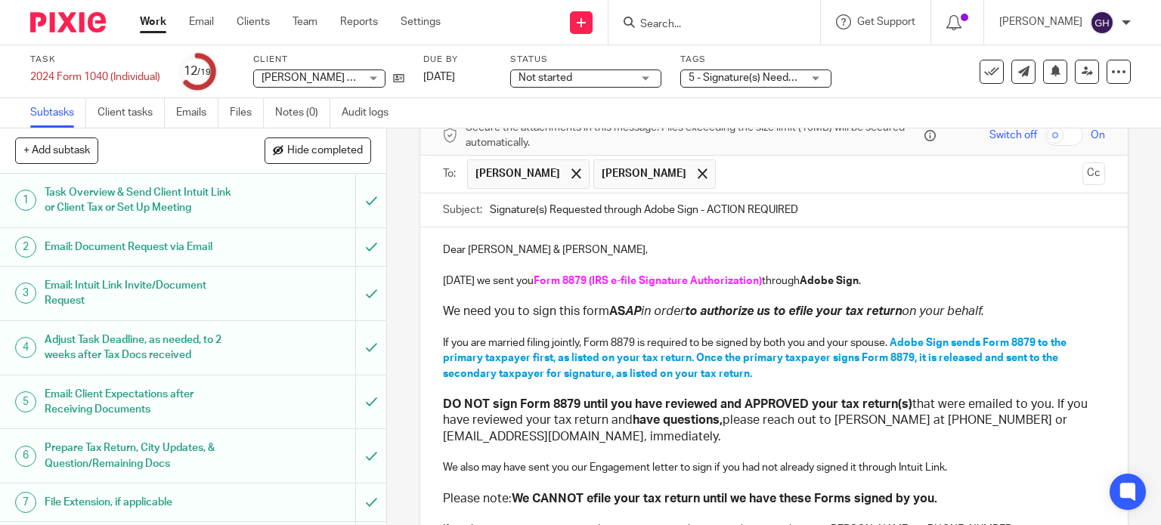
click at [813, 277] on strong "Adobe Sign" at bounding box center [829, 281] width 59 height 11
click at [647, 212] on input "Signature(s) Requested through Adobe Sign - ACTION REQUIRED" at bounding box center [798, 211] width 616 height 34
type input "Signature(s) Requested through jSign - ACTION REQUIRED"
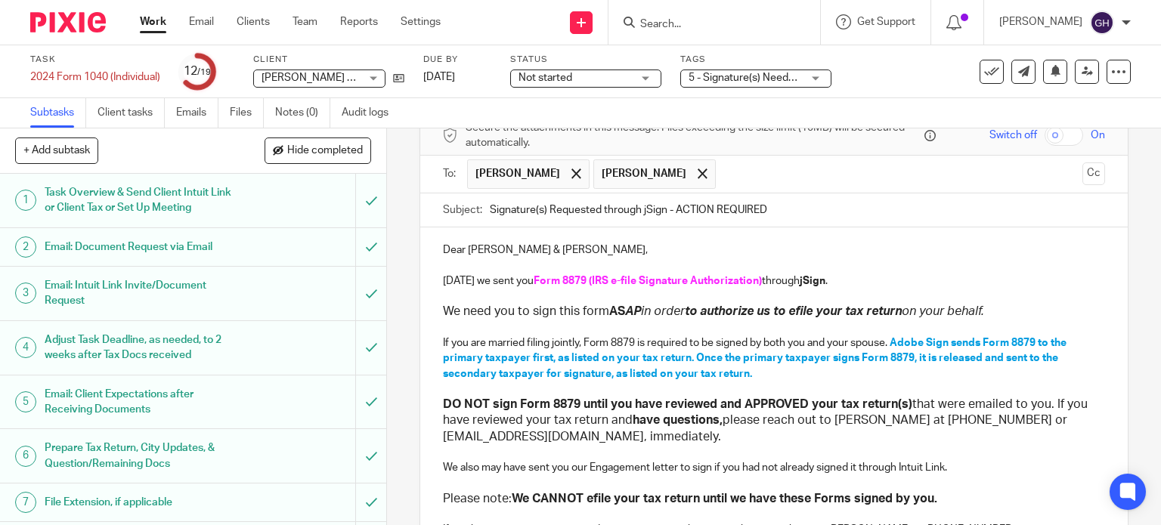
click at [900, 343] on span "Adobe Sign sends Form 8879 to the primary taxpayer first, as listed on your tax…" at bounding box center [756, 359] width 626 height 42
click at [868, 370] on p "If you are married filing jointly, Form 8879 is required to be signed by both y…" at bounding box center [774, 359] width 663 height 46
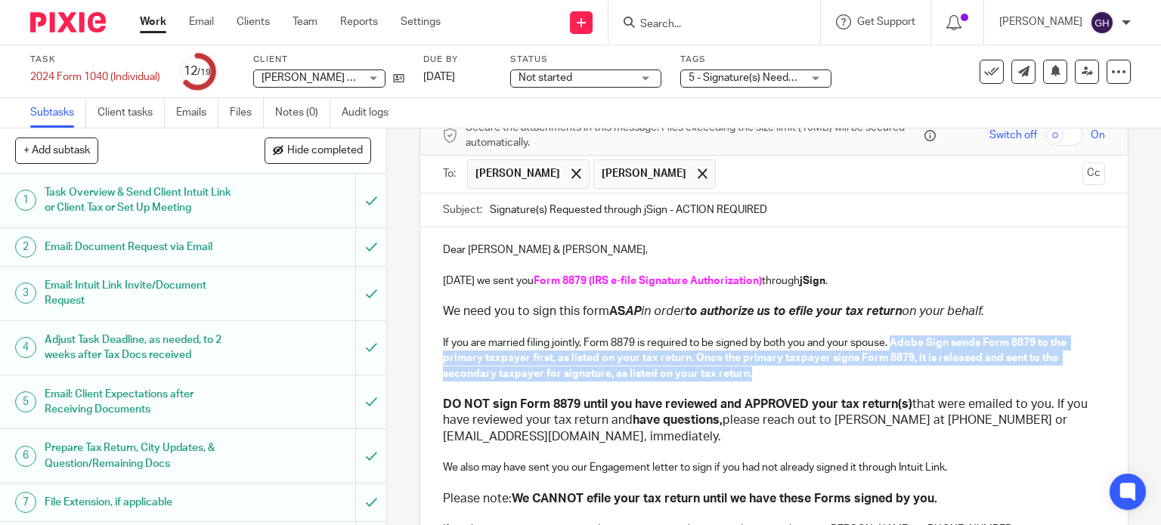
drag, startPoint x: 805, startPoint y: 371, endPoint x: 890, endPoint y: 343, distance: 89.2
click at [890, 343] on p "If you are married filing jointly, Form 8879 is required to be signed by both y…" at bounding box center [774, 359] width 663 height 46
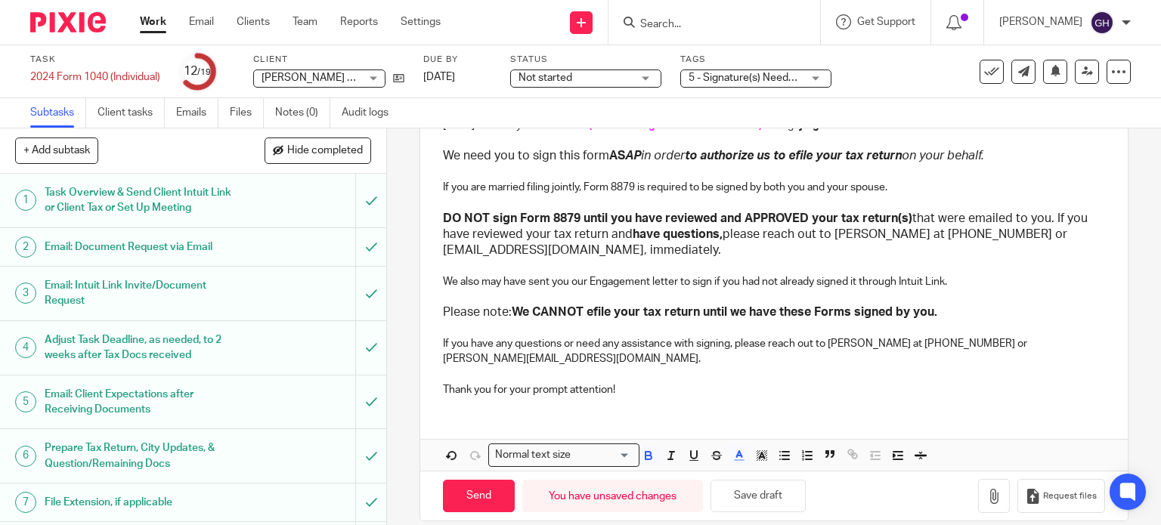
scroll to position [233, 0]
click at [838, 339] on p "If you have any questions or need any assistance with signing, please reach out…" at bounding box center [774, 350] width 663 height 31
click at [898, 339] on p "If you have any questions or need any assistance with signing, please reach out…" at bounding box center [774, 350] width 663 height 31
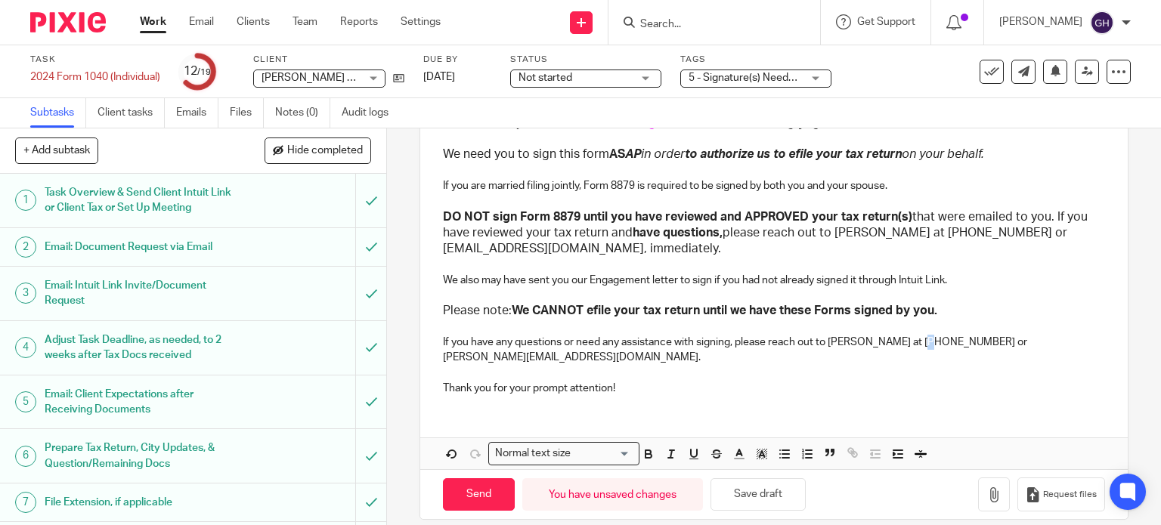
click at [922, 339] on p "If you have any questions or need any assistance with signing, please reach out…" at bounding box center [774, 350] width 663 height 31
click at [926, 339] on p "If you have any questions or need any assistance with signing, please reach out…" at bounding box center [774, 350] width 663 height 31
click at [932, 342] on p "If you have any questions or need any assistance with signing, please reach out…" at bounding box center [774, 350] width 663 height 31
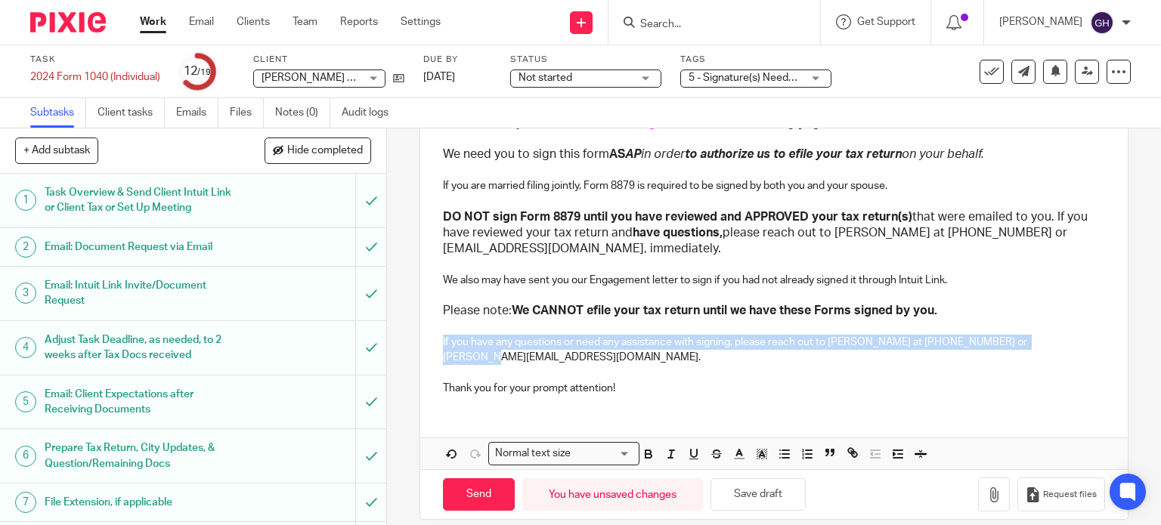
click at [932, 342] on p "If you have any questions or need any assistance with signing, please reach out…" at bounding box center [774, 350] width 663 height 31
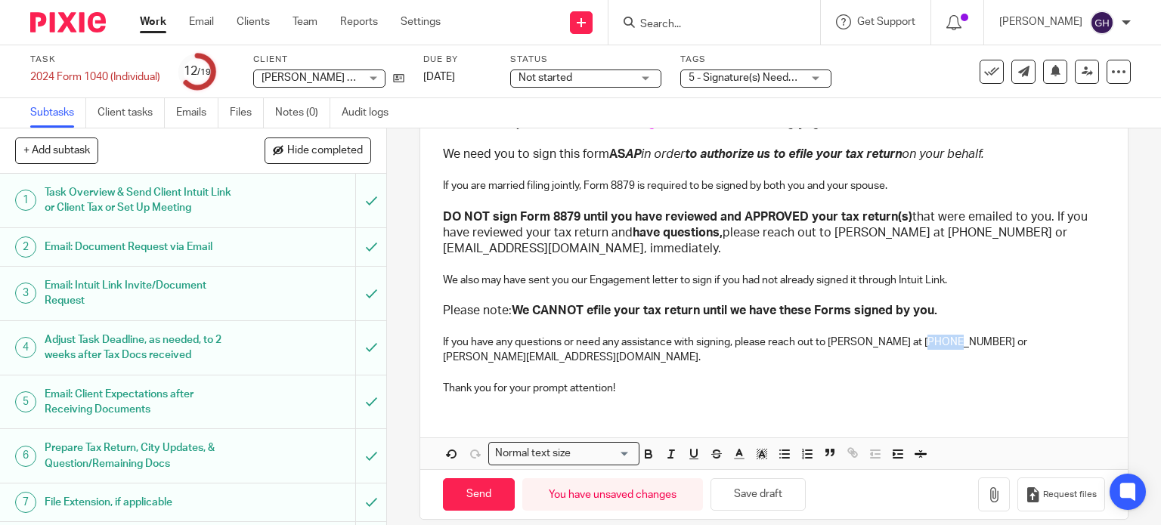
click at [932, 342] on p "If you have any questions or need any assistance with signing, please reach out…" at bounding box center [774, 350] width 663 height 31
click at [974, 342] on p "If you have any questions or need any assistance with signing, please reach out…" at bounding box center [774, 350] width 663 height 31
click at [481, 478] on input "Send" at bounding box center [479, 494] width 72 height 33
type input "Sent"
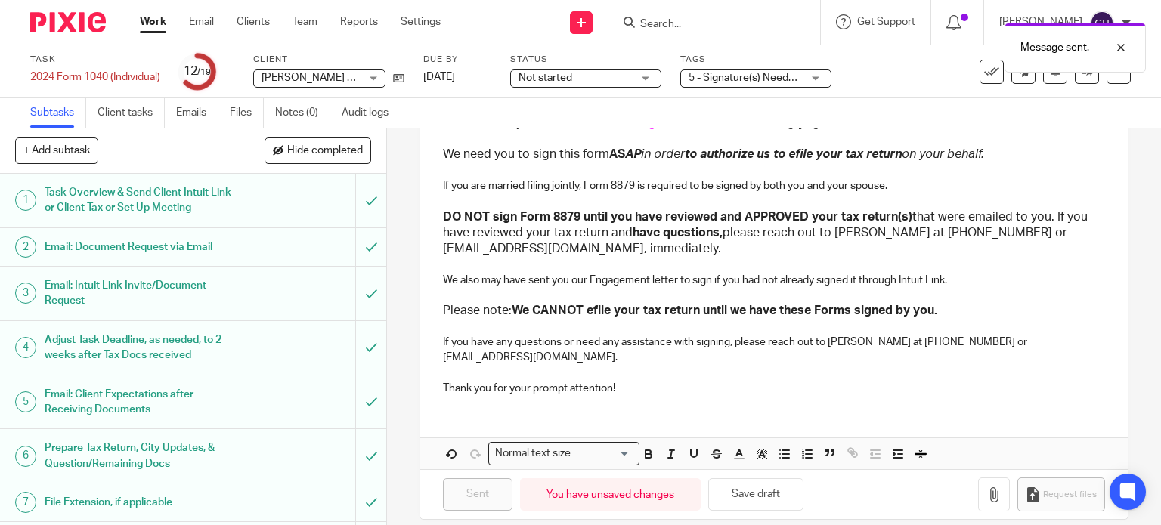
click at [721, 79] on span "5 - Signature(s) Needed + 1" at bounding box center [753, 78] width 129 height 11
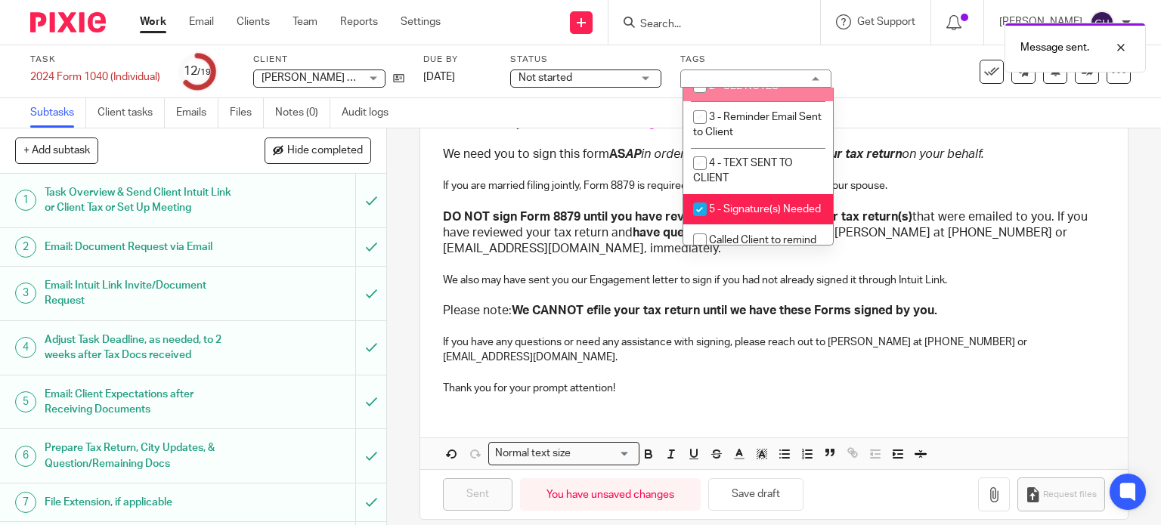
scroll to position [151, 0]
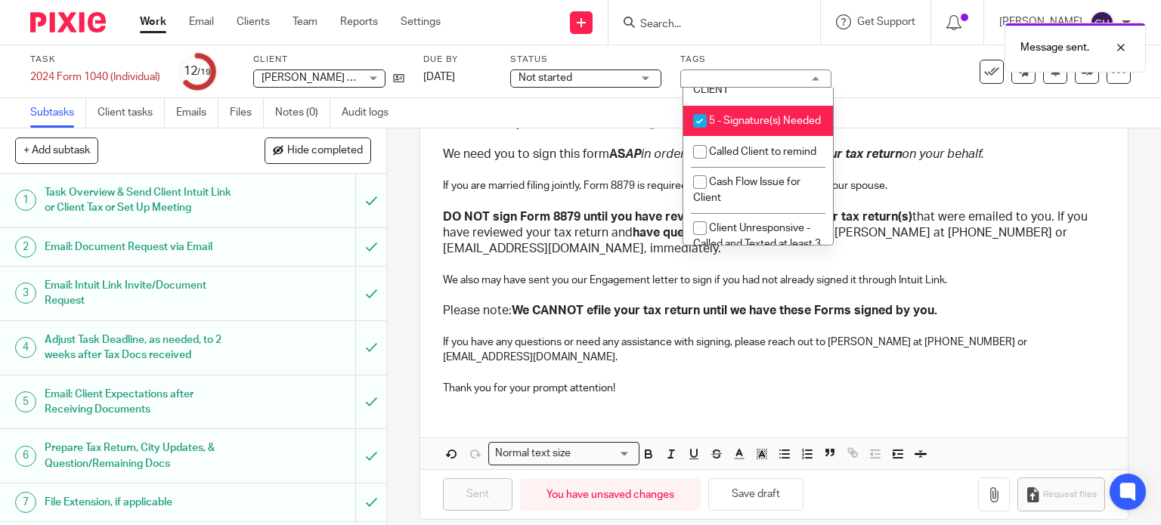
click at [753, 137] on li "5 - Signature(s) Needed" at bounding box center [758, 121] width 150 height 31
checkbox input "false"
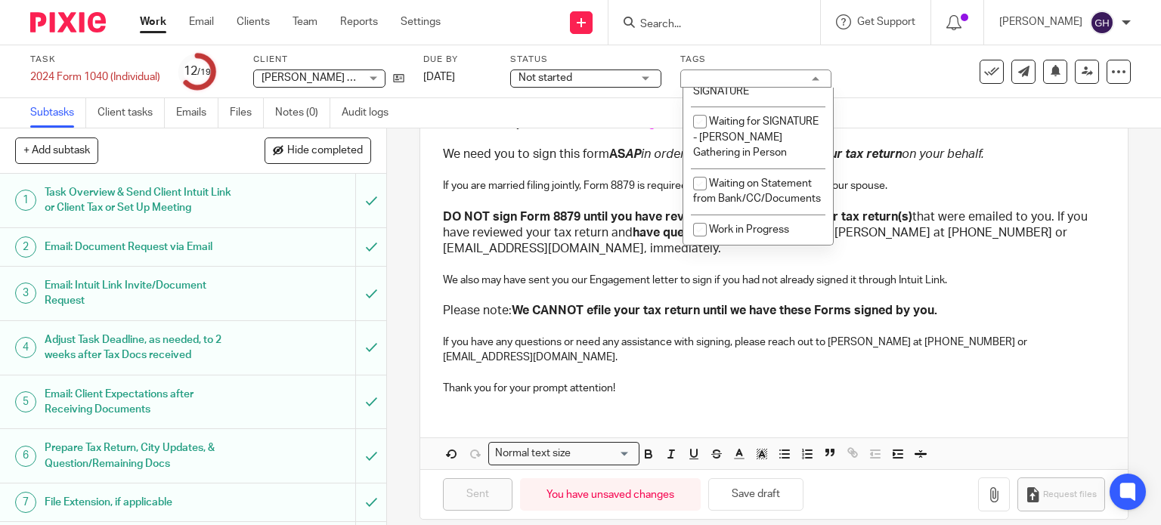
scroll to position [1285, 0]
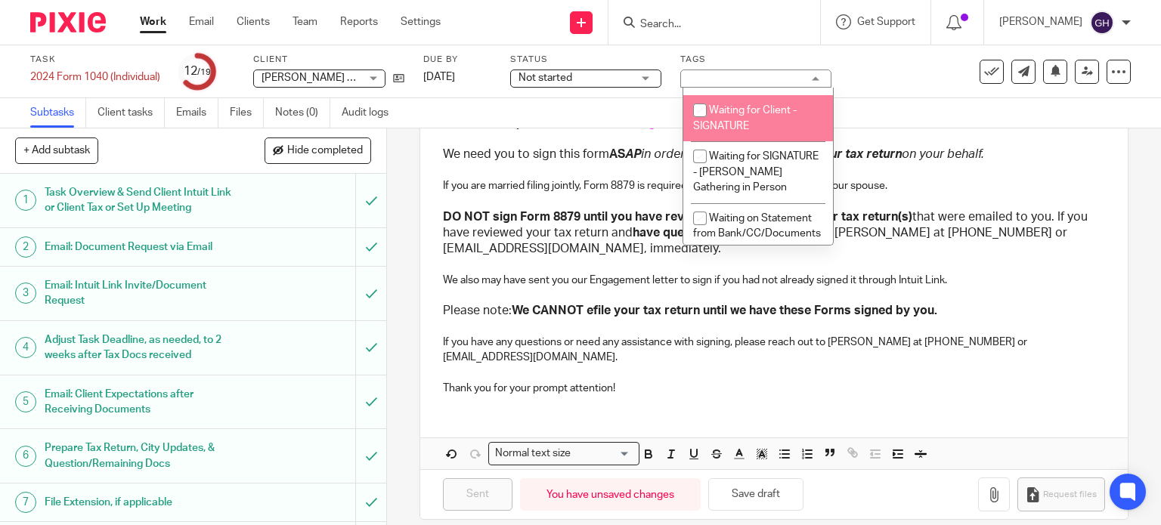
click at [764, 141] on li "Waiting for Client - SIGNATURE" at bounding box center [758, 118] width 150 height 46
checkbox input "true"
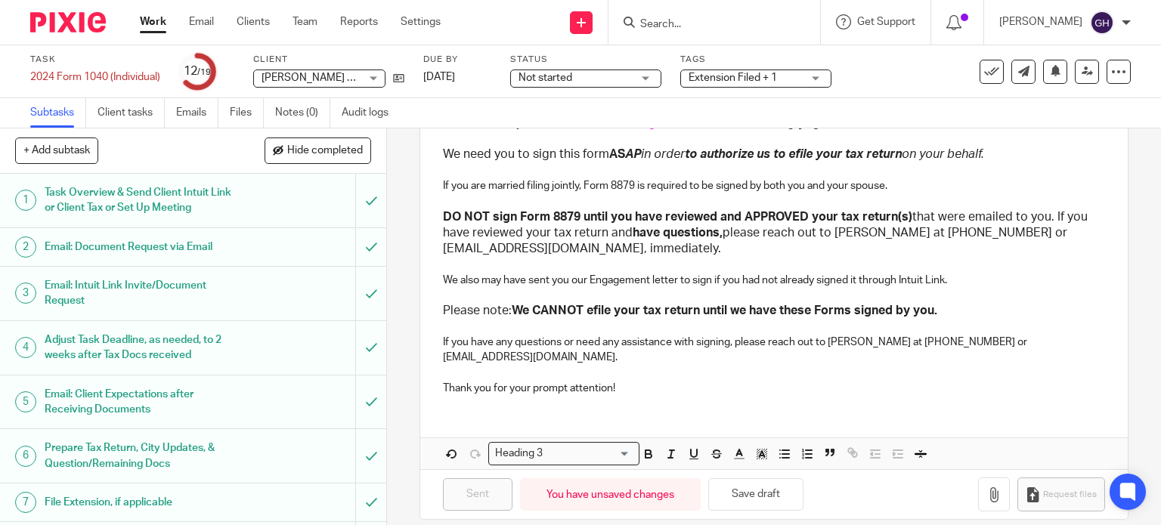
click at [968, 223] on h3 "DO NOT sign Form 8879 until you have reviewed and APPROVED your tax return(s) t…" at bounding box center [774, 233] width 663 height 48
click at [145, 23] on link "Work" at bounding box center [153, 21] width 26 height 15
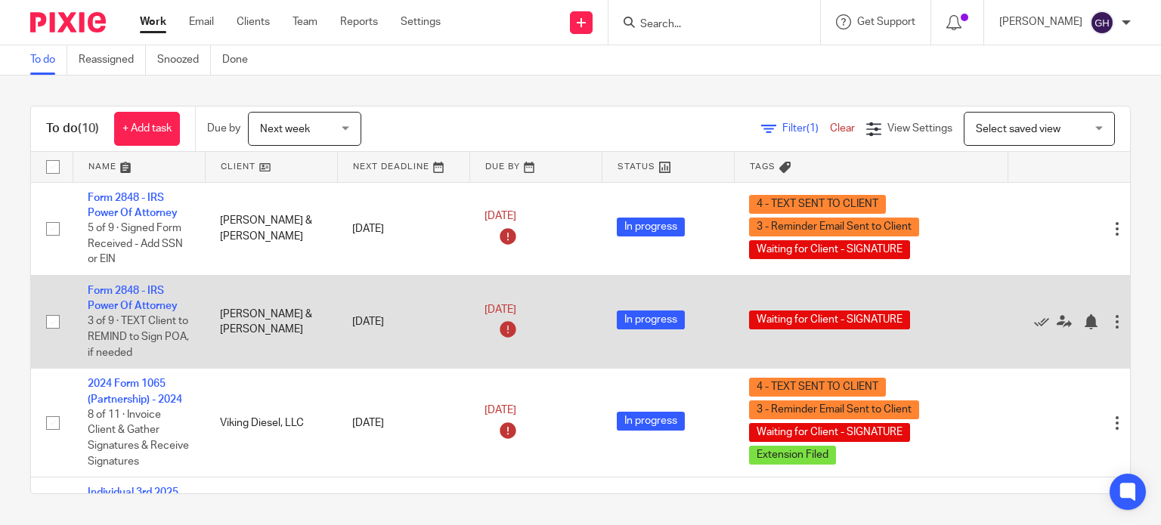
click at [151, 298] on td "Form 2848 - IRS Power Of Attorney 3 of 9 · TEXT Client to REMIND to Sign POA, i…" at bounding box center [139, 321] width 132 height 93
click at [155, 309] on link "Form 2848 - IRS Power Of Attorney" at bounding box center [133, 299] width 90 height 26
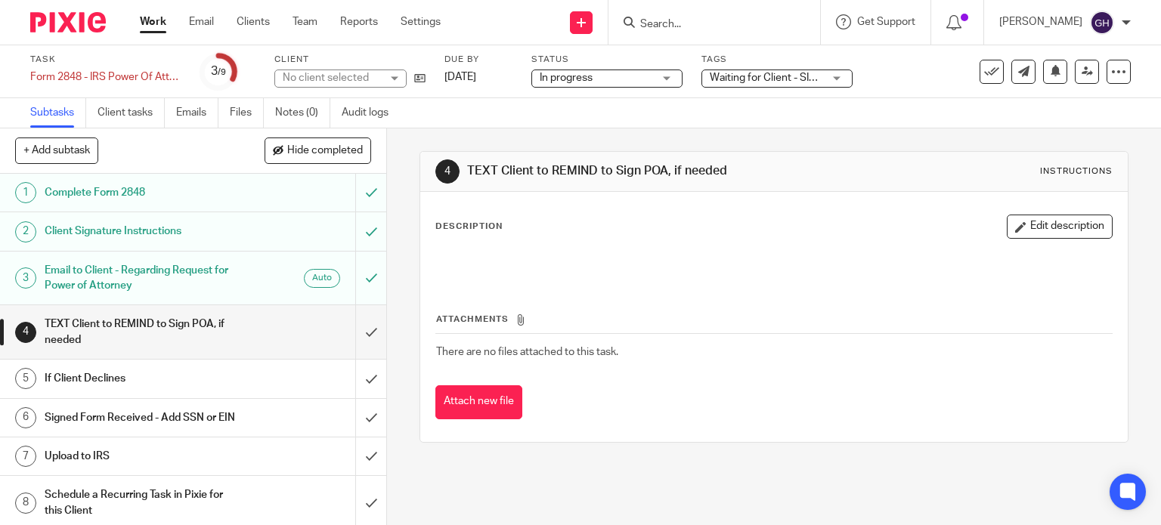
click at [779, 80] on span "Waiting for Client - SIGNATURE" at bounding box center [783, 78] width 146 height 11
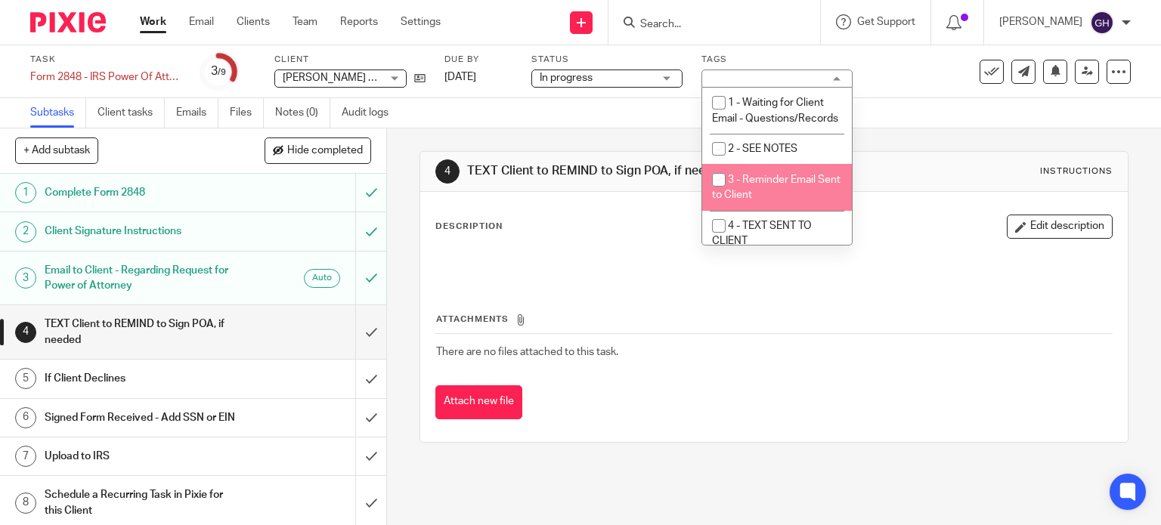
click at [767, 199] on span "3 - Reminder Email Sent to Client" at bounding box center [776, 188] width 129 height 26
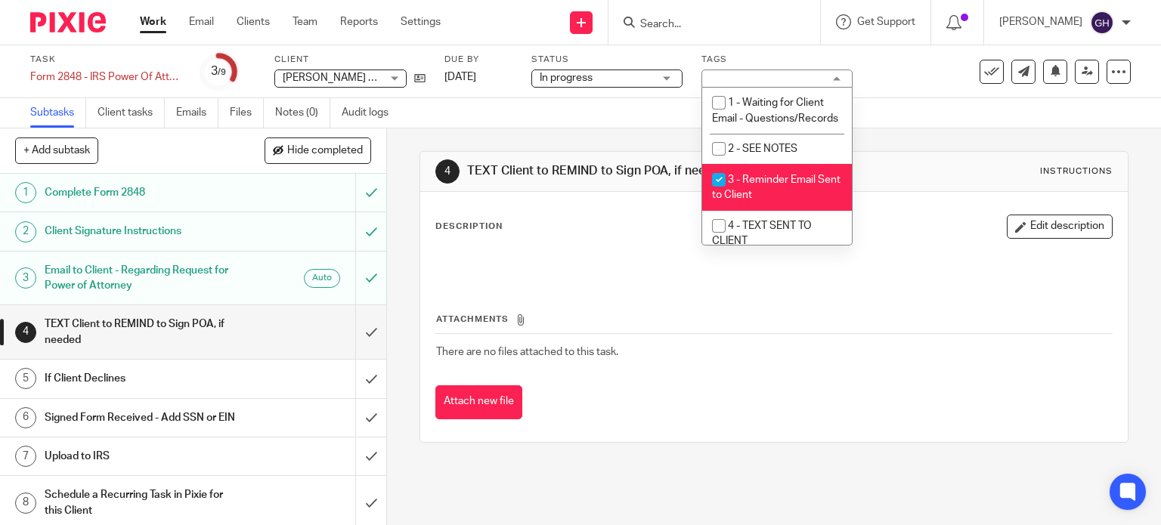
checkbox input "true"
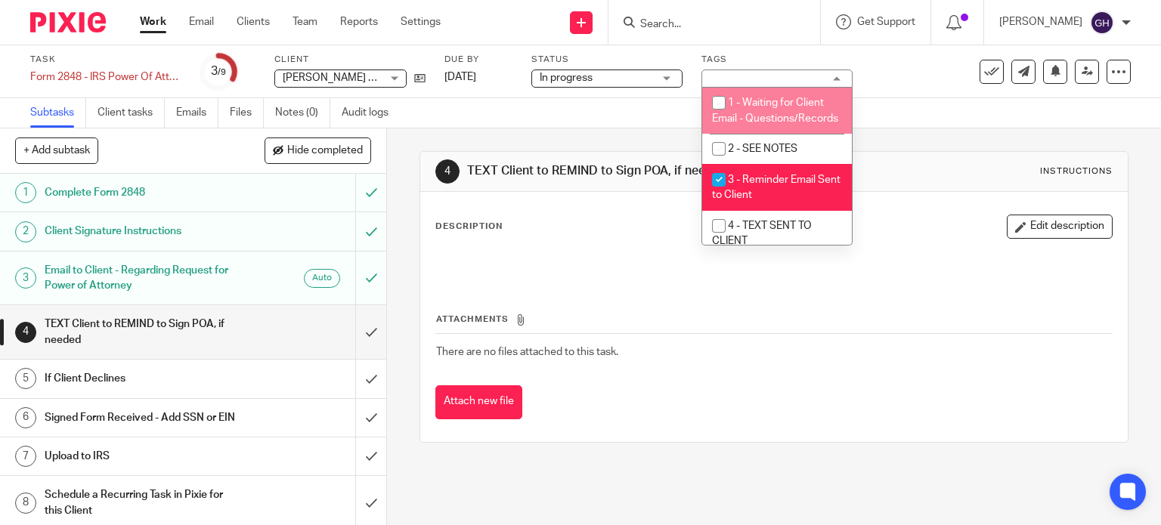
click at [831, 79] on div "3 - Reminder Email Sent to Client + 1" at bounding box center [776, 79] width 151 height 18
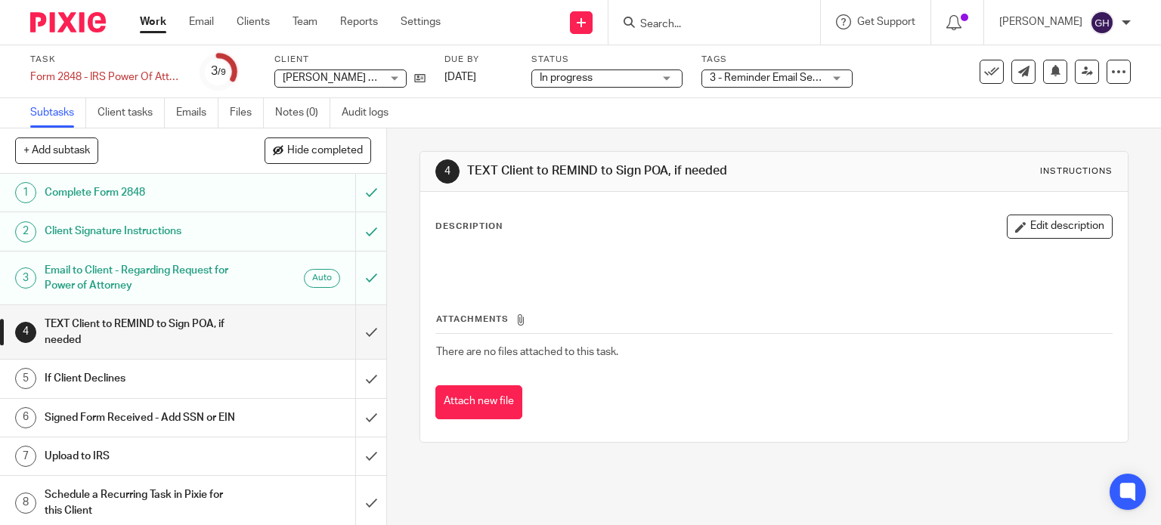
click at [160, 23] on link "Work" at bounding box center [153, 21] width 26 height 15
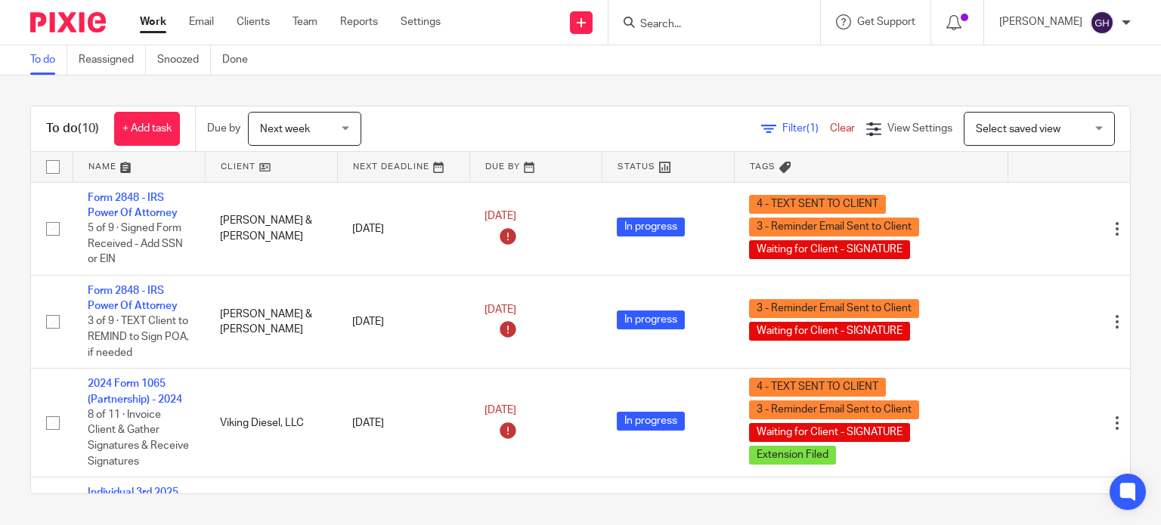
click at [951, 31] on div at bounding box center [957, 22] width 53 height 45
click at [946, 24] on icon at bounding box center [953, 22] width 15 height 15
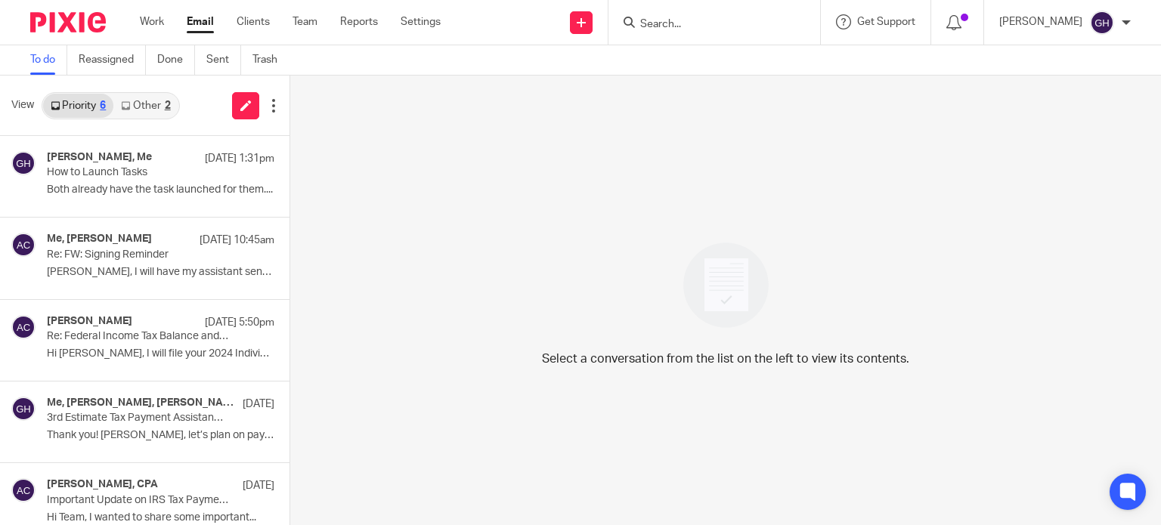
click at [139, 100] on link "Other 2" at bounding box center [145, 106] width 64 height 24
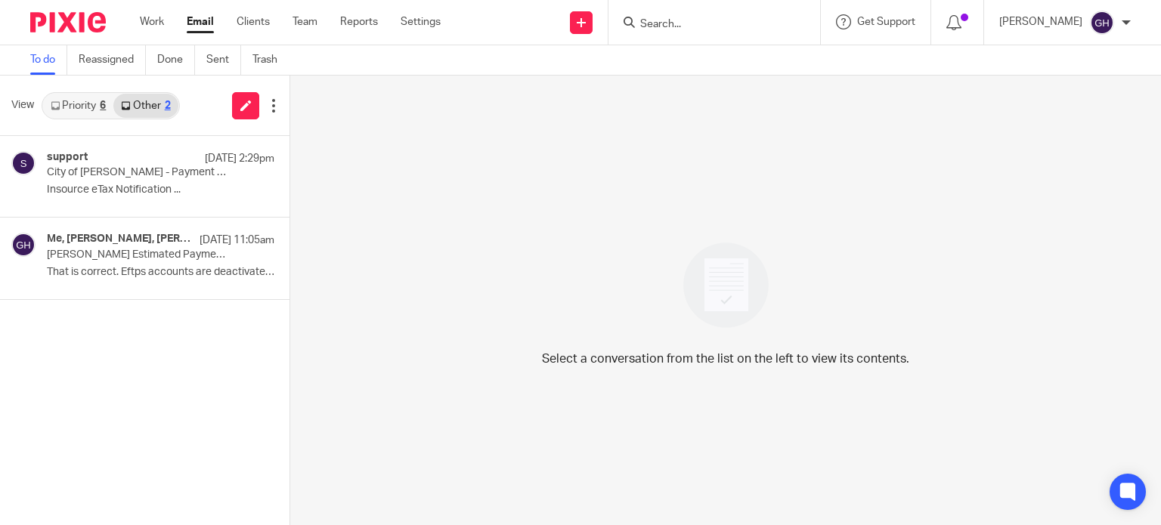
click at [88, 108] on link "Priority 6" at bounding box center [78, 106] width 70 height 24
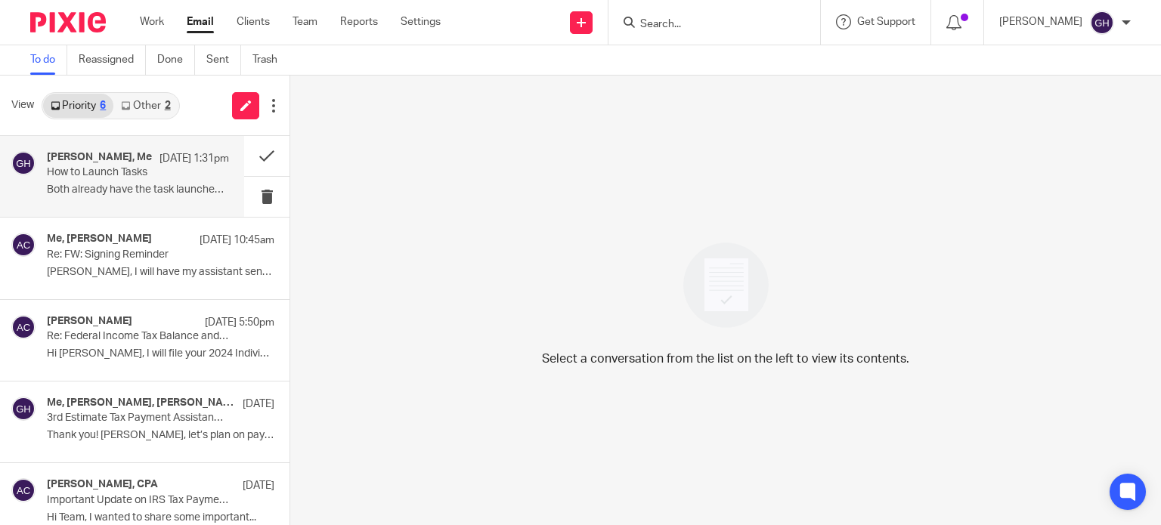
click at [112, 184] on p "Both already have the task launched for them...." at bounding box center [138, 190] width 182 height 13
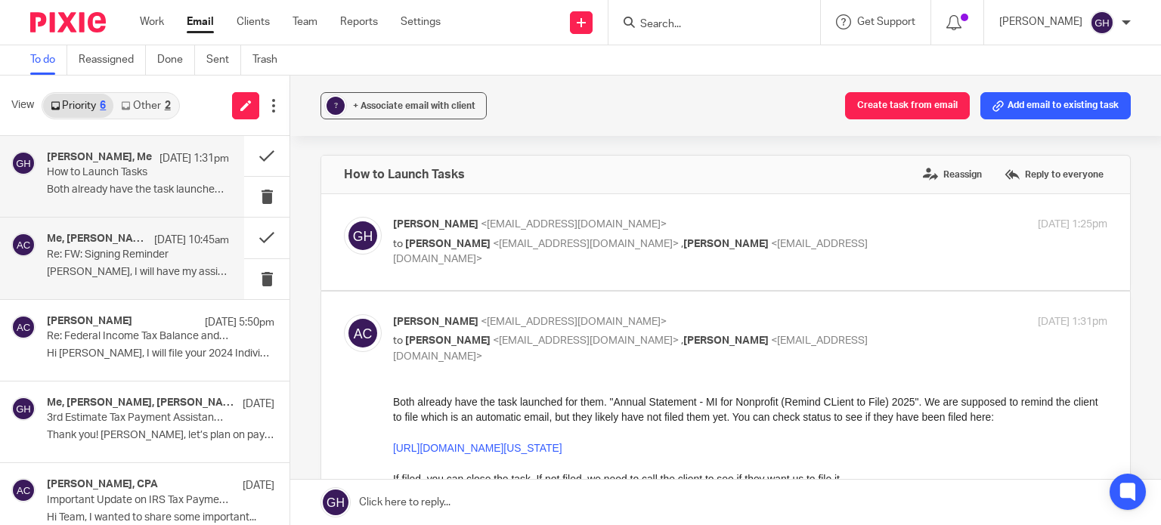
click at [146, 274] on p "[PERSON_NAME], I will have my assistant send it to..." at bounding box center [138, 272] width 182 height 13
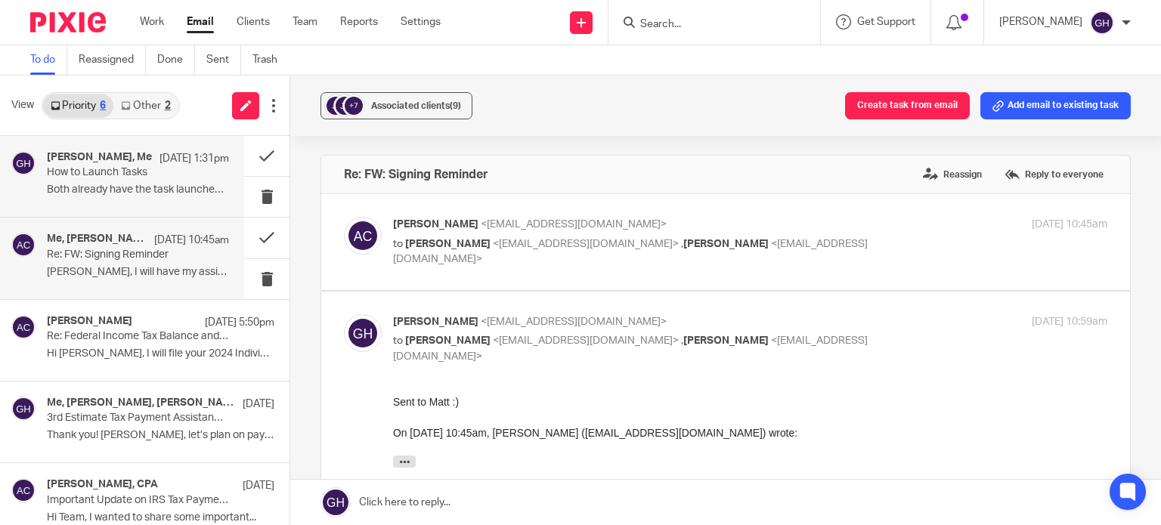
click at [139, 183] on div "[PERSON_NAME], Me [DATE] 1:31pm How to Launch Tasks Both already have the task …" at bounding box center [138, 176] width 182 height 51
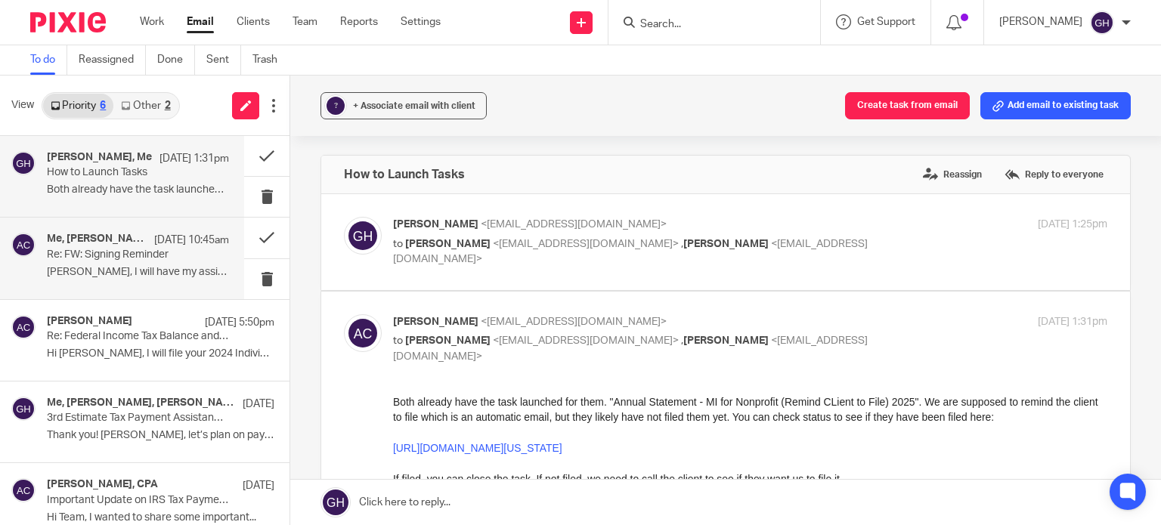
click at [139, 259] on p "Re: FW: Signing Reminder" at bounding box center [120, 255] width 146 height 13
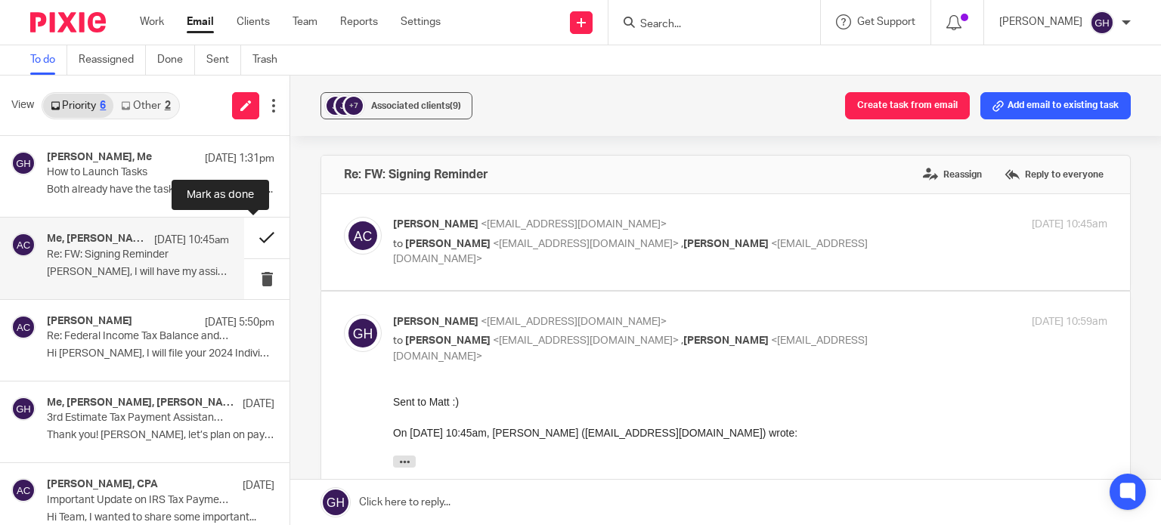
click at [253, 240] on button at bounding box center [266, 238] width 45 height 40
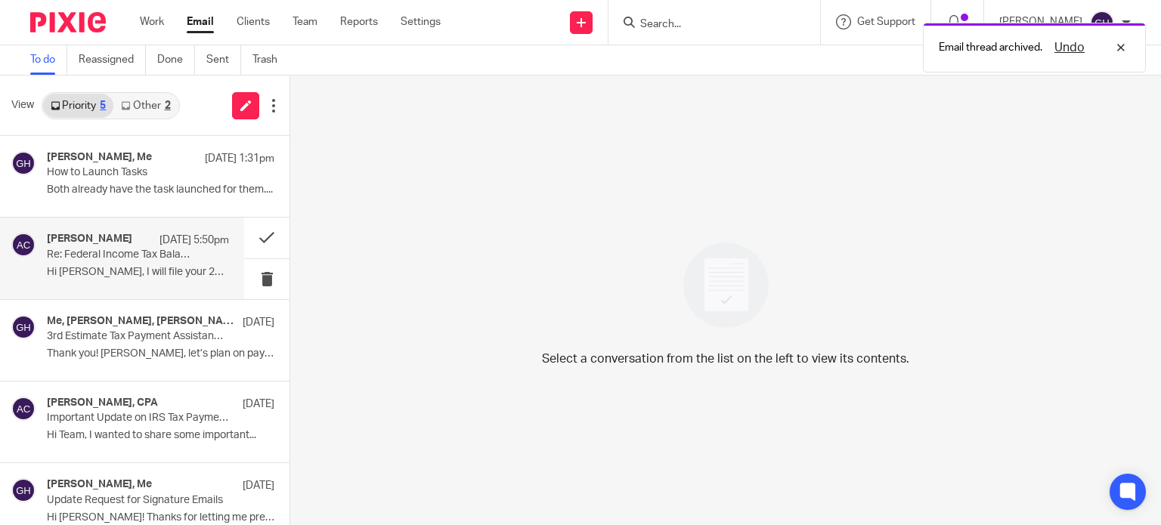
click at [124, 270] on p "Hi [PERSON_NAME], I will file your 2024 Individual..." at bounding box center [138, 272] width 182 height 13
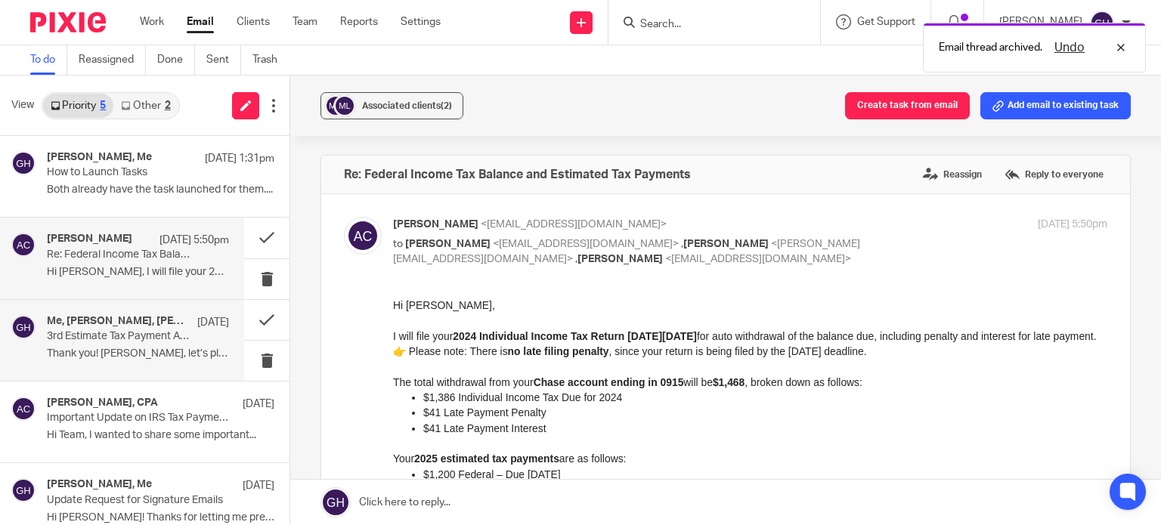
click at [197, 323] on p "Sep 10" at bounding box center [213, 322] width 32 height 15
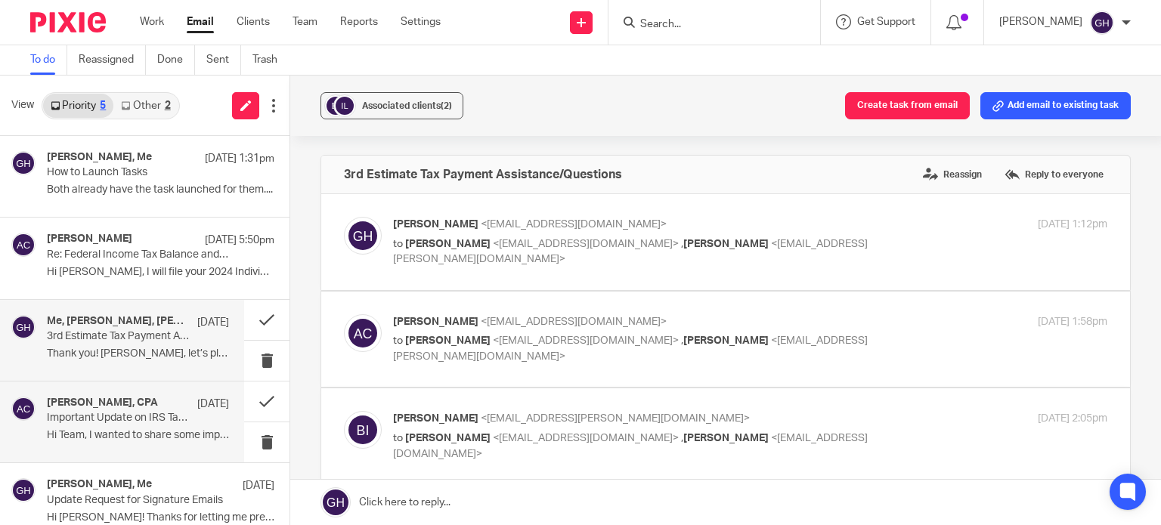
click at [105, 410] on div "Amy L Corfixsen, CPA Sep 10" at bounding box center [138, 404] width 182 height 15
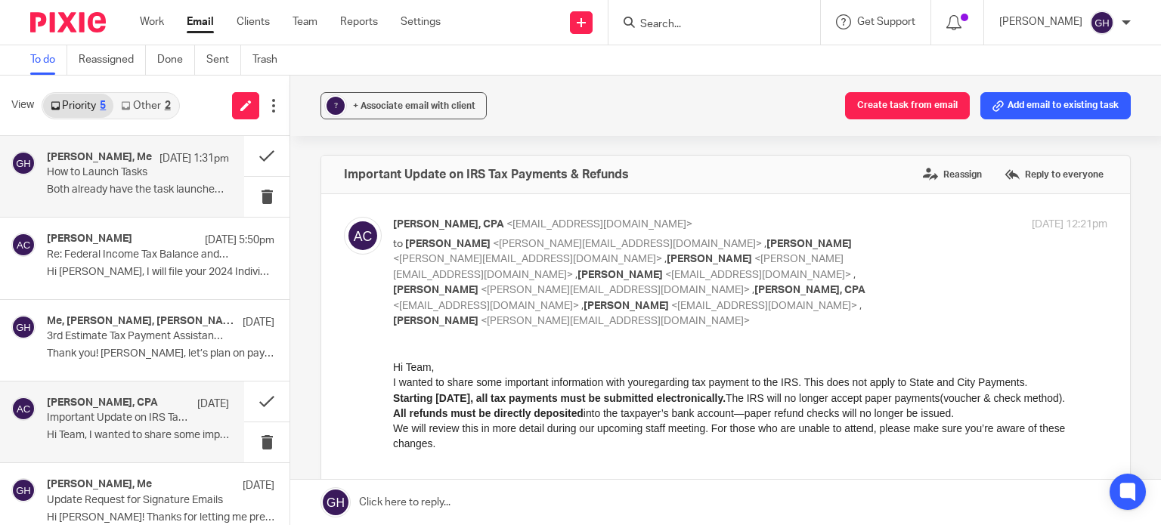
click at [160, 181] on div "Amy Corfixsen, Me Sep 16 1:31pm How to Launch Tasks Both already have the task …" at bounding box center [138, 176] width 182 height 51
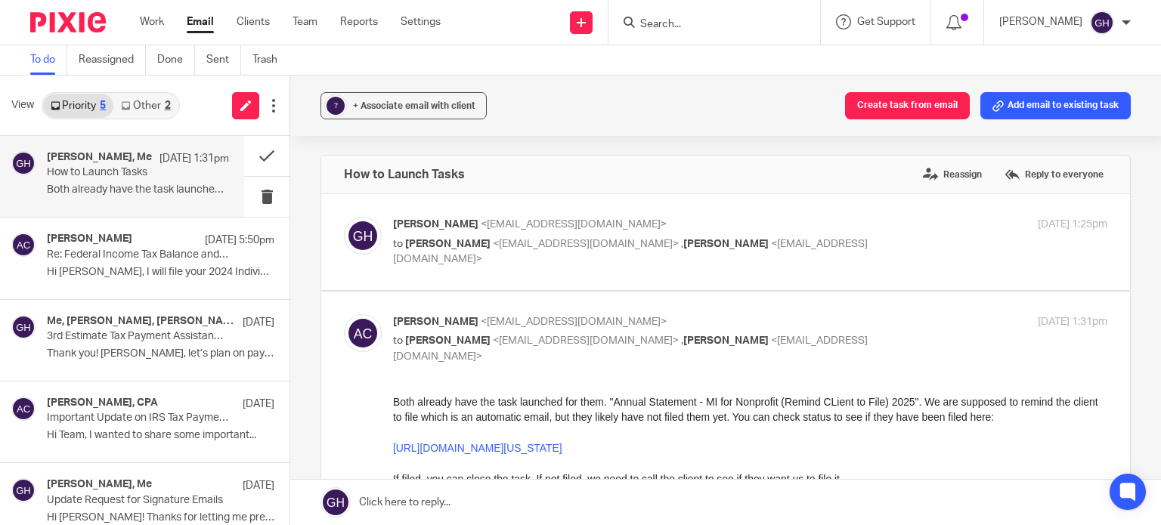
click at [143, 111] on link "Other 2" at bounding box center [145, 106] width 64 height 24
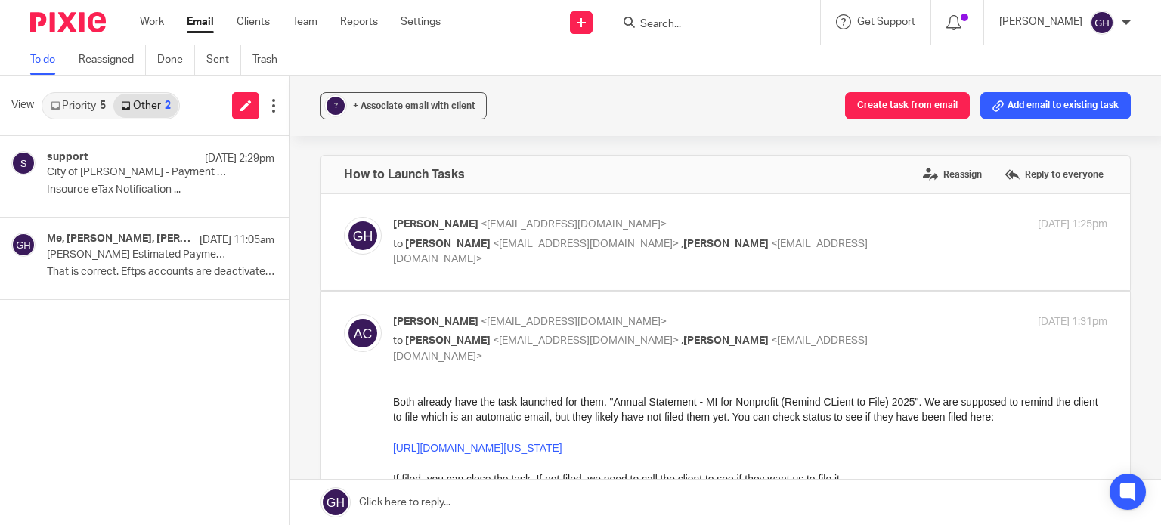
click at [60, 108] on link "Priority 5" at bounding box center [78, 106] width 70 height 24
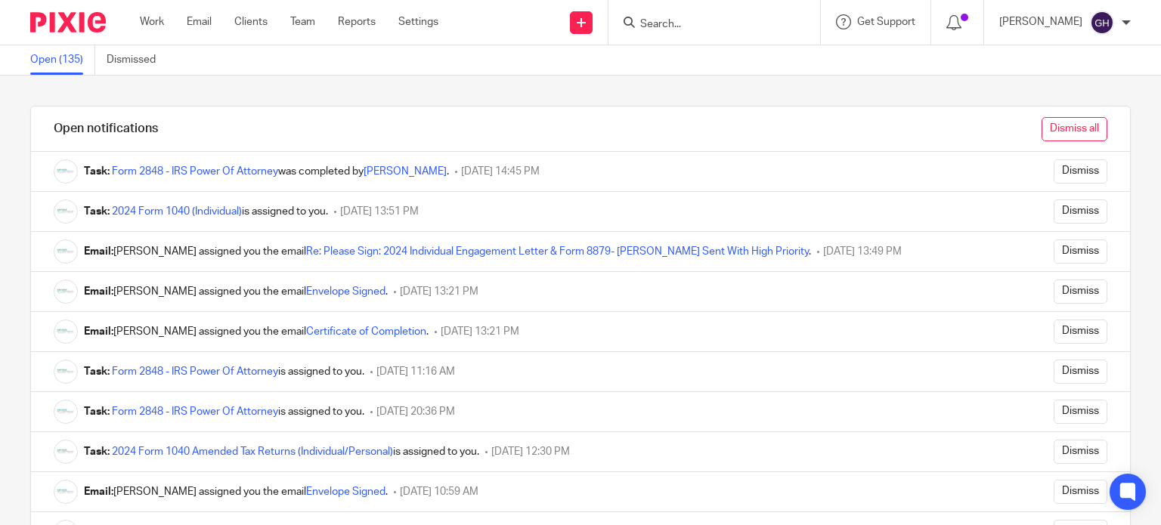
click at [1042, 127] on input "Dismiss all" at bounding box center [1075, 129] width 66 height 24
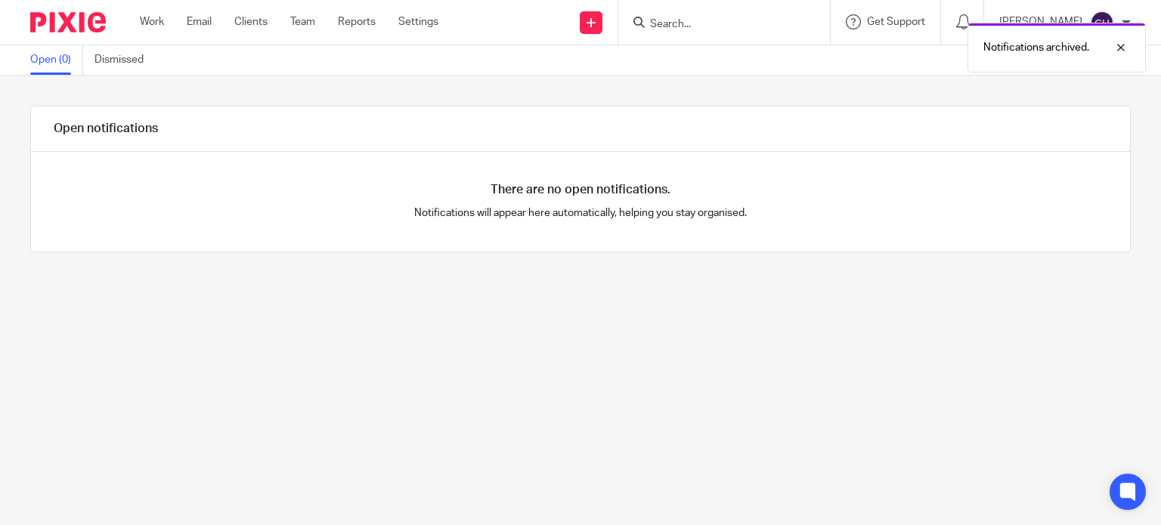
click at [999, 16] on div "Notifications archived." at bounding box center [863, 43] width 565 height 57
click at [1019, 18] on div "Notifications archived." at bounding box center [863, 43] width 565 height 57
click at [1132, 45] on div "Notifications archived." at bounding box center [1057, 48] width 178 height 50
click at [1046, 29] on p "[PERSON_NAME]" at bounding box center [1040, 21] width 83 height 15
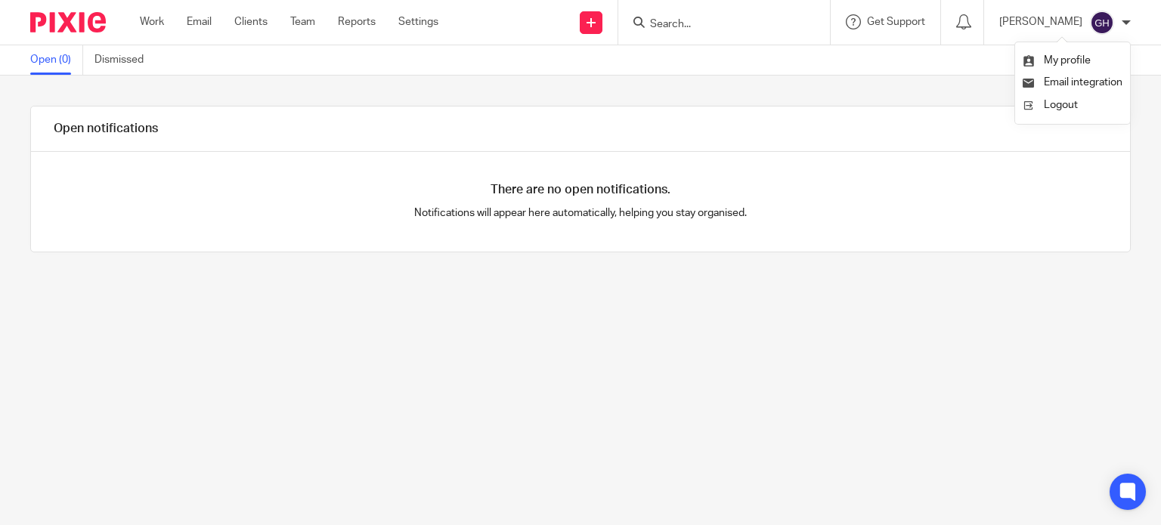
click at [138, 26] on div "Work Email Clients Team Reports Settings Work Email Clients Team Reports Settin…" at bounding box center [293, 22] width 336 height 45
click at [149, 26] on link "Work" at bounding box center [152, 21] width 24 height 15
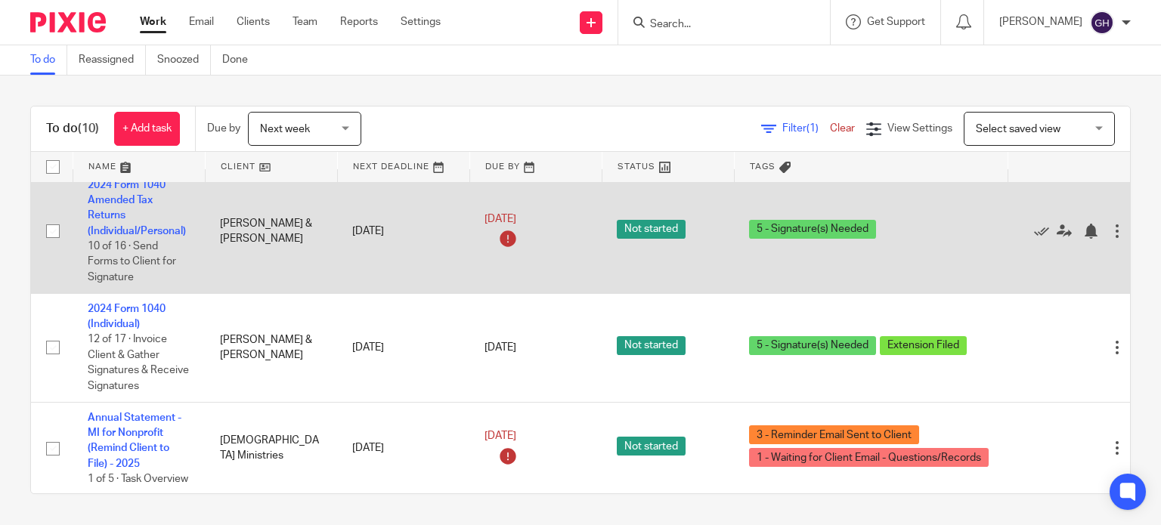
scroll to position [454, 0]
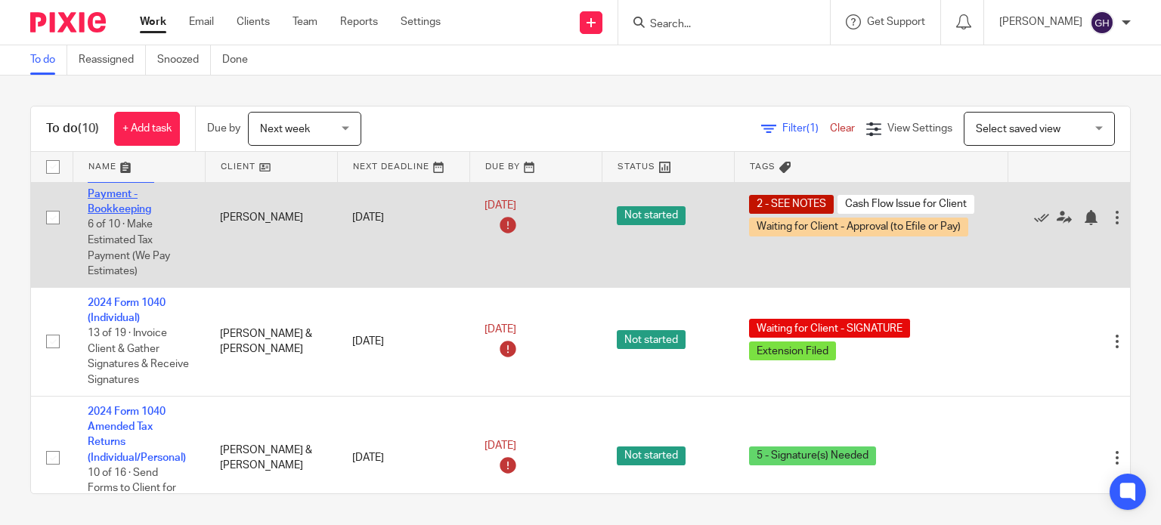
click at [116, 208] on link "Individual 3rd 2025 Estimated Tax Payment - Bookkeeping" at bounding box center [133, 186] width 91 height 57
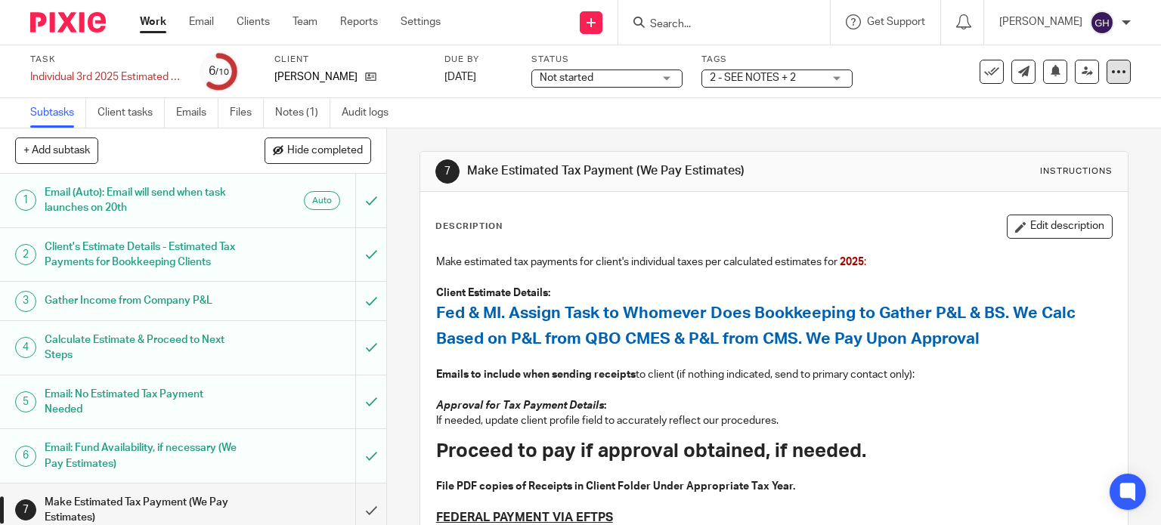
click at [1107, 79] on div at bounding box center [1119, 72] width 24 height 24
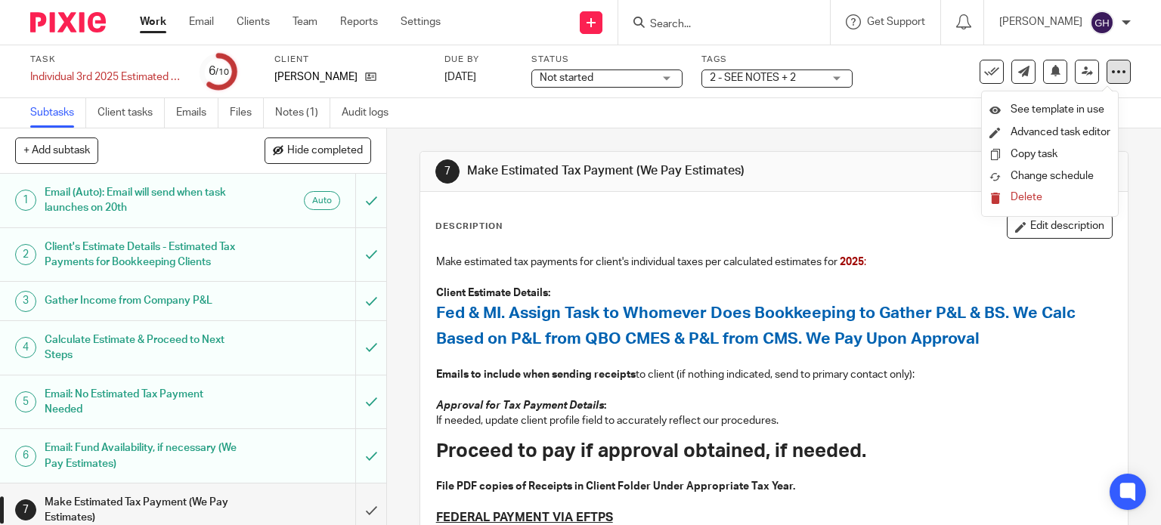
click at [1107, 79] on div at bounding box center [1119, 72] width 24 height 24
